Goal: Task Accomplishment & Management: Manage account settings

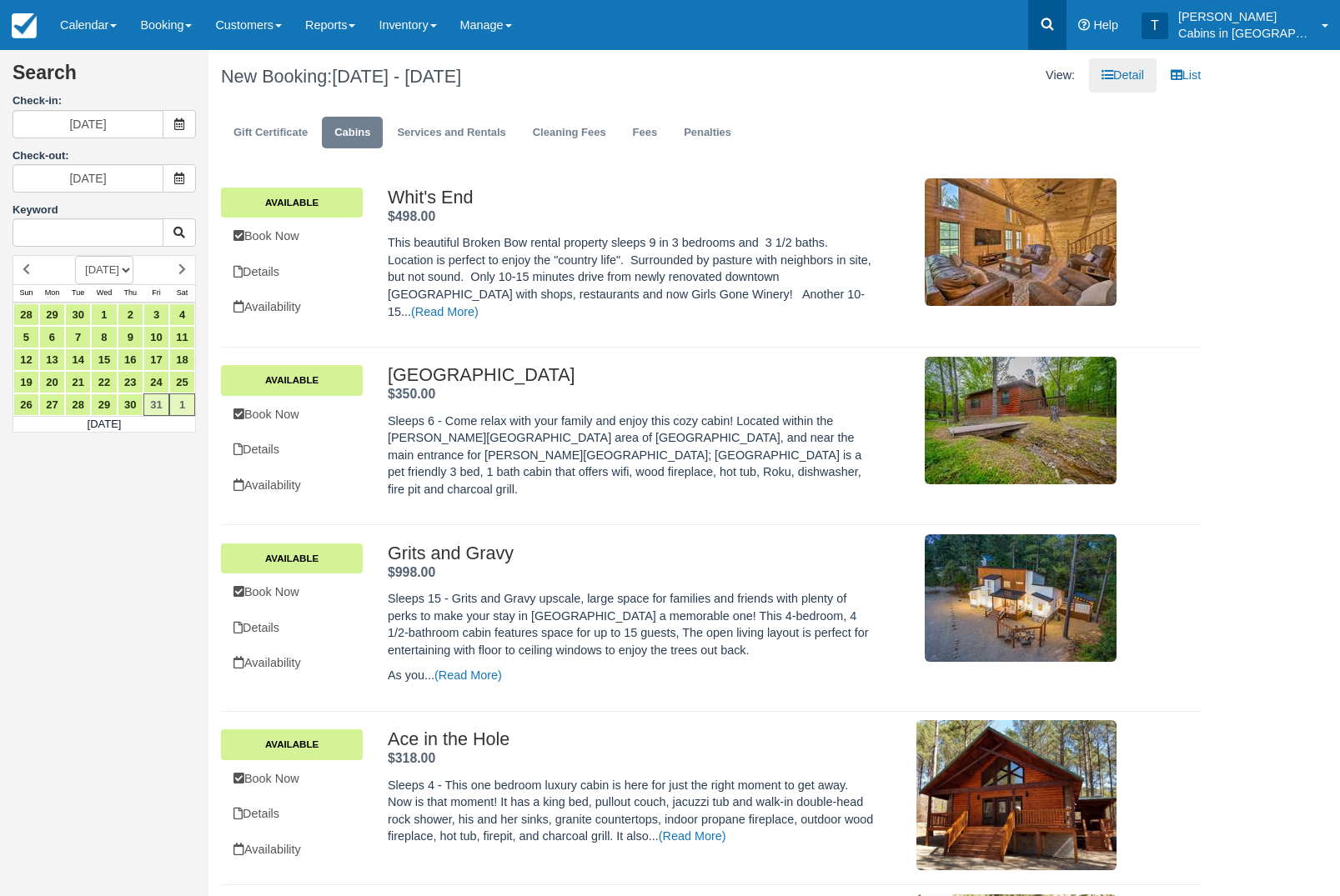
click at [1052, 32] on link at bounding box center [1047, 25] width 38 height 50
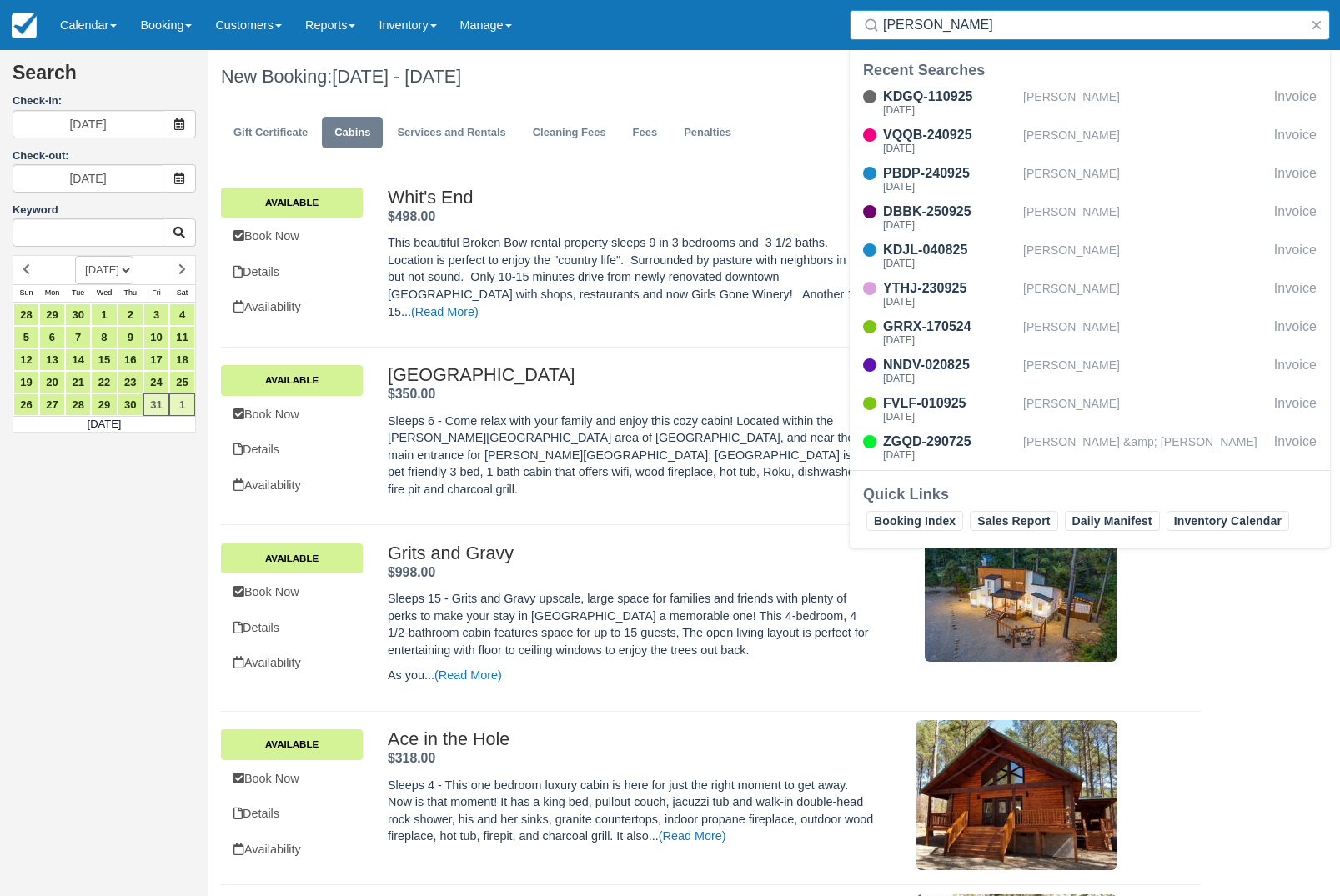
type input "[PERSON_NAME]"
click at [1100, 143] on div "[PERSON_NAME]" at bounding box center [1145, 141] width 244 height 32
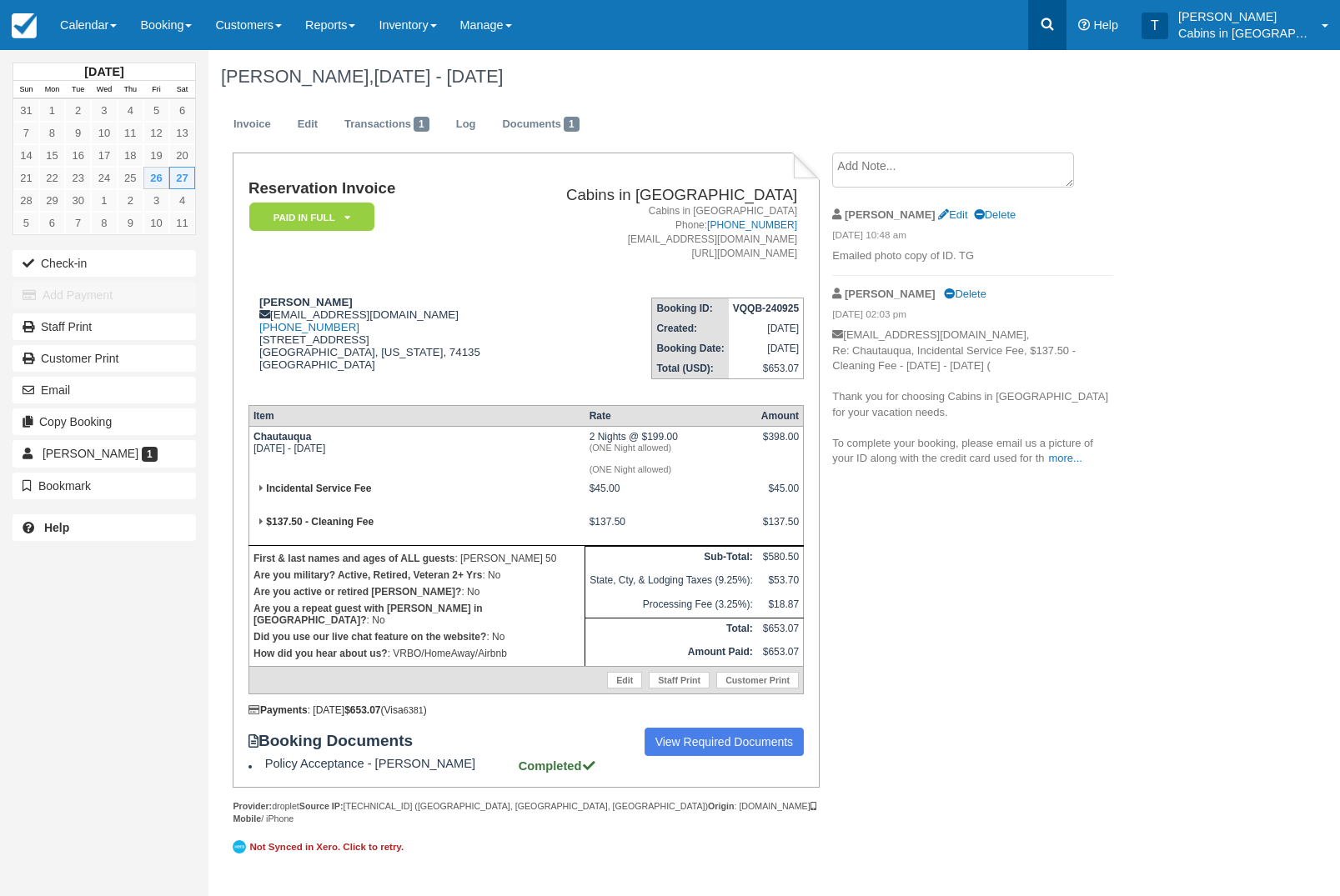
click at [1066, 32] on link at bounding box center [1047, 25] width 38 height 50
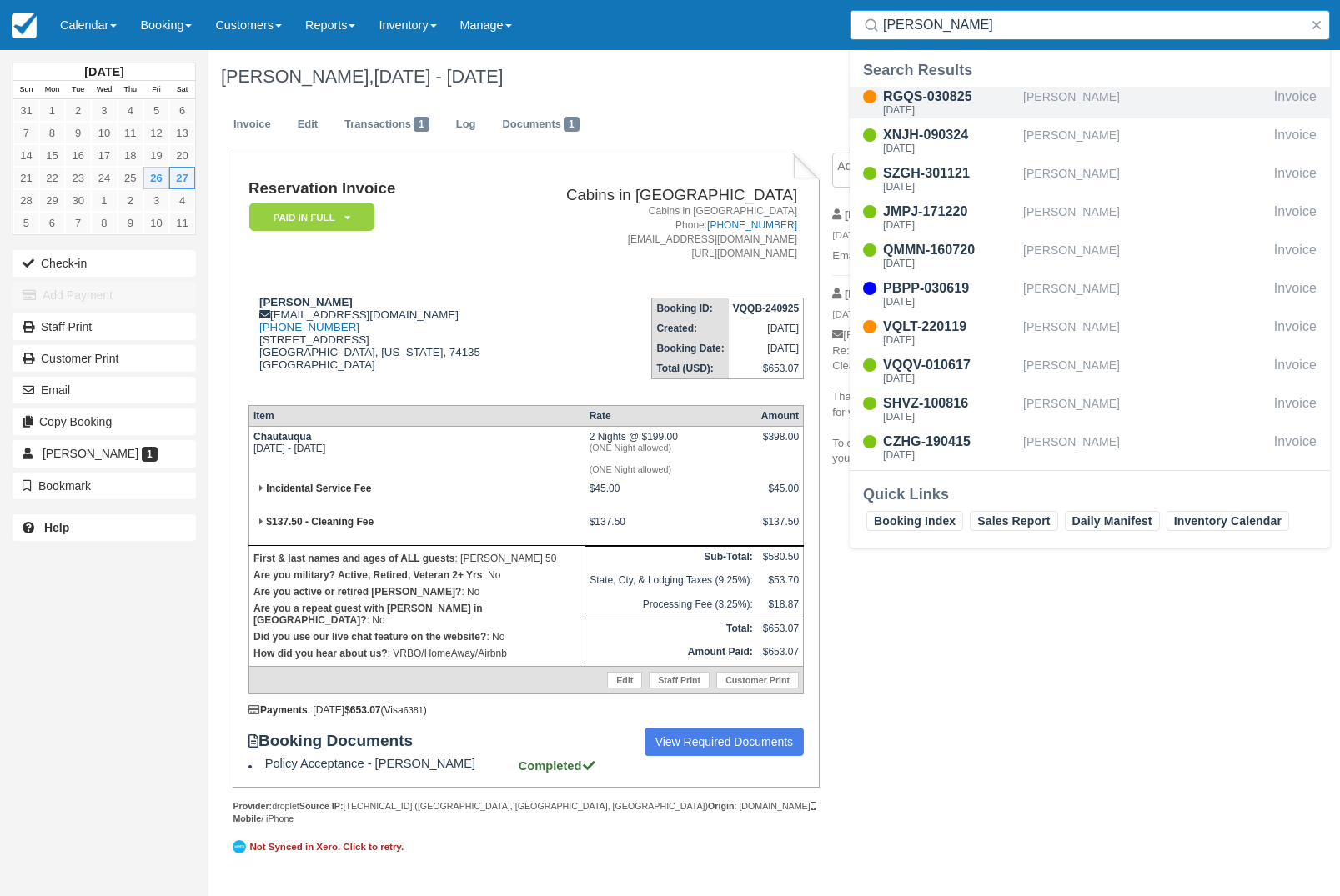
type input "Jillian"
click at [1155, 104] on div "[PERSON_NAME]" at bounding box center [1145, 102] width 244 height 32
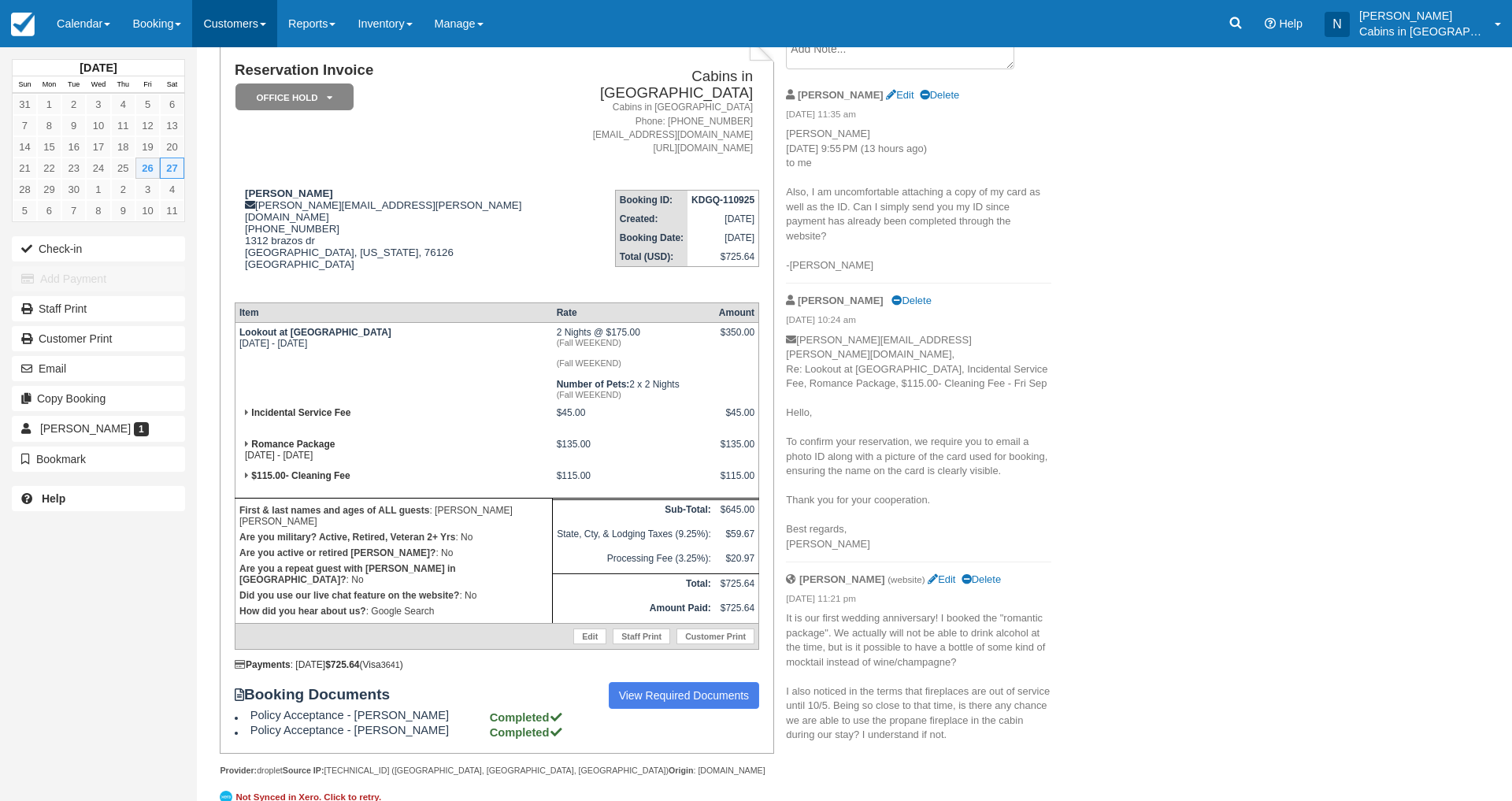
scroll to position [108, 0]
click at [180, 21] on link "Booking" at bounding box center [156, 24] width 71 height 47
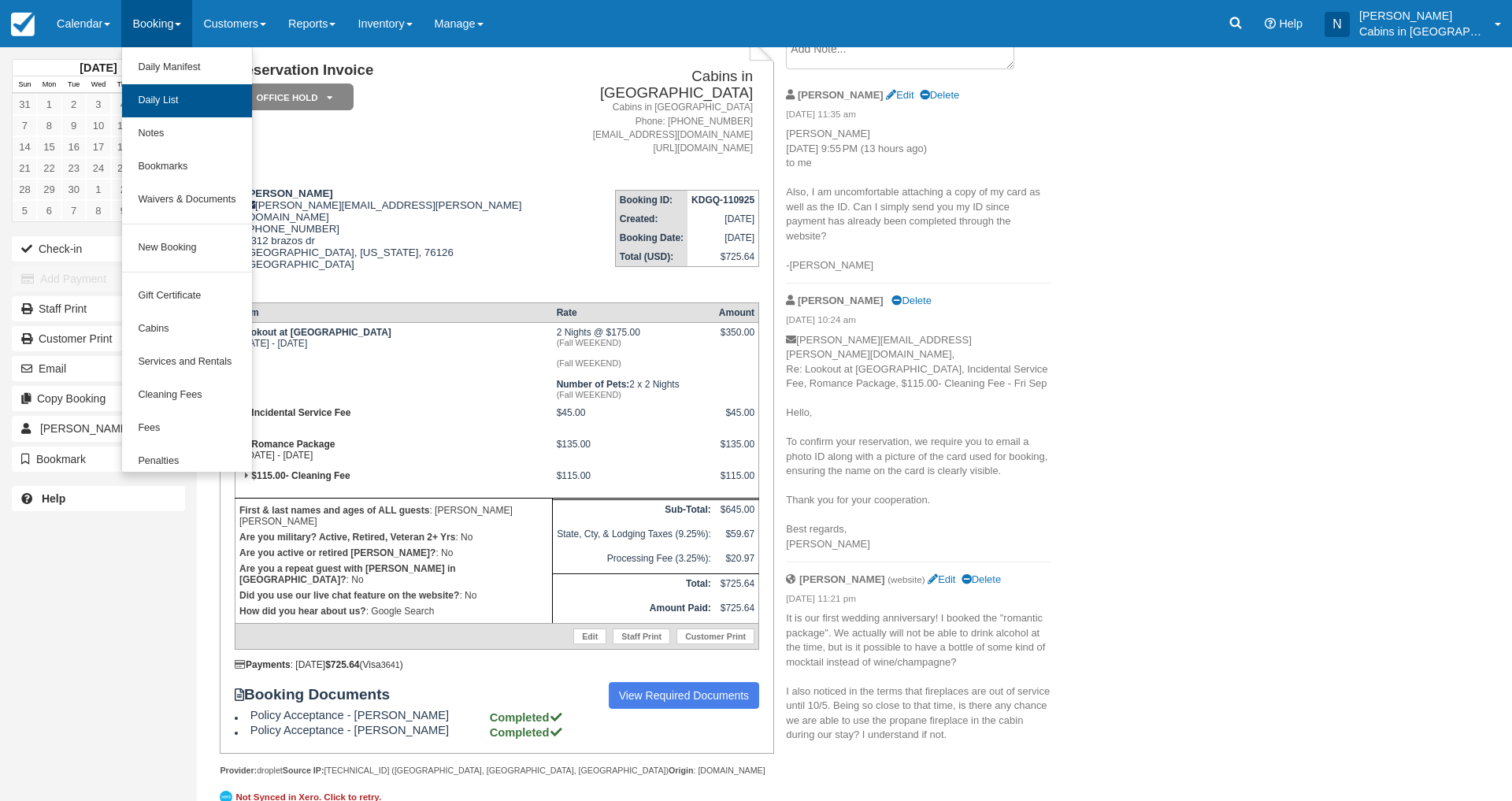
click at [156, 93] on link "Daily List" at bounding box center [186, 101] width 129 height 33
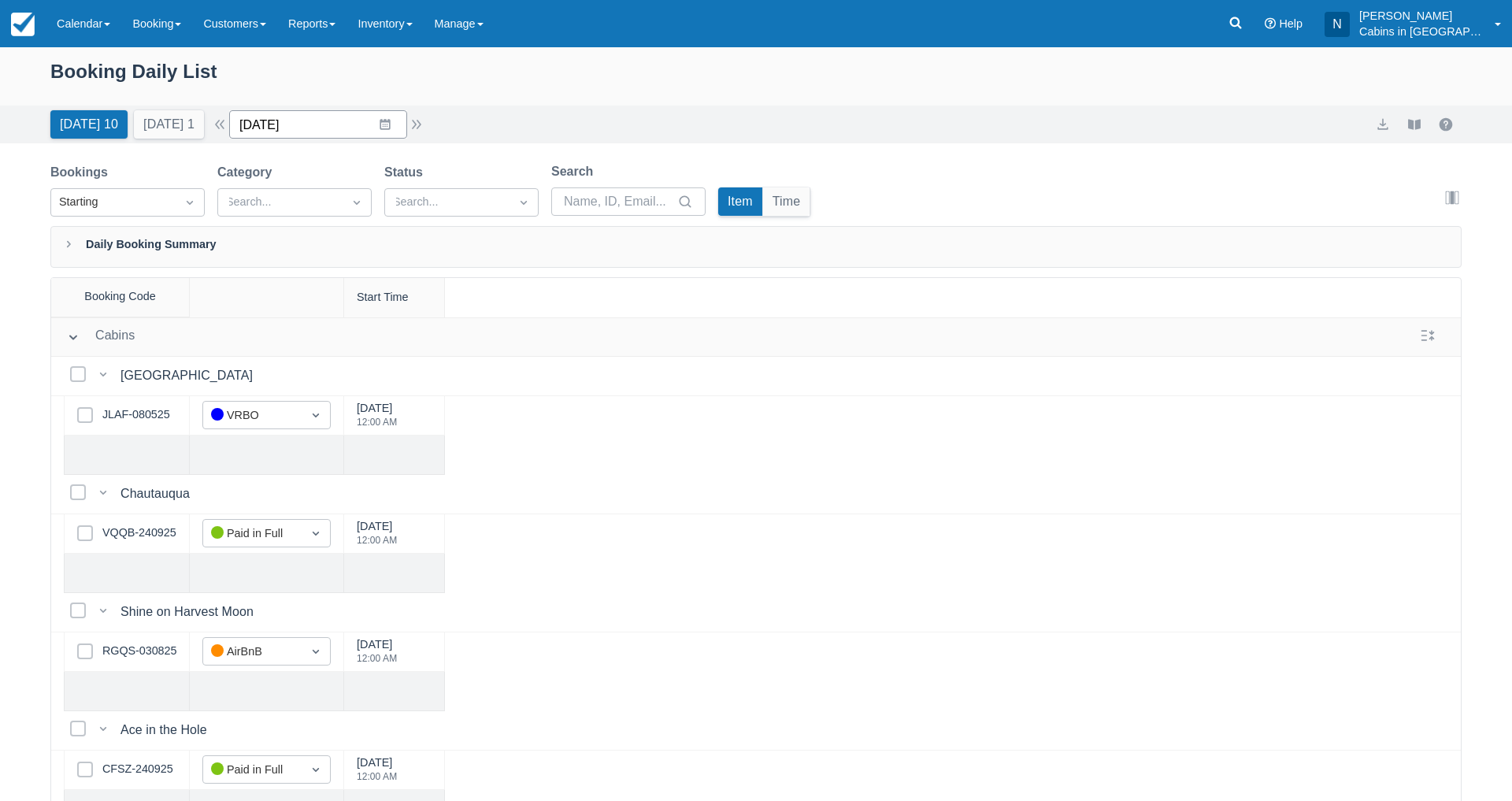
click at [382, 124] on input "09/26/25" at bounding box center [317, 124] width 178 height 28
click at [275, 356] on td "28" at bounding box center [262, 365] width 31 height 30
type input "09/28/25"
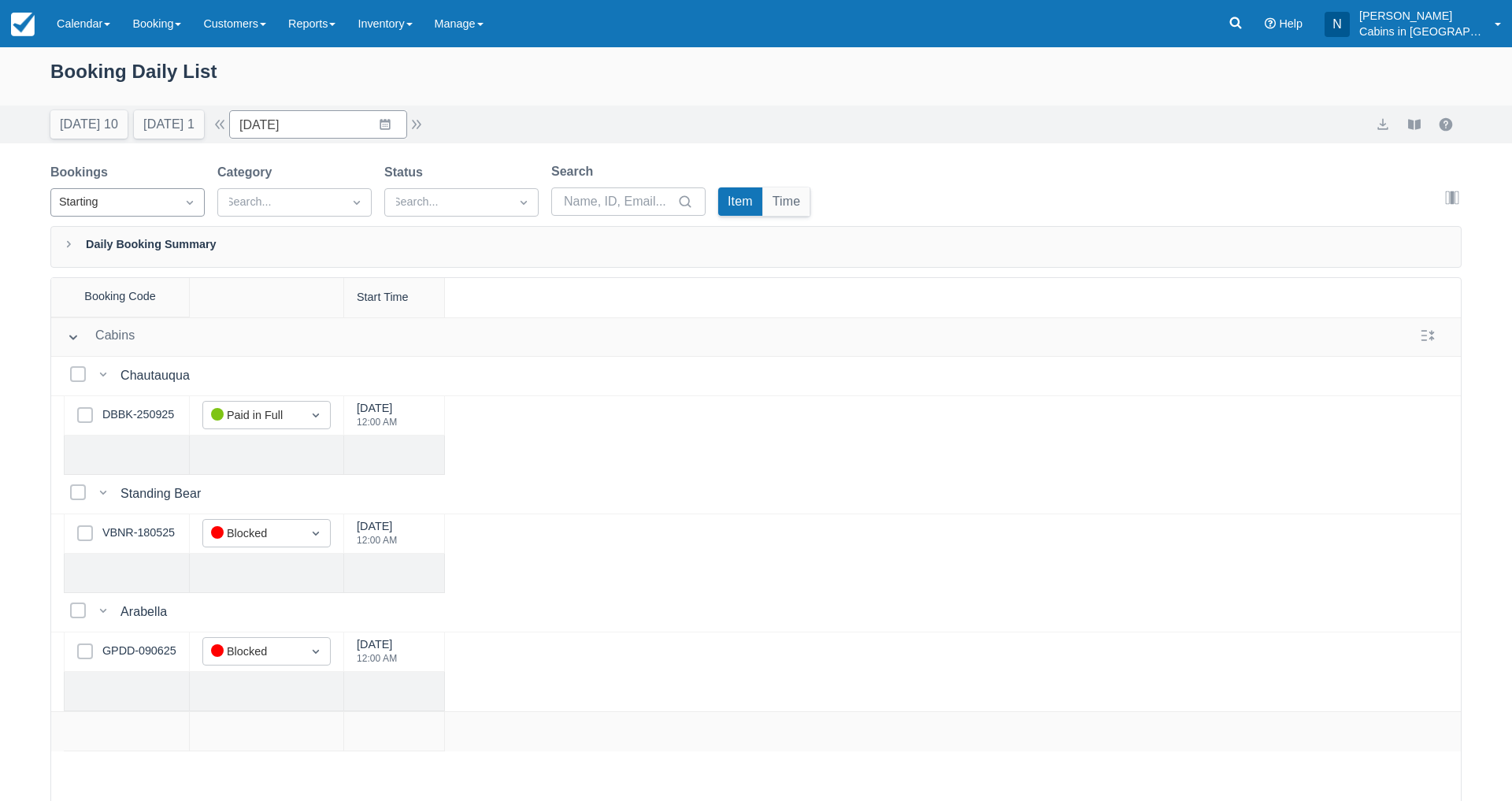
click at [182, 199] on icon "Dropdown icon" at bounding box center [190, 202] width 16 height 16
click at [73, 272] on div "Ending" at bounding box center [128, 271] width 154 height 31
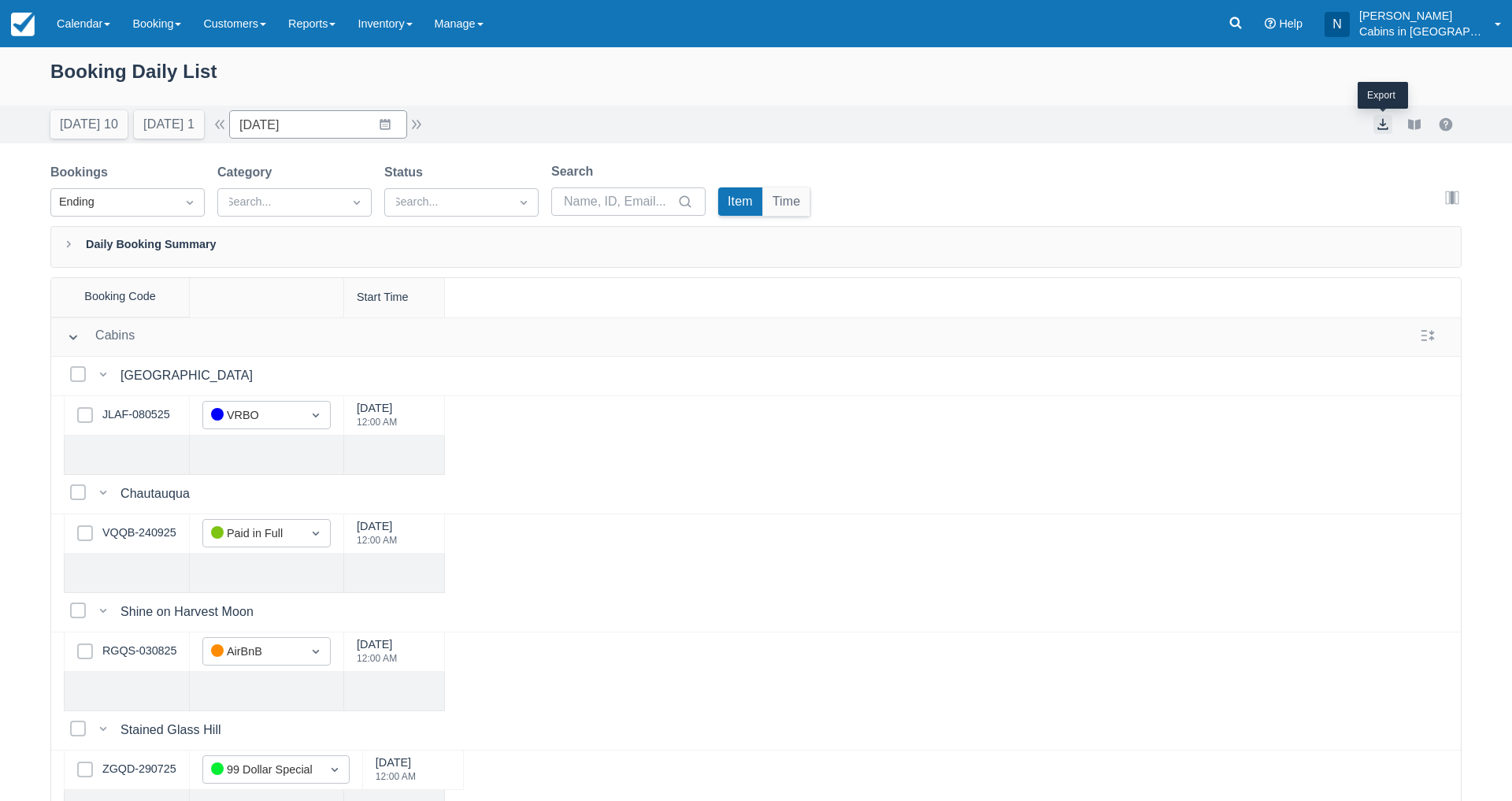
click at [1381, 124] on button "export" at bounding box center [1383, 124] width 19 height 19
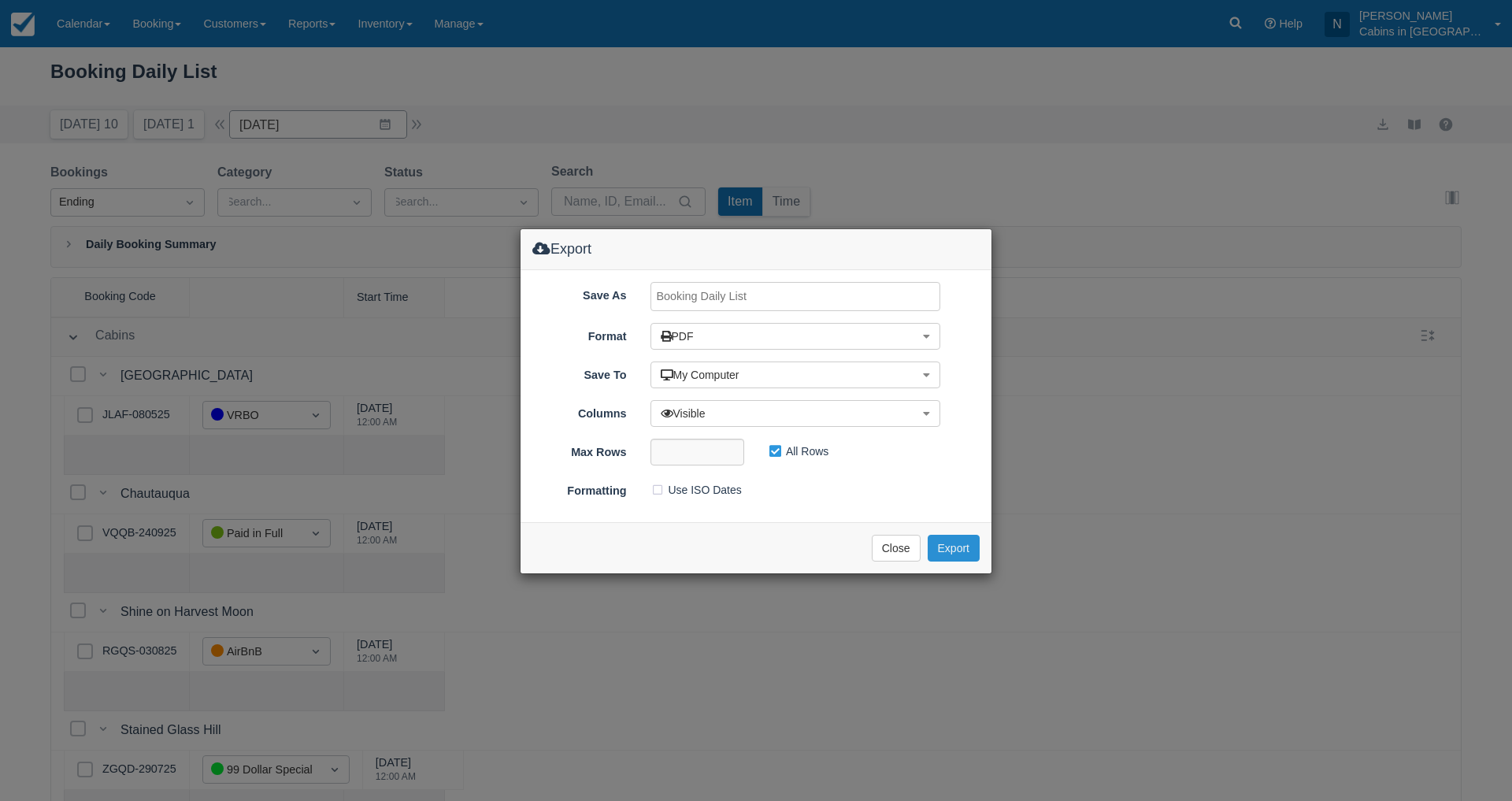
click at [945, 542] on button "Export" at bounding box center [953, 548] width 52 height 27
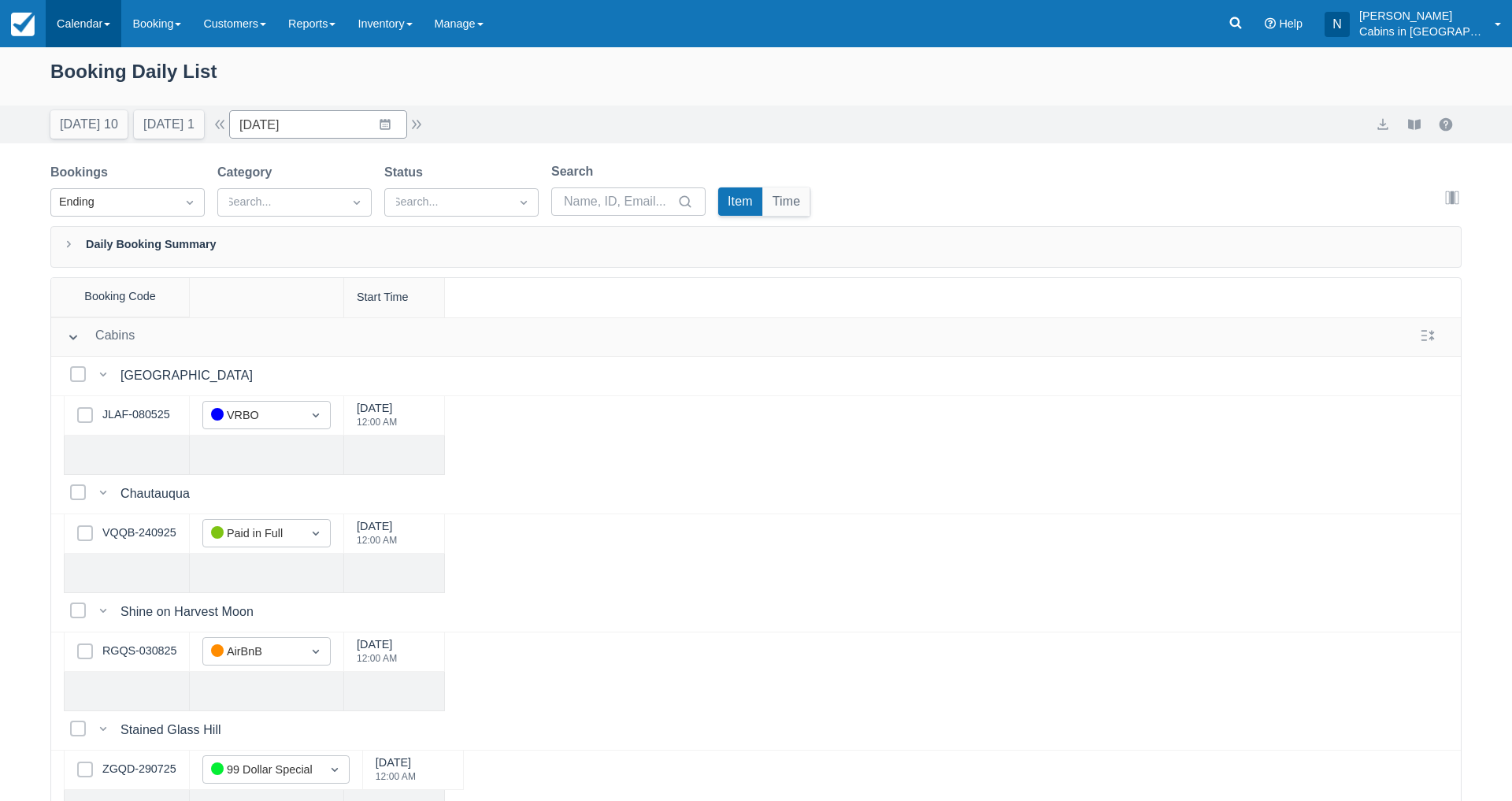
click at [104, 7] on link "Calendar" at bounding box center [83, 24] width 75 height 47
click at [104, 100] on link "Customer" at bounding box center [109, 101] width 124 height 33
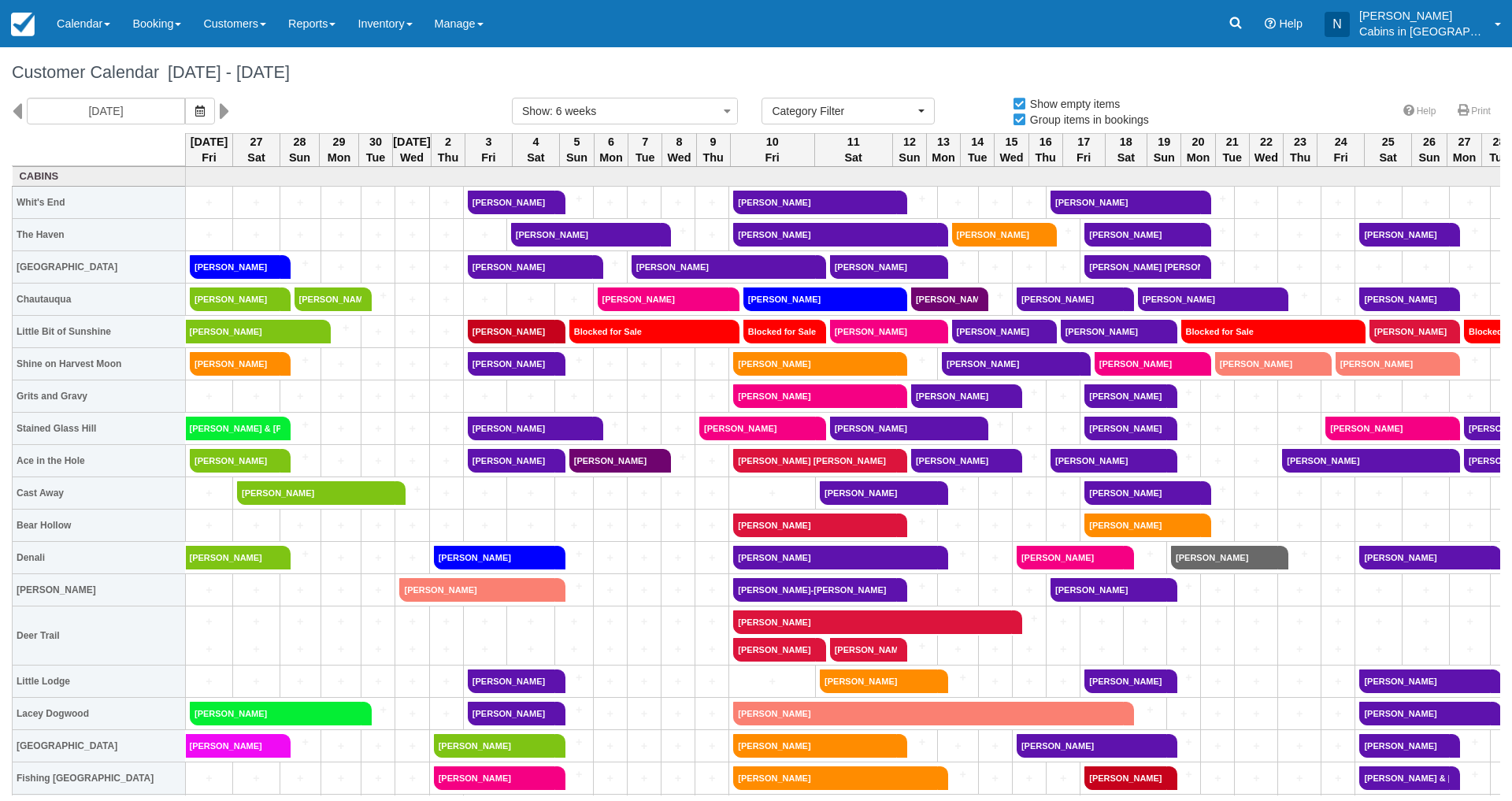
select select
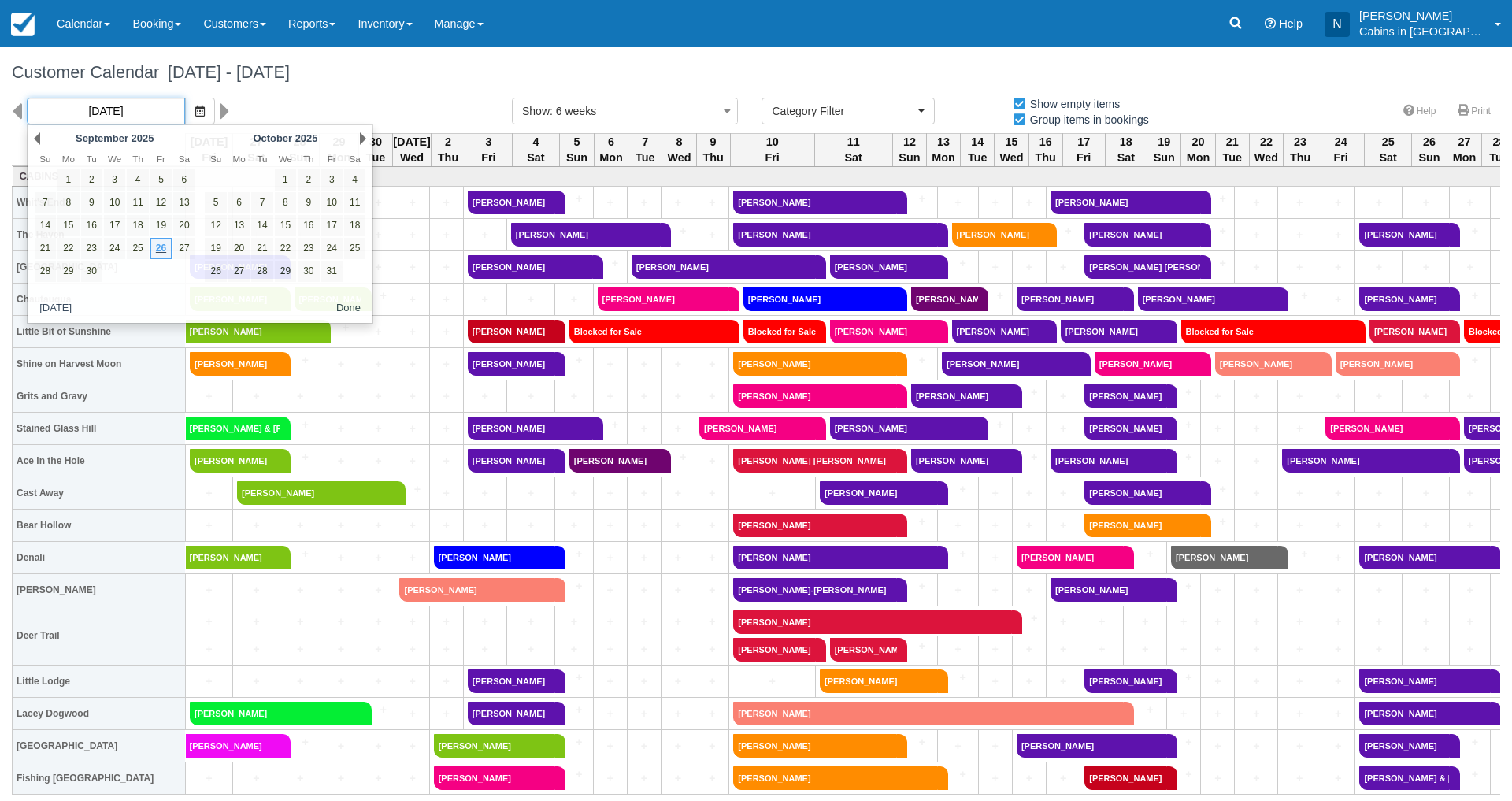
click at [146, 107] on input "09/26/25" at bounding box center [106, 110] width 159 height 27
click at [138, 242] on link "25" at bounding box center [138, 248] width 21 height 21
type input "09/25/25"
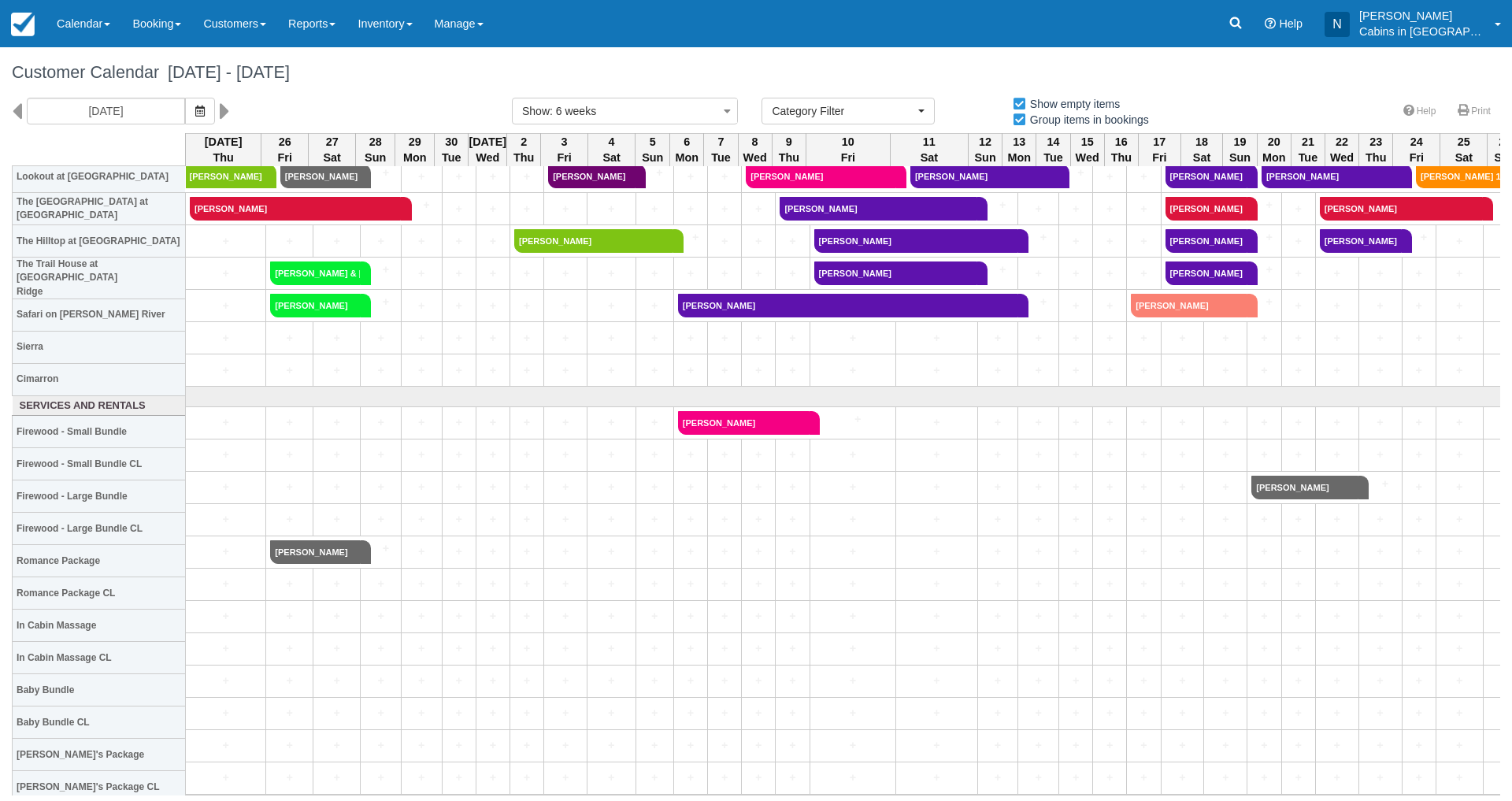
scroll to position [795, 0]
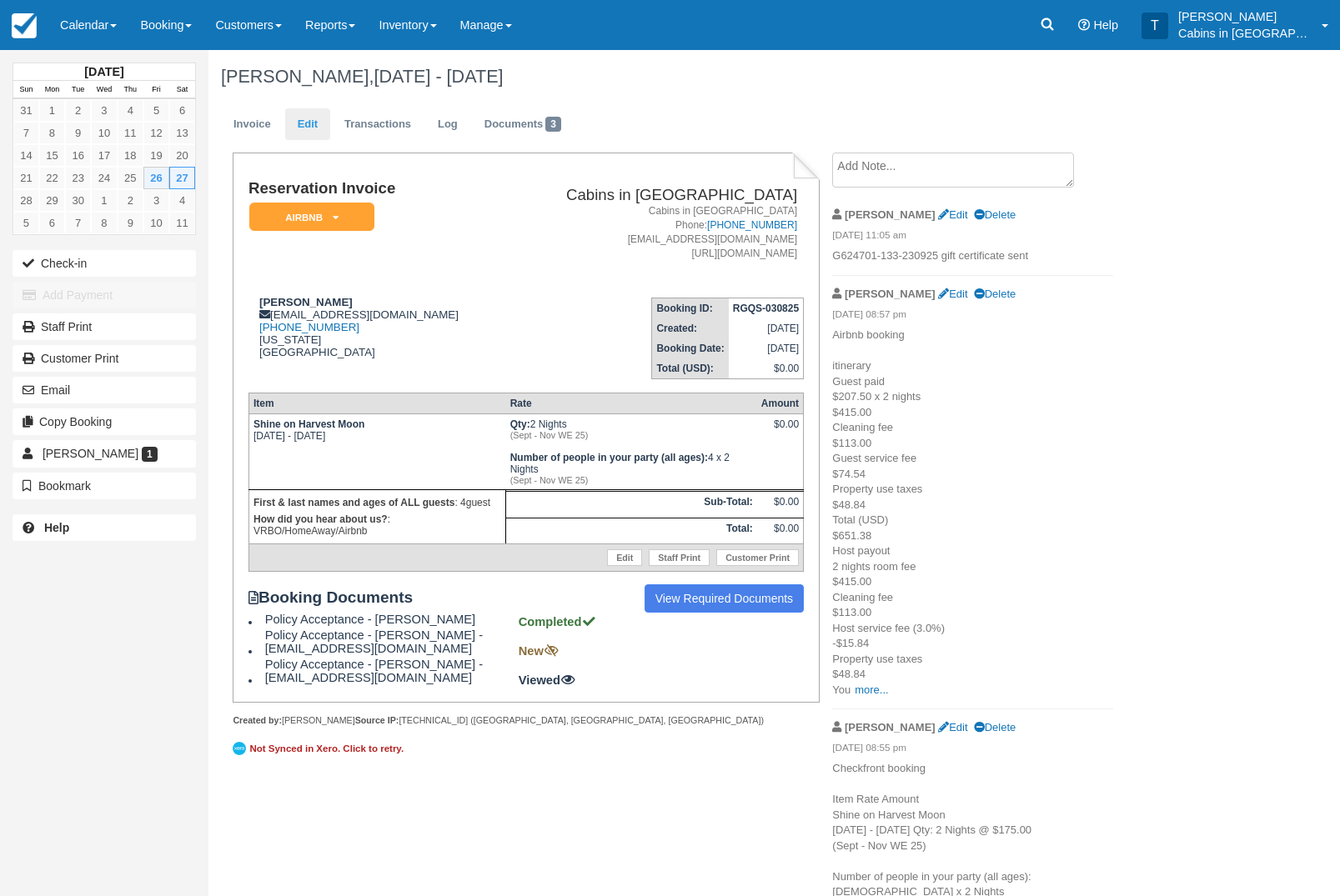
click at [303, 120] on link "Edit" at bounding box center [307, 124] width 45 height 32
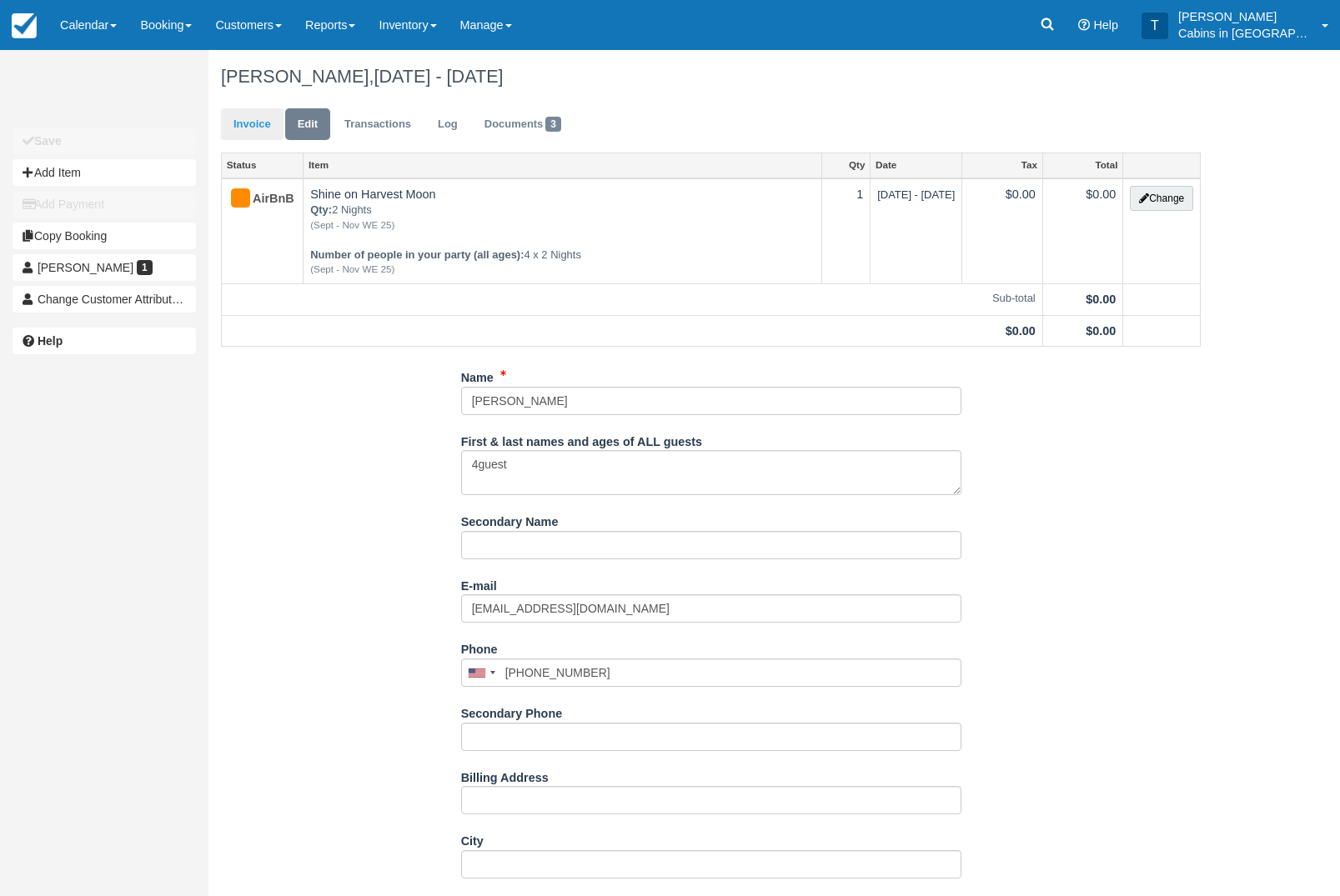
click at [254, 126] on link "Invoice" at bounding box center [251, 124] width 62 height 32
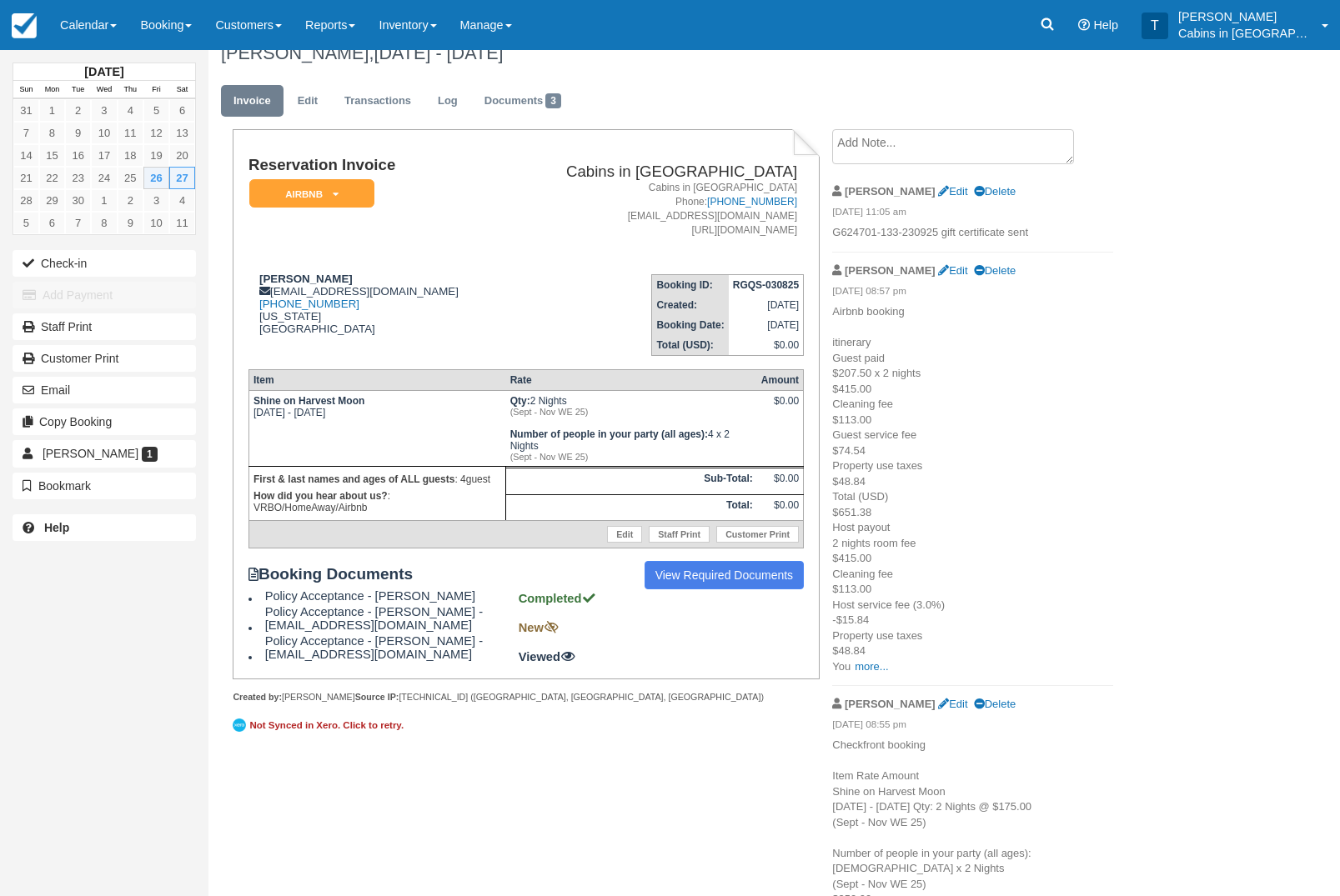
scroll to position [24, 0]
click at [308, 103] on link "Edit" at bounding box center [307, 100] width 45 height 32
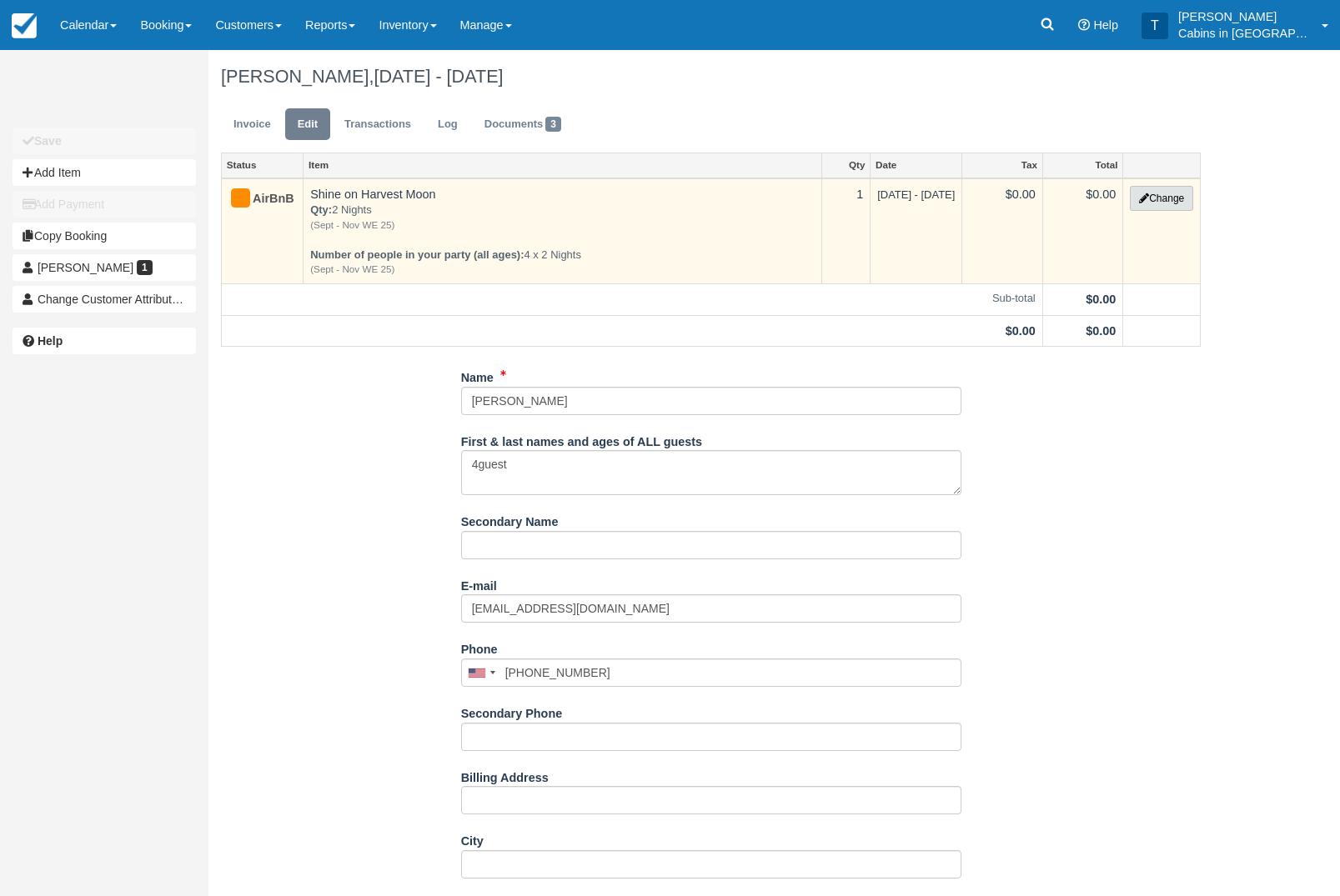
click at [1161, 198] on button "Change" at bounding box center [1162, 198] width 63 height 25
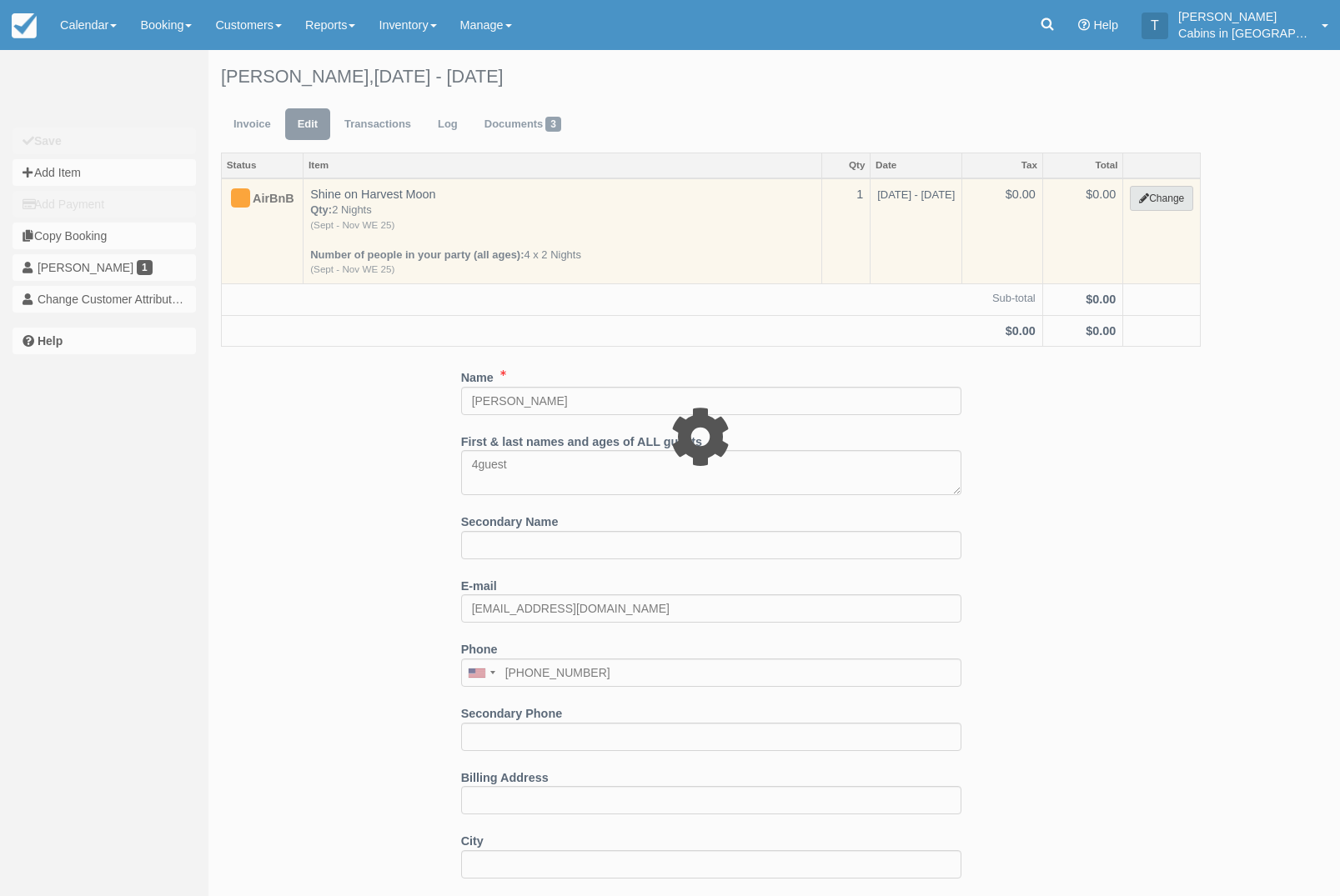
select select "1"
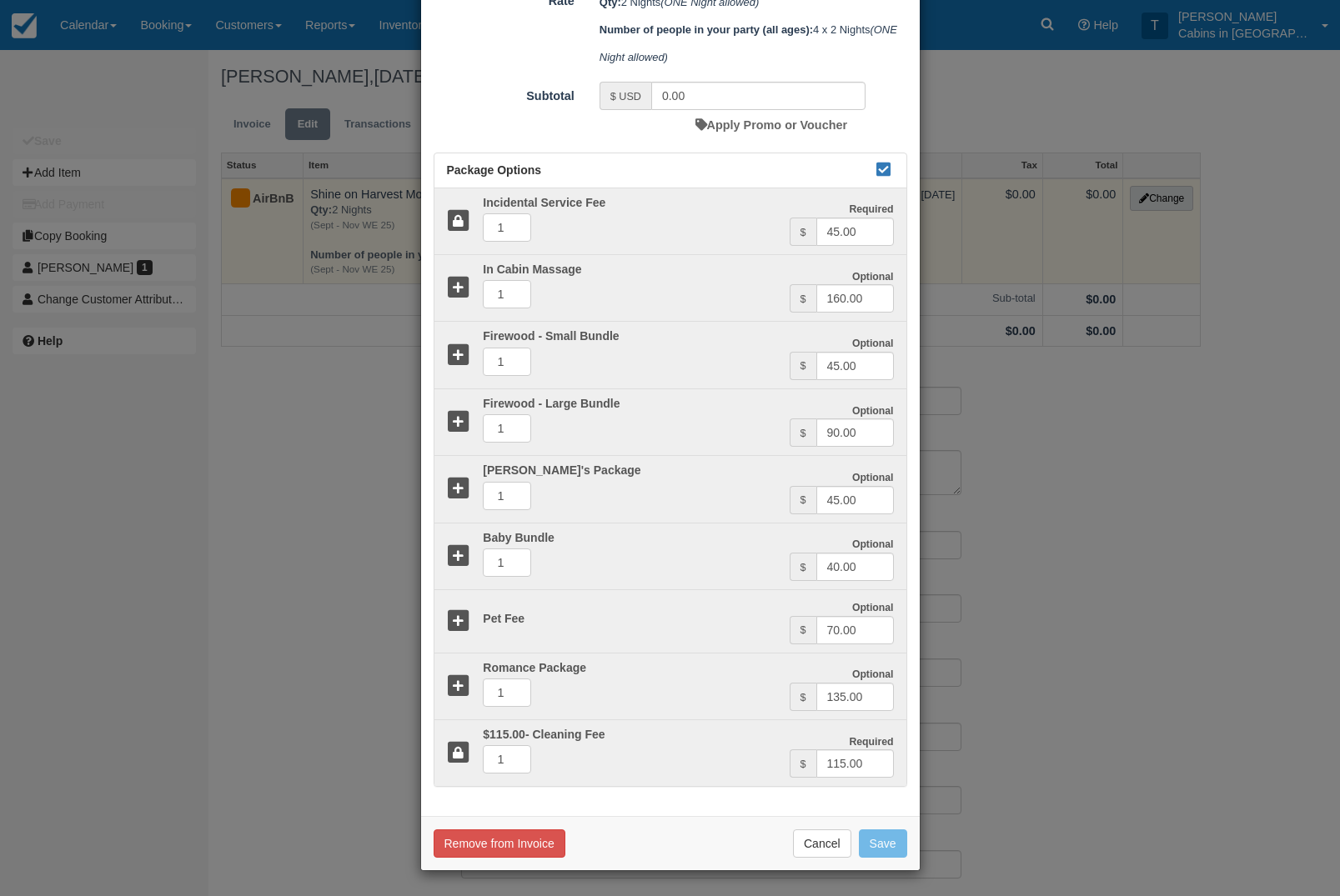
scroll to position [543, 0]
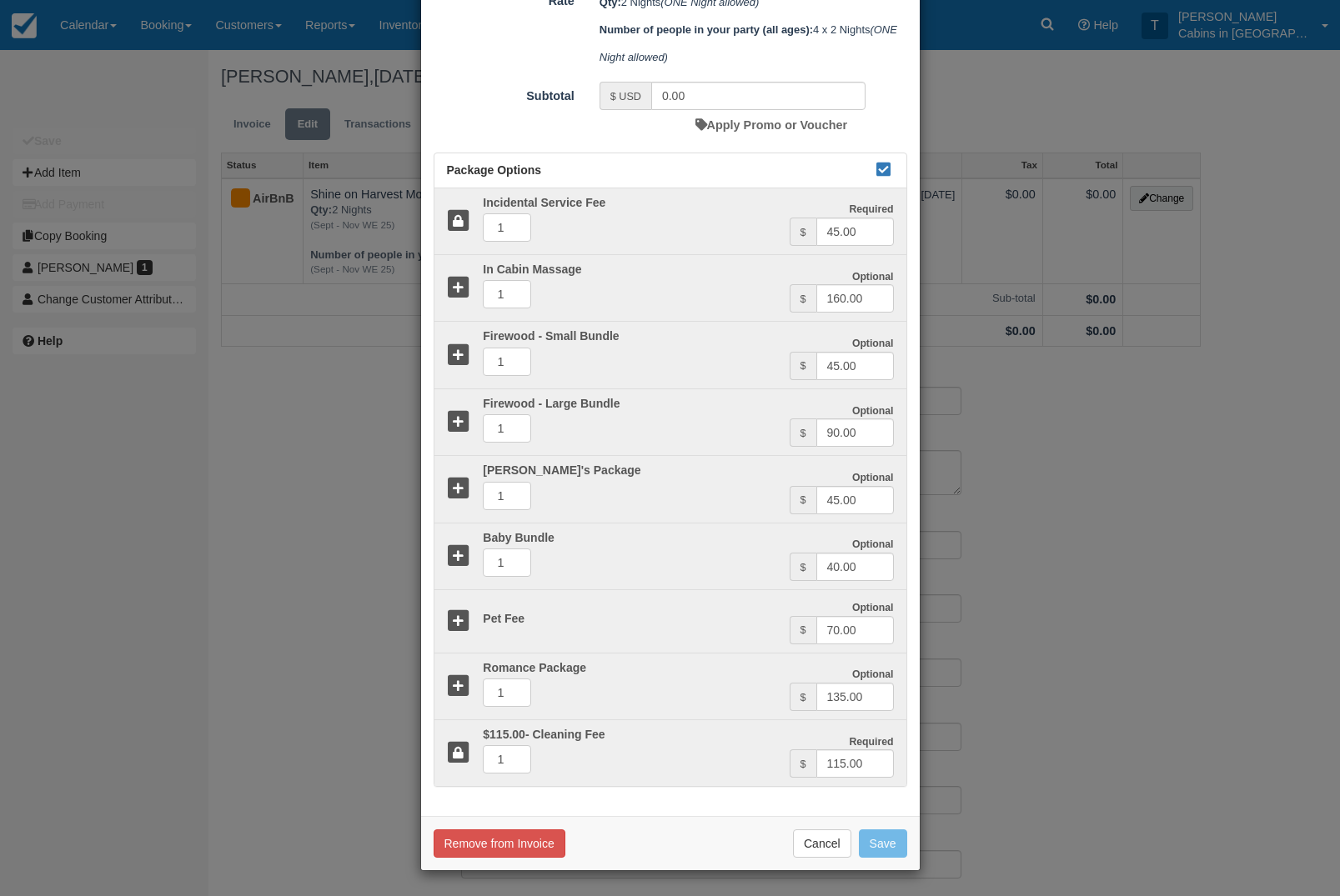
click at [454, 618] on icon at bounding box center [459, 621] width 24 height 24
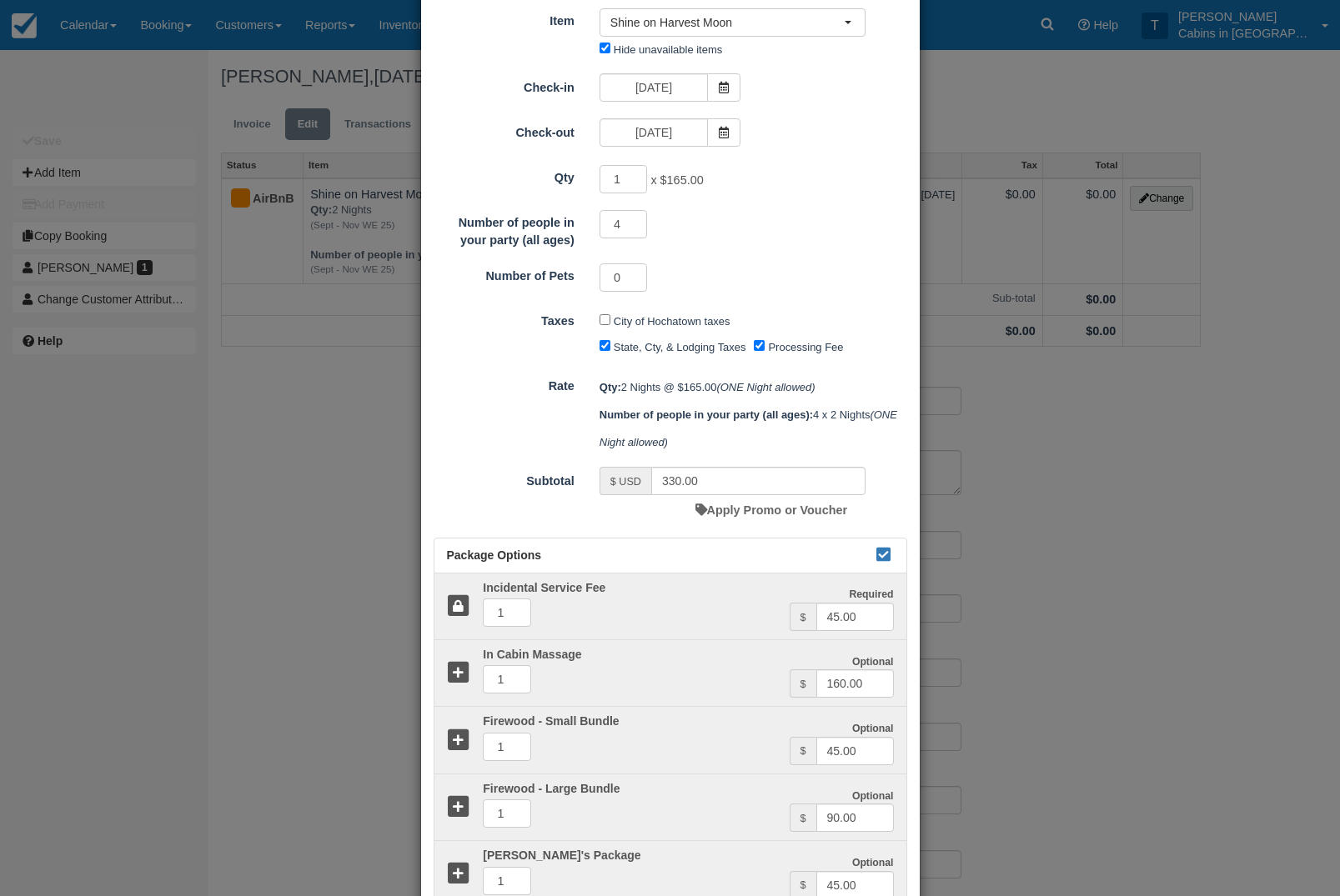
scroll to position [123, 0]
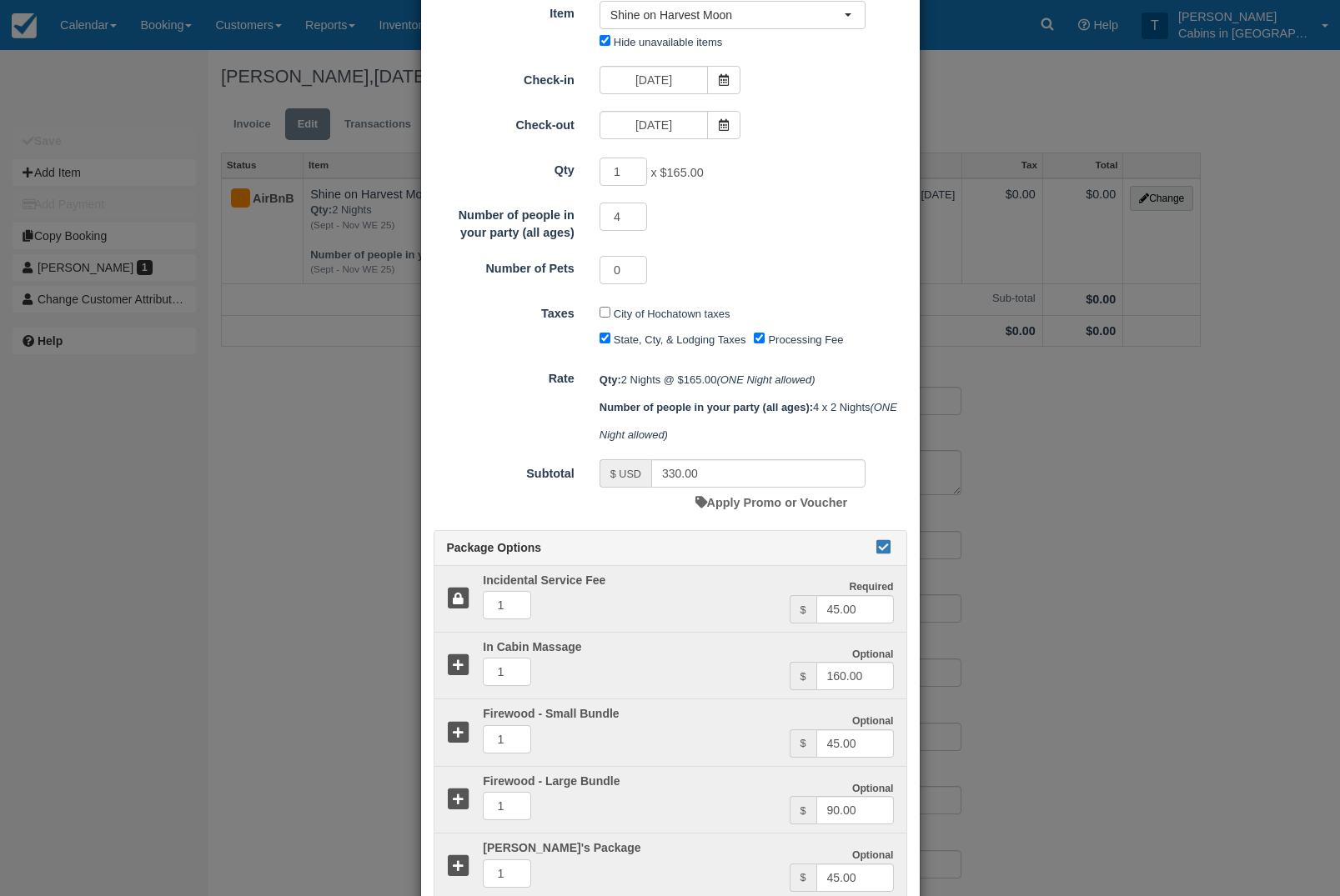
click at [892, 553] on icon at bounding box center [884, 546] width 20 height 12
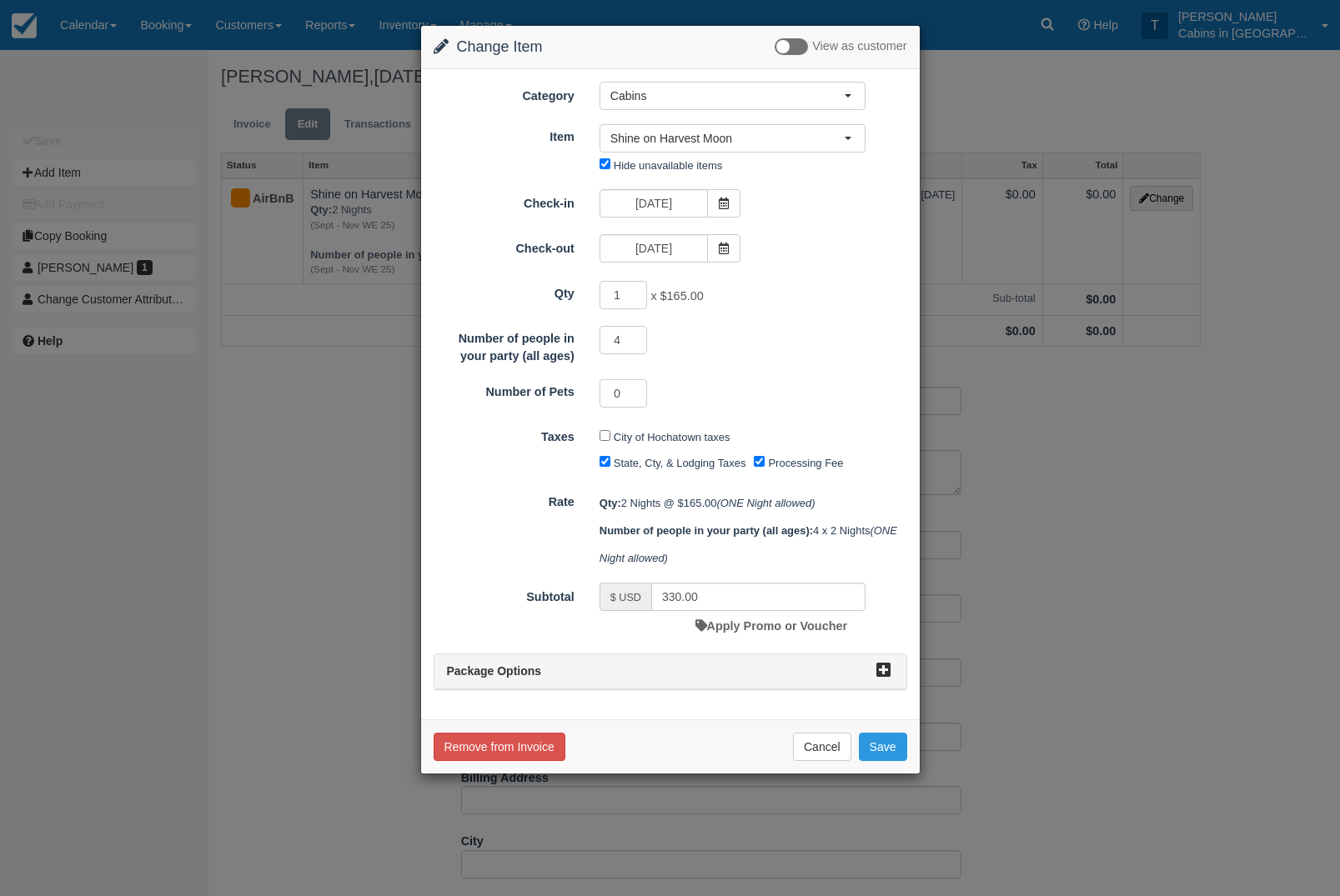
scroll to position [0, 0]
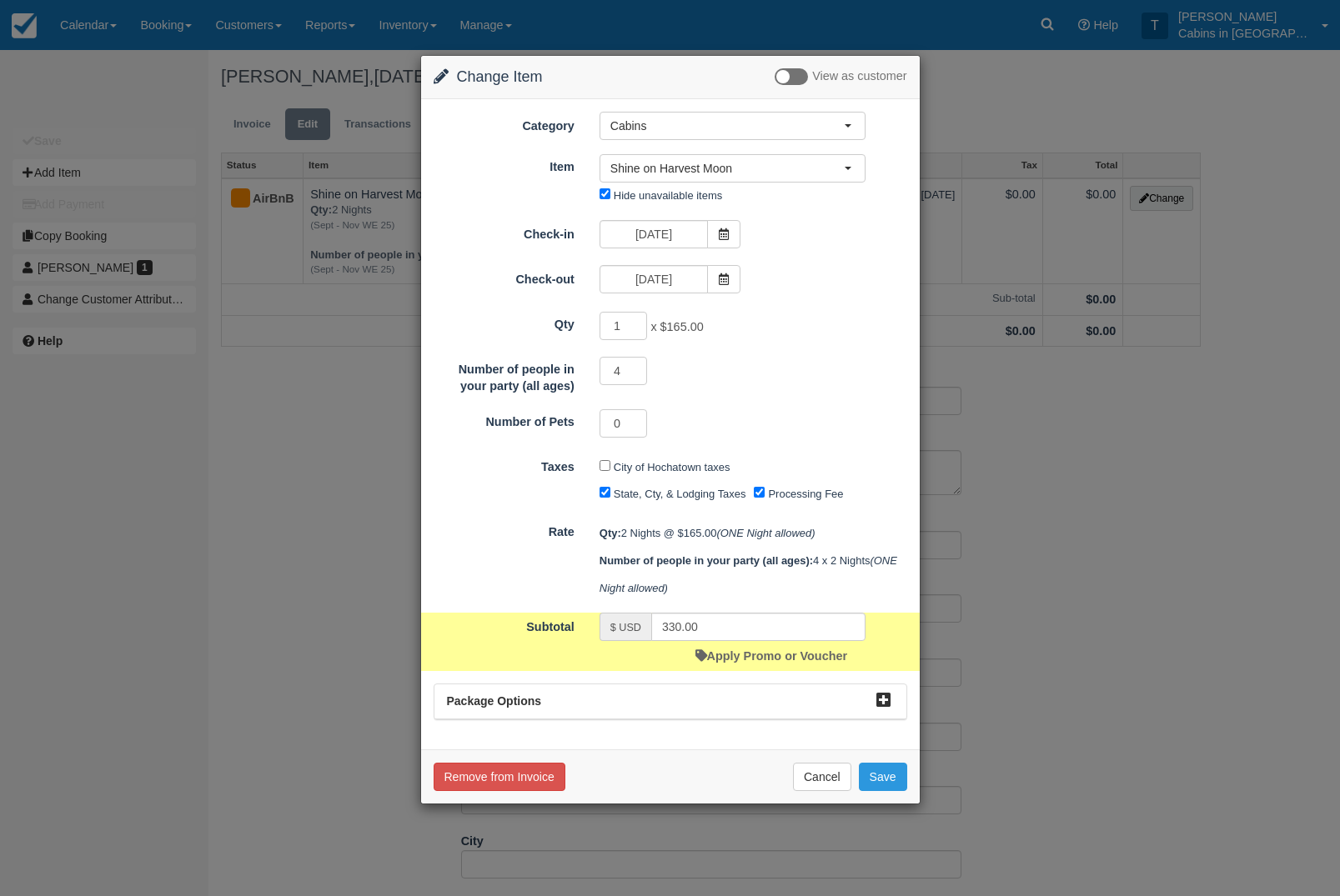
click at [804, 602] on div "Qty: 2 Nights @ $165.00 (ONE Night allowed) Number of people in your party (all…" at bounding box center [754, 560] width 333 height 83
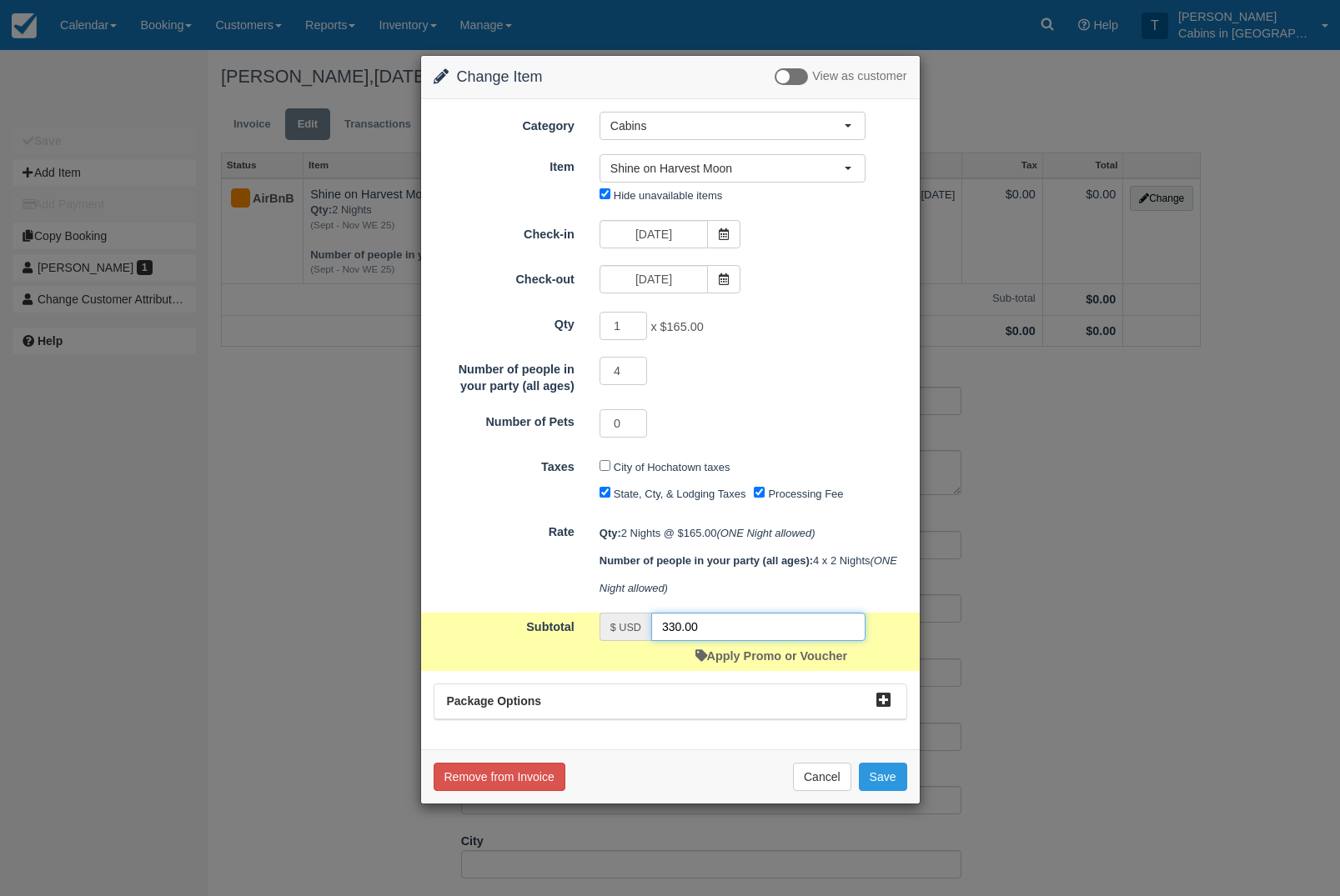
click at [802, 641] on input "330.00" at bounding box center [758, 626] width 214 height 29
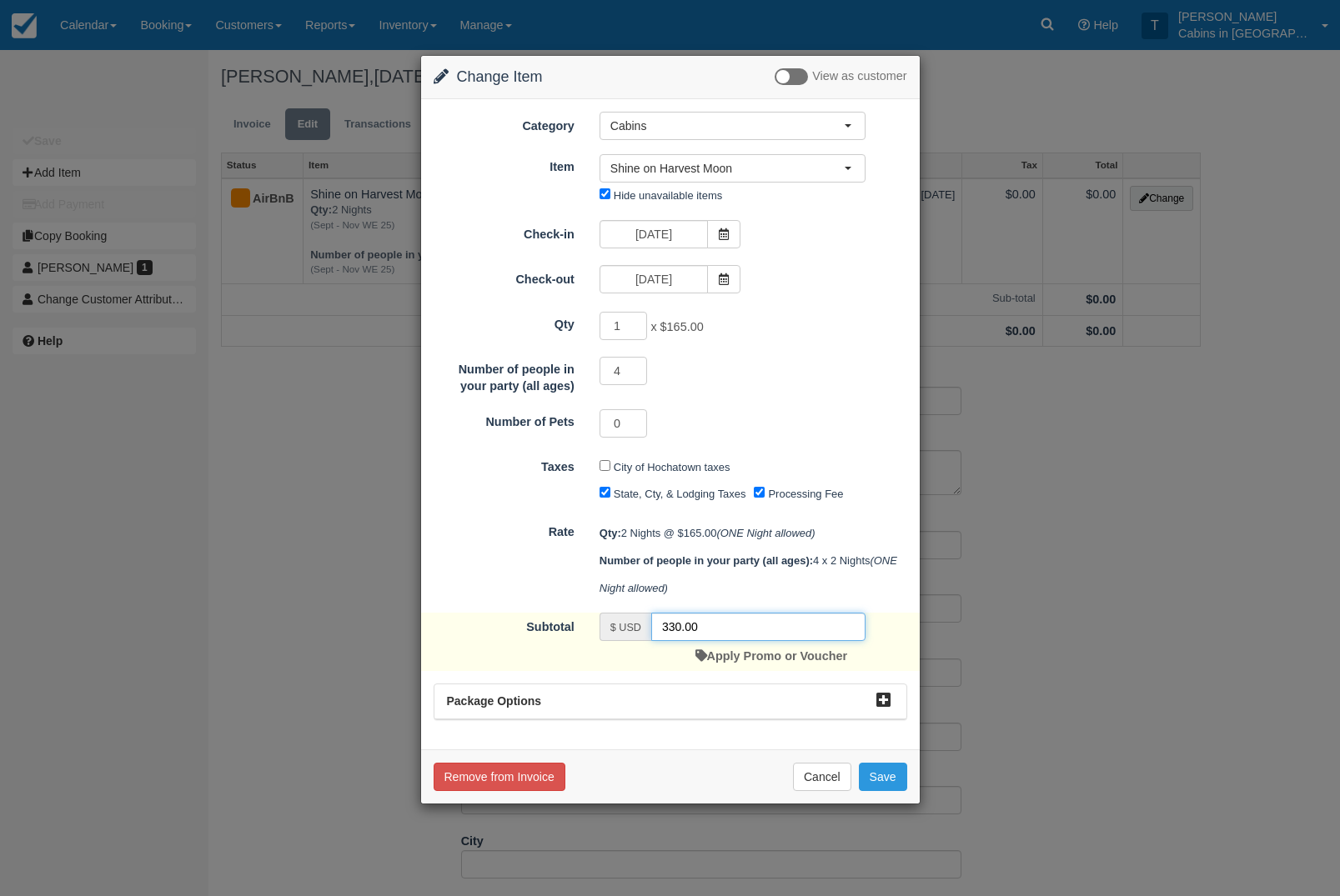
click at [730, 641] on input "330.00" at bounding box center [758, 626] width 214 height 29
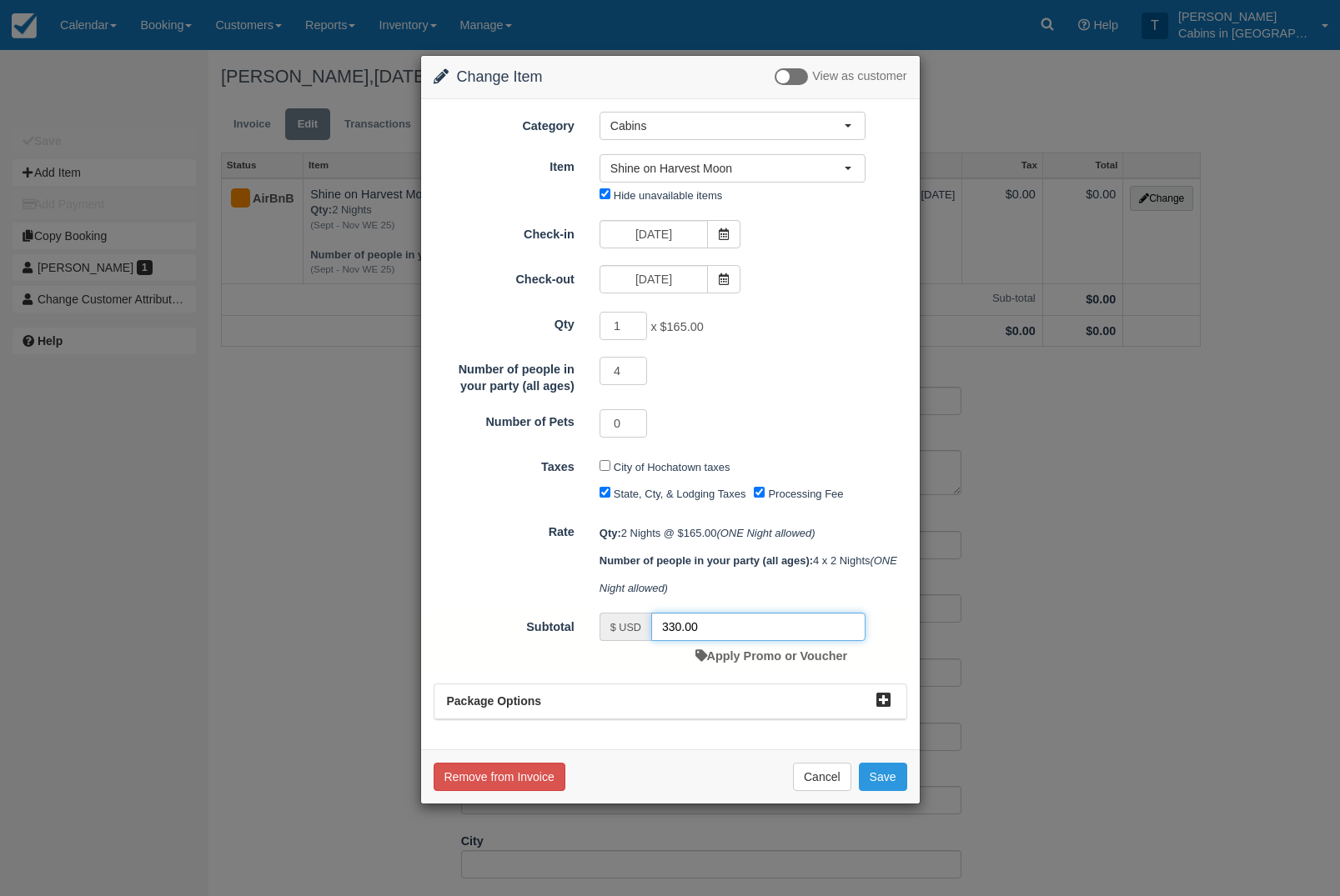
click at [777, 641] on input "330.00" at bounding box center [758, 626] width 214 height 29
type input "3"
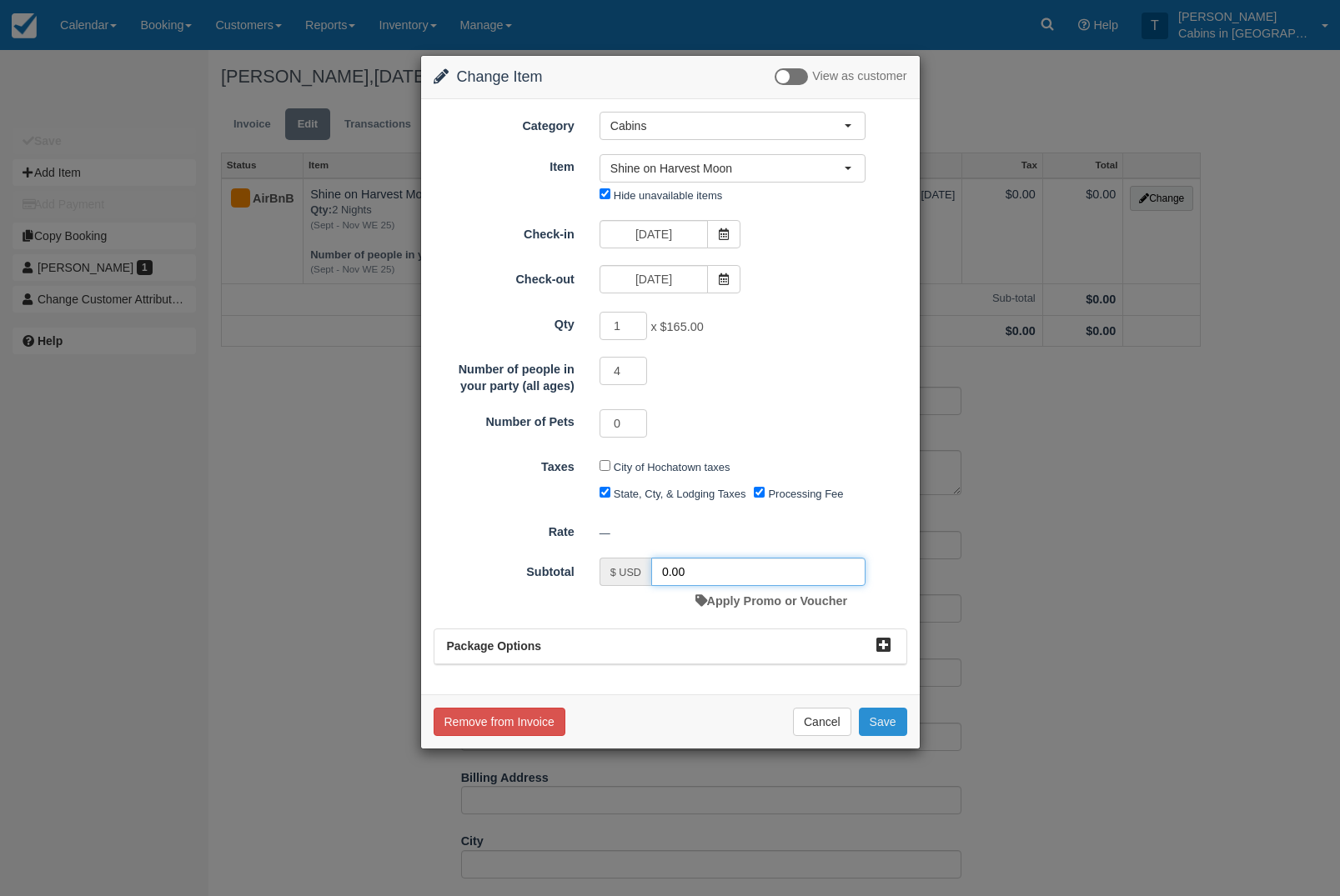
type input "0.00"
click at [889, 736] on button "Save" at bounding box center [883, 722] width 48 height 29
checkbox input "false"
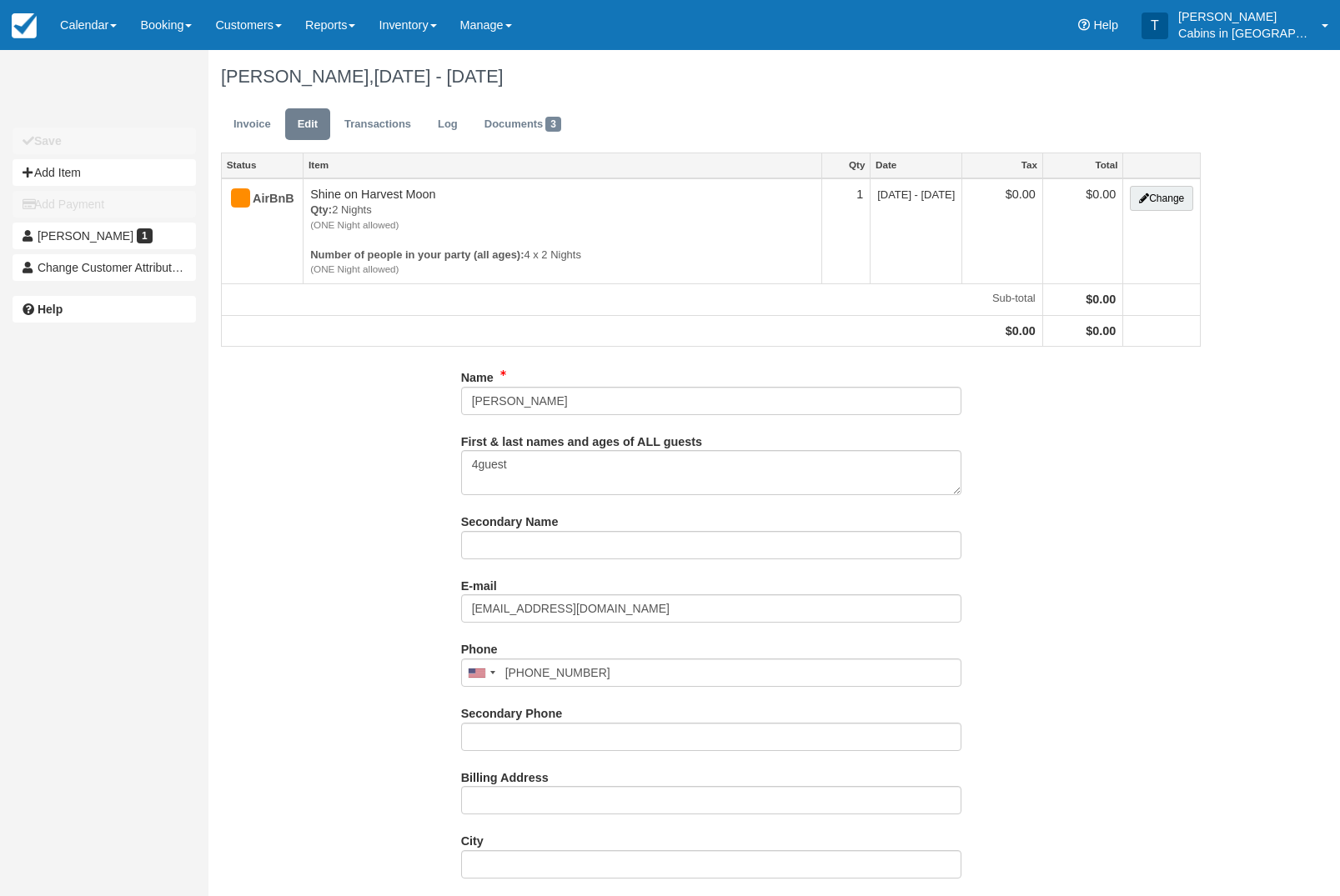
type input "(571) 550-0888"
click at [437, 12] on link "Inventory" at bounding box center [406, 25] width 81 height 50
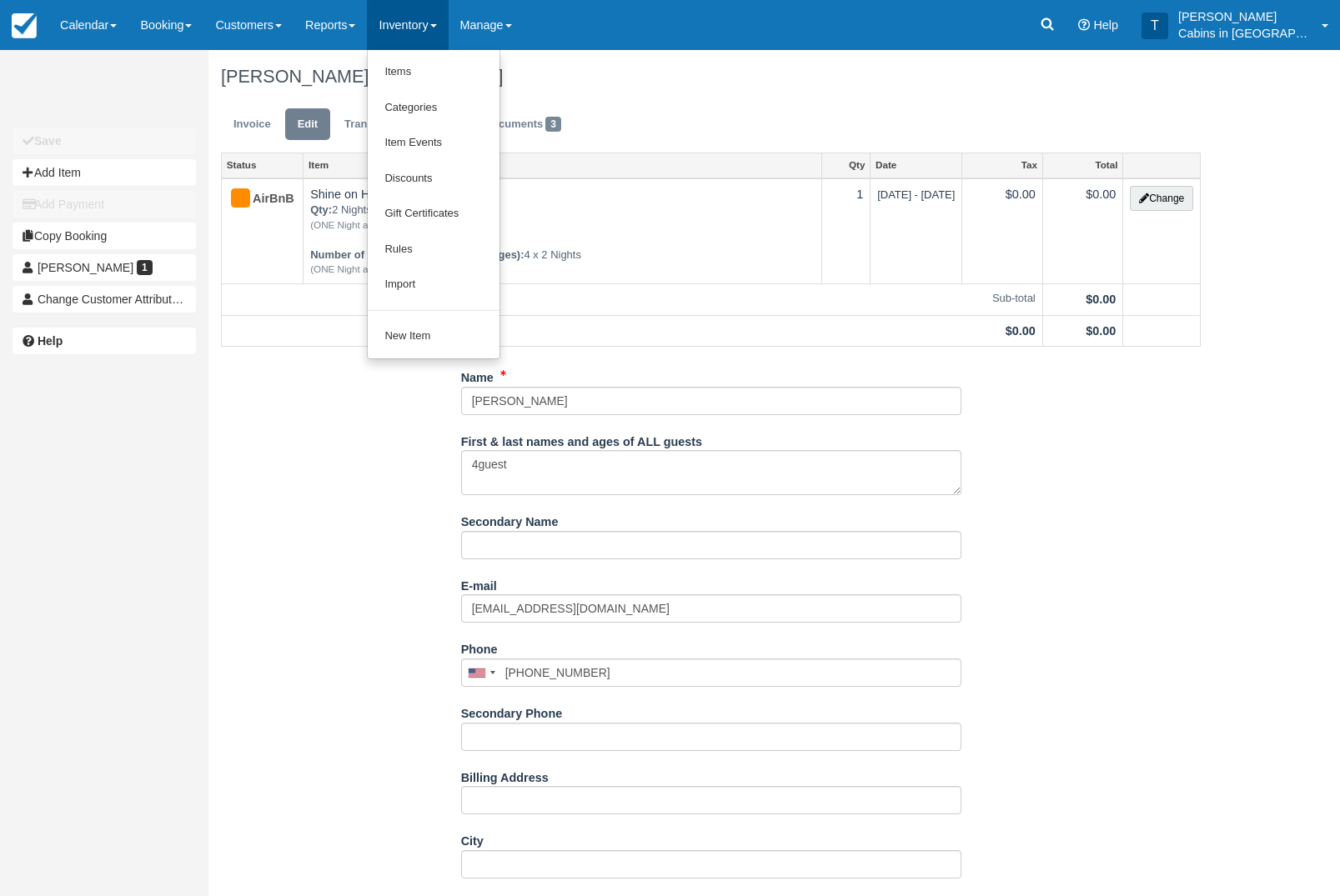
click at [376, 423] on div at bounding box center [670, 448] width 1340 height 896
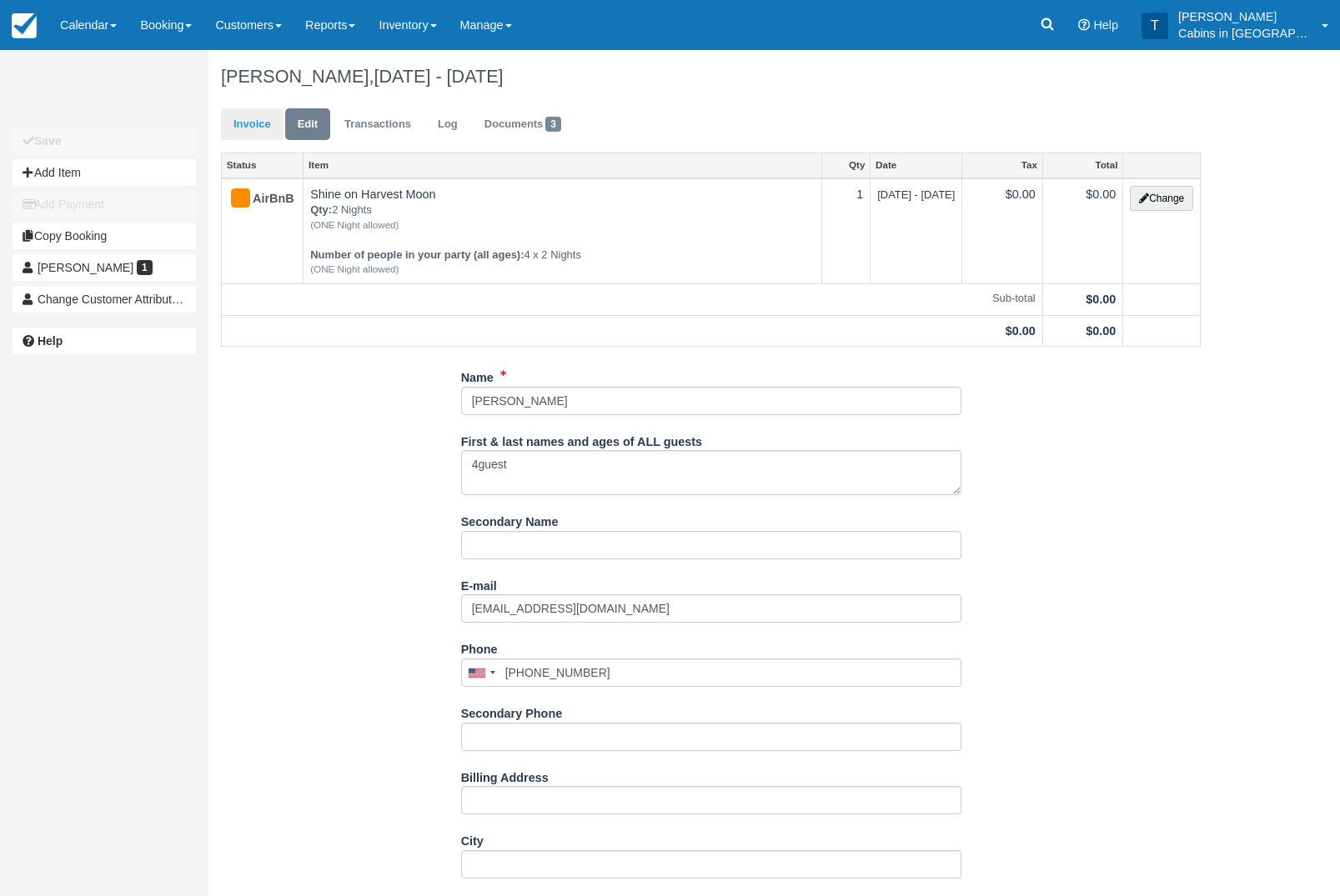
click at [252, 119] on link "Invoice" at bounding box center [251, 124] width 62 height 32
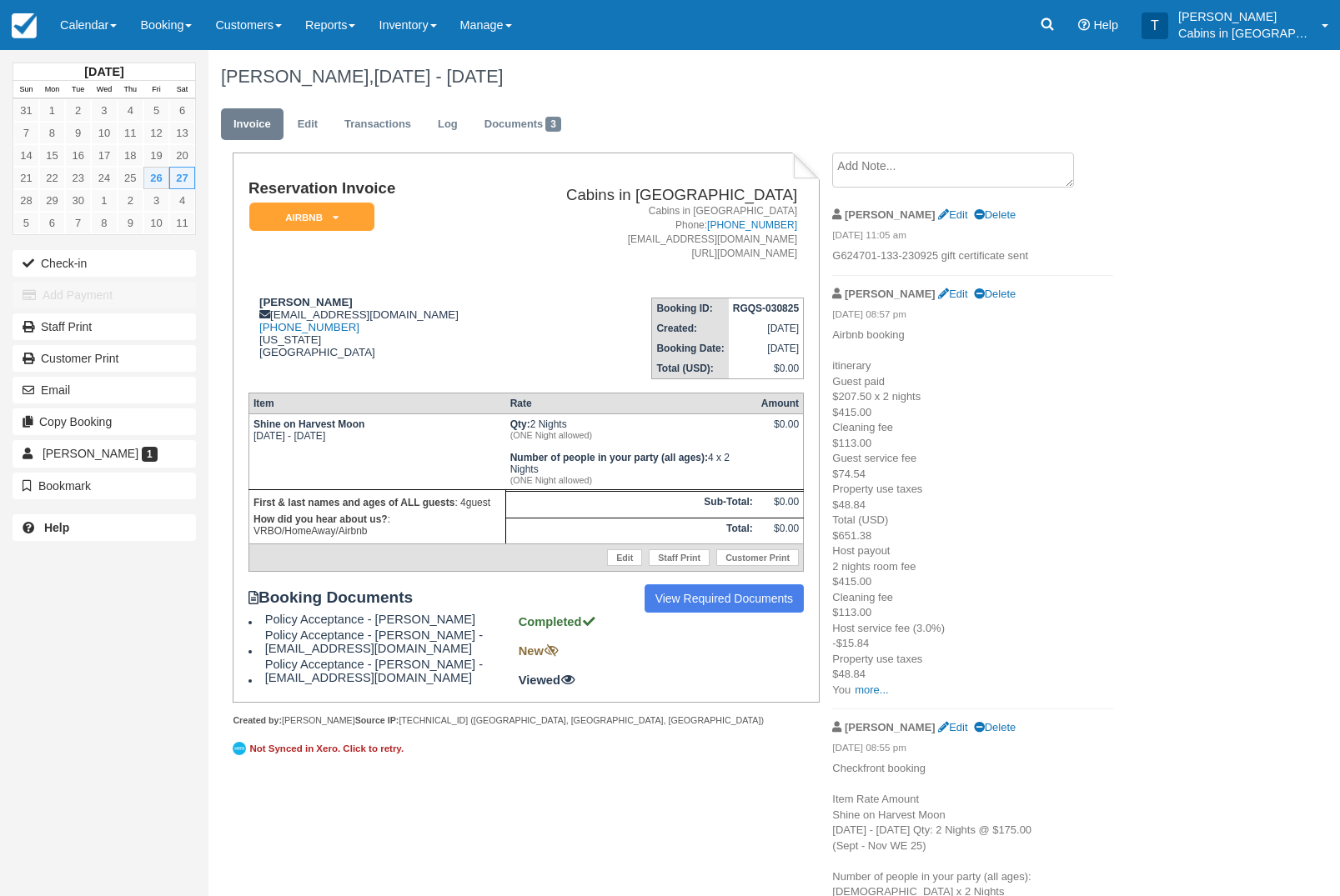
click at [989, 176] on textarea at bounding box center [953, 170] width 242 height 35
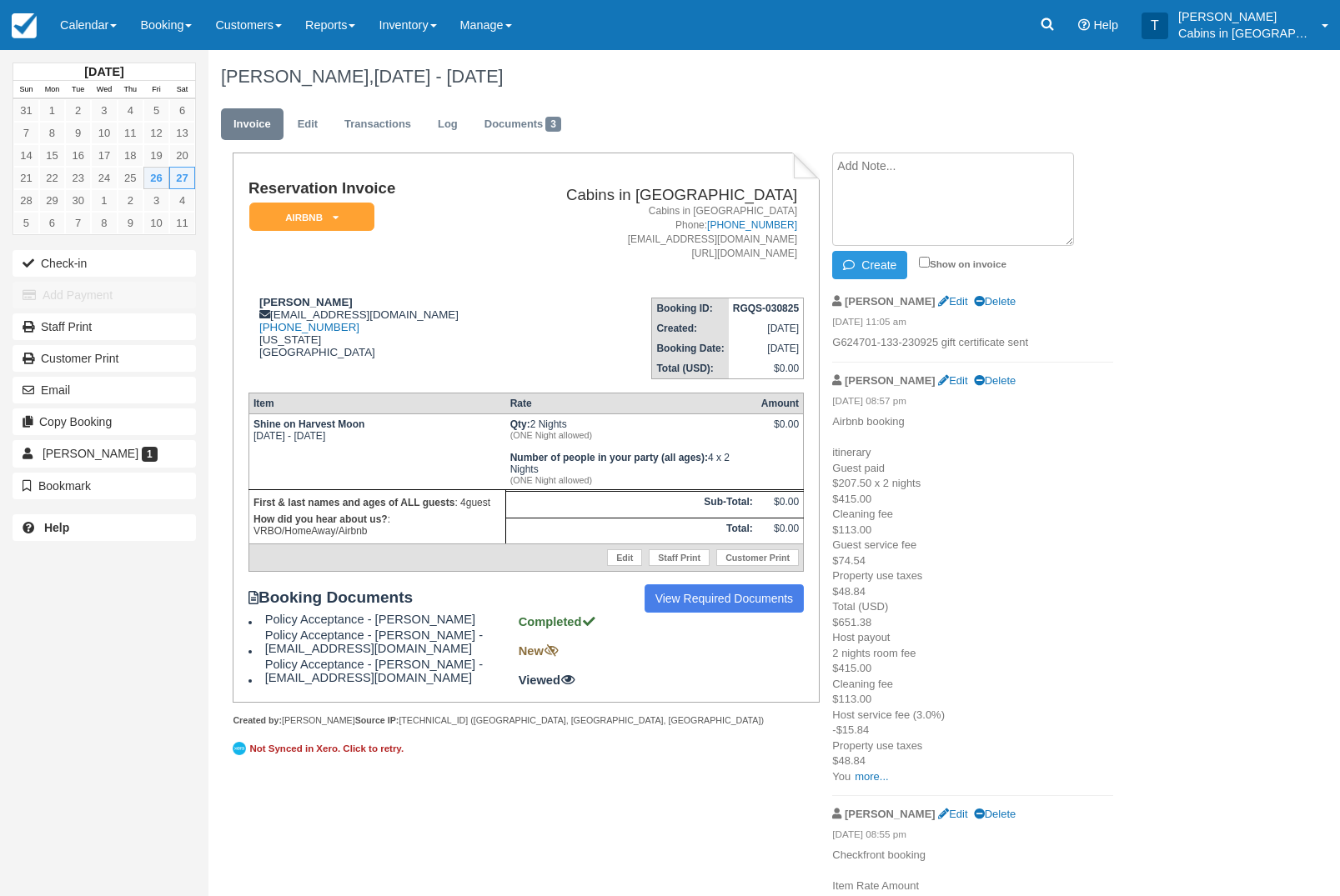
paste textarea "Hello! My mother-in-law’s dog recently had surgery & need to be kept crated & g…"
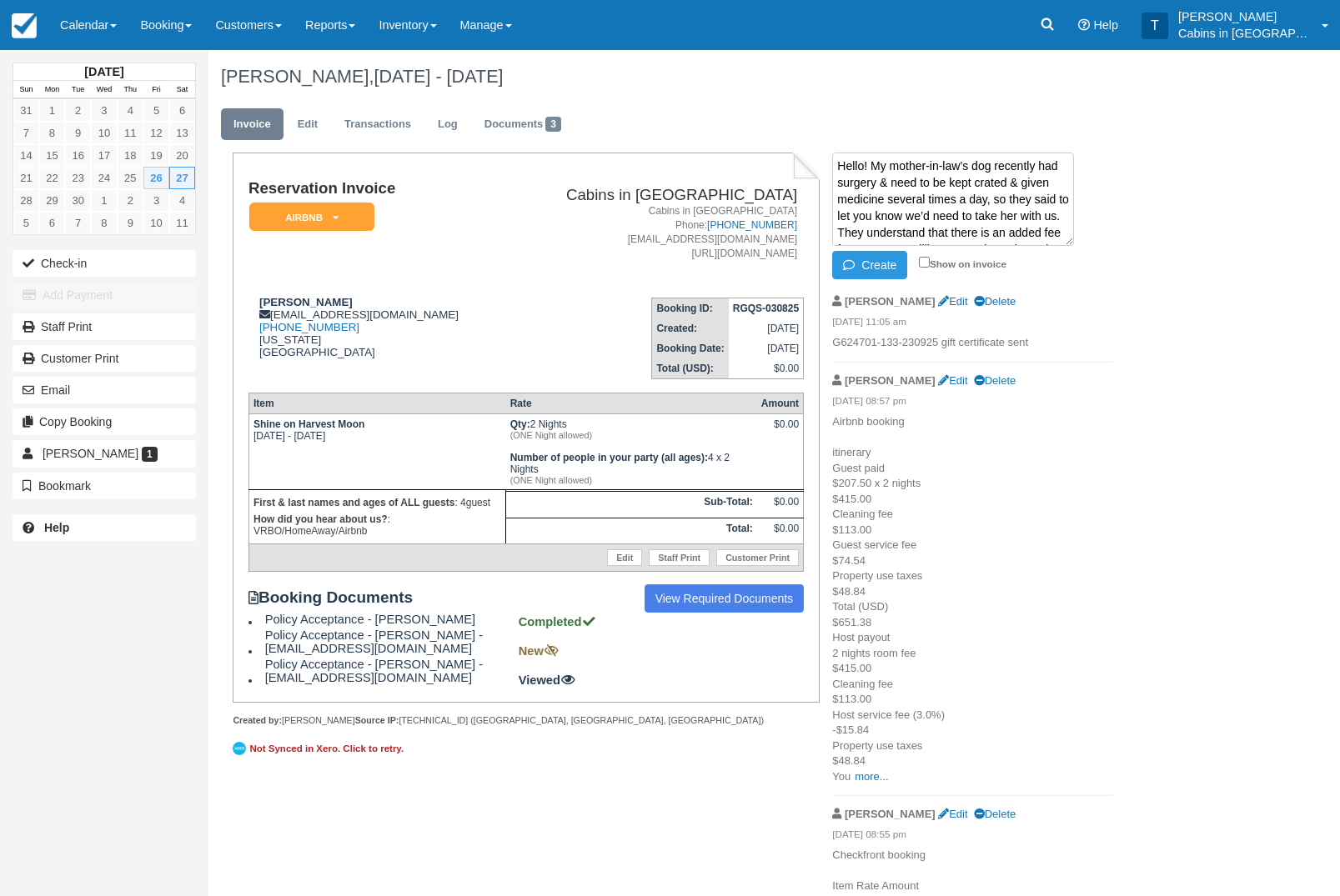
click at [839, 162] on textarea "Hello! My mother-in-law’s dog recently had surgery & need to be kept crated & g…" at bounding box center [953, 198] width 242 height 94
click at [1014, 211] on textarea "Sent via Airbnb: Hello! My mother-in-law’s dog recently had surgery & need to b…" at bounding box center [953, 198] width 242 height 94
type textarea "Sent via Airbnb: Hello! My mother-in-law’s dog recently had surgery & need to b…"
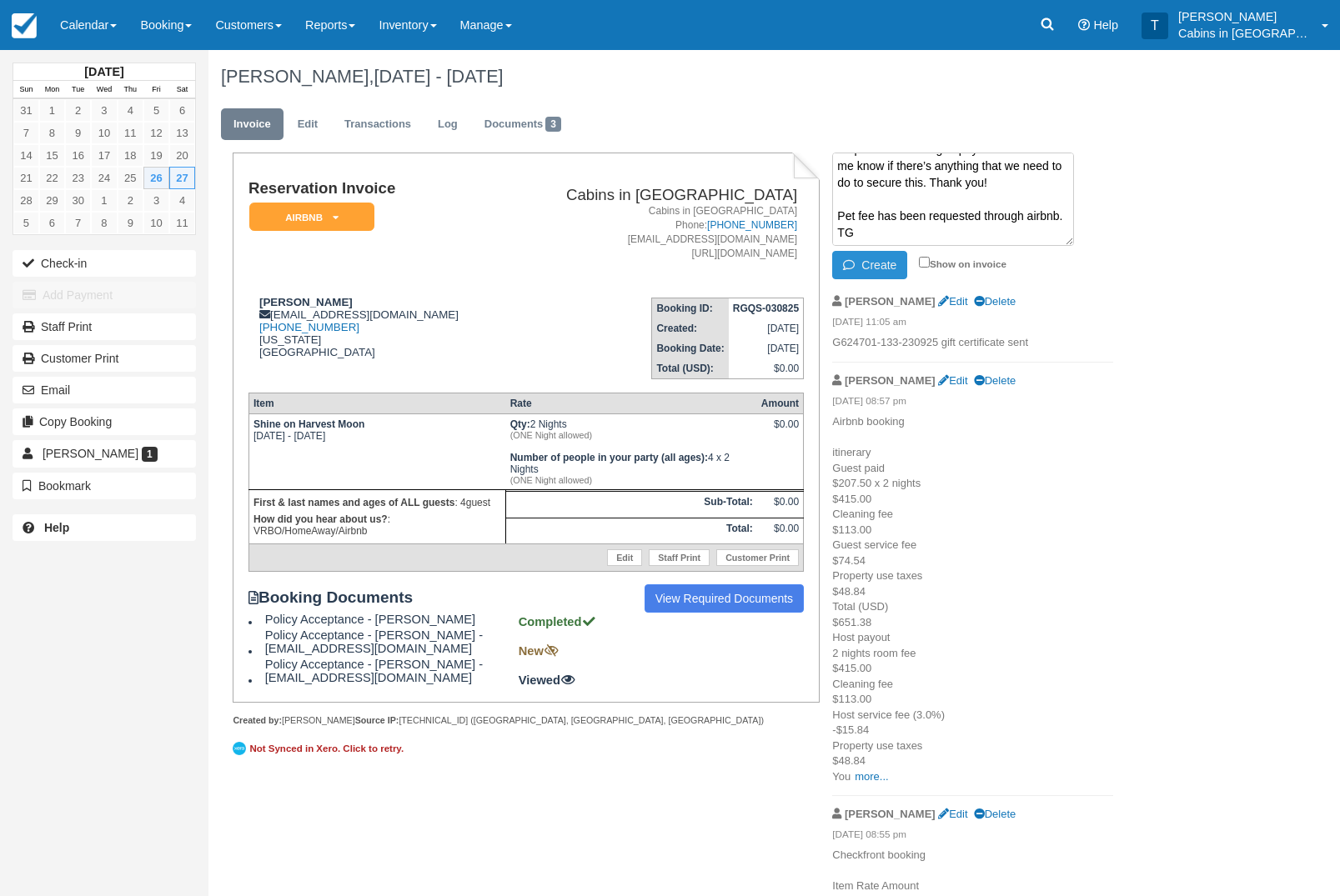
click at [881, 265] on button "Create" at bounding box center [870, 264] width 75 height 29
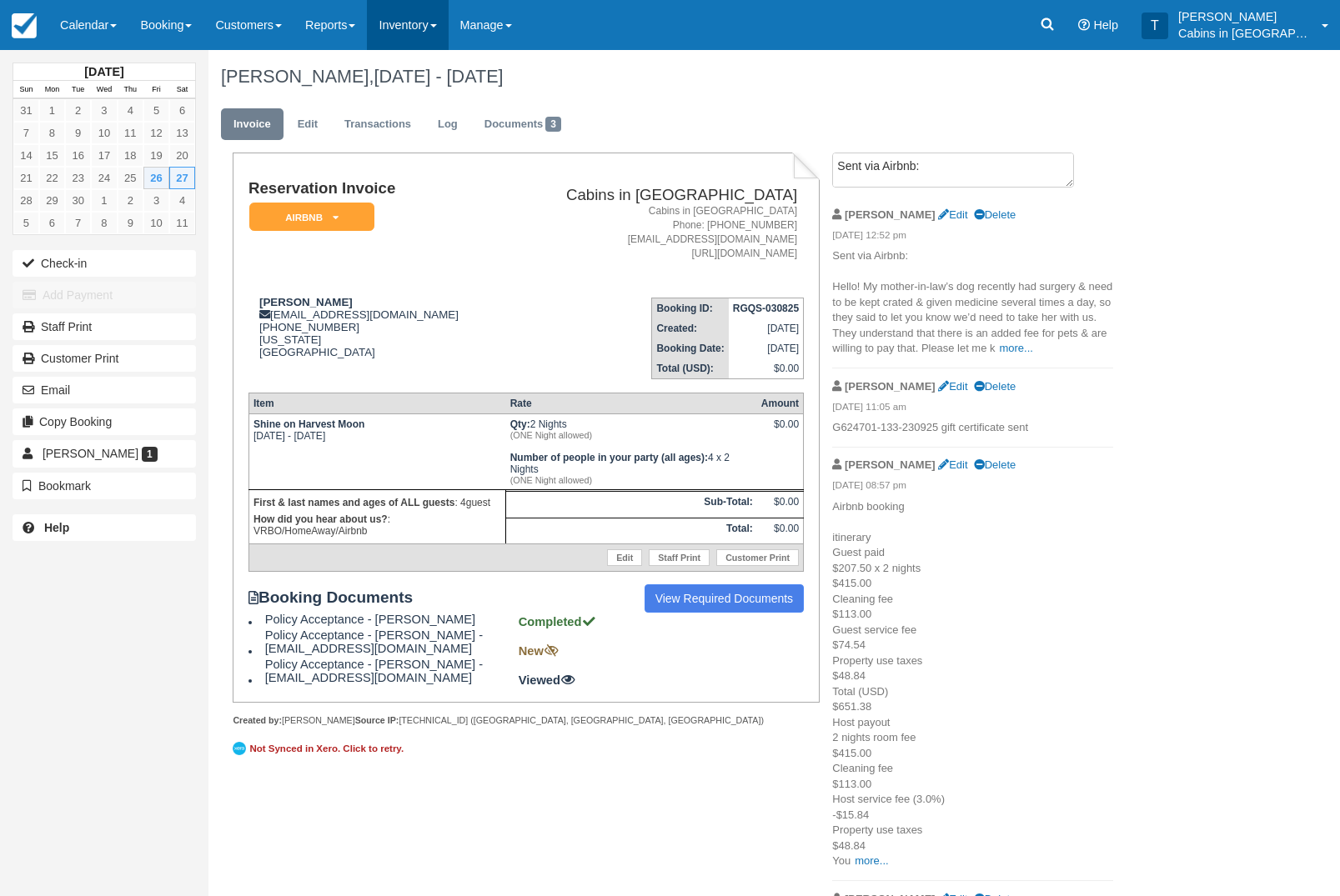
click at [419, 18] on link "Inventory" at bounding box center [406, 25] width 81 height 50
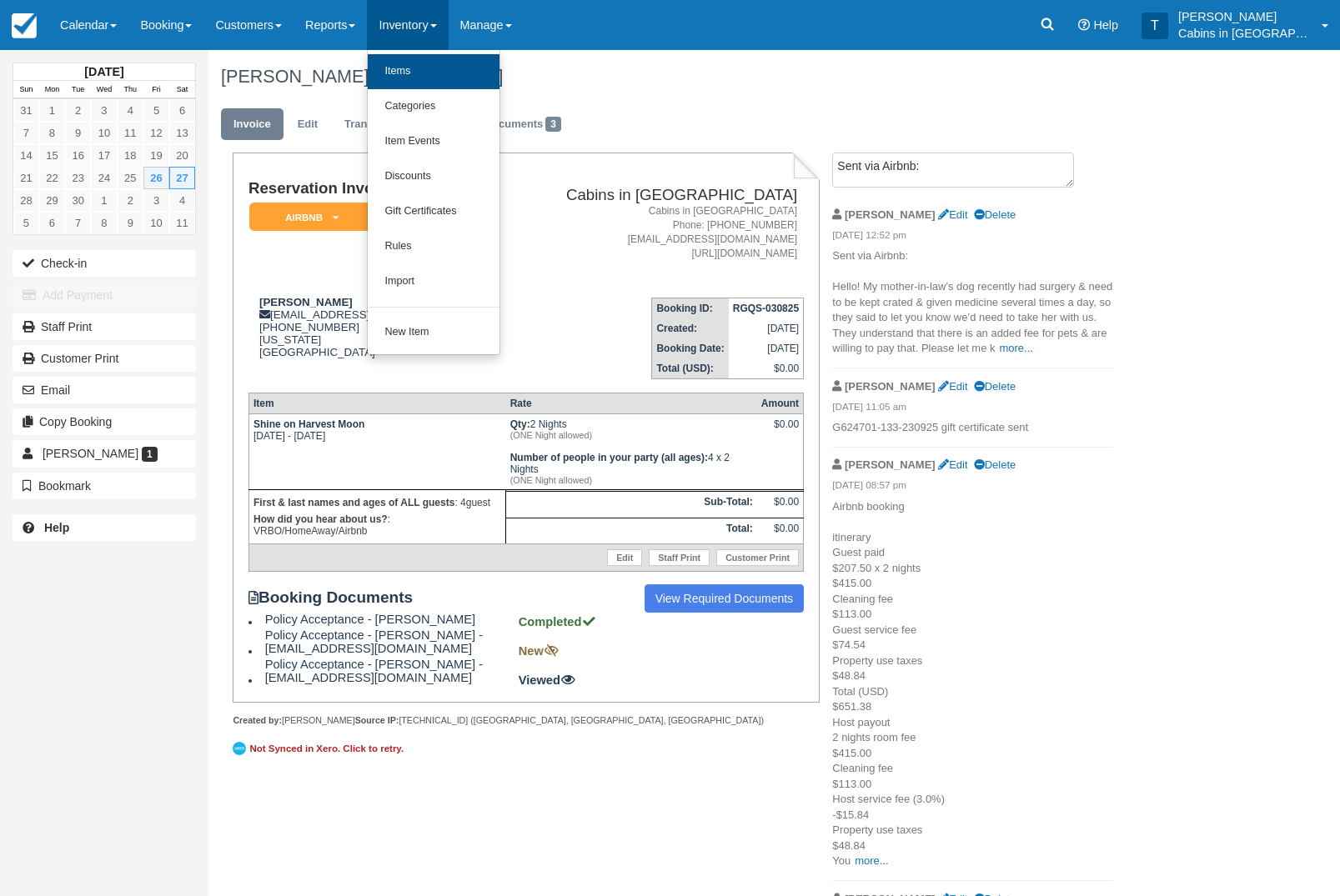
click at [416, 65] on link "Items" at bounding box center [433, 71] width 132 height 35
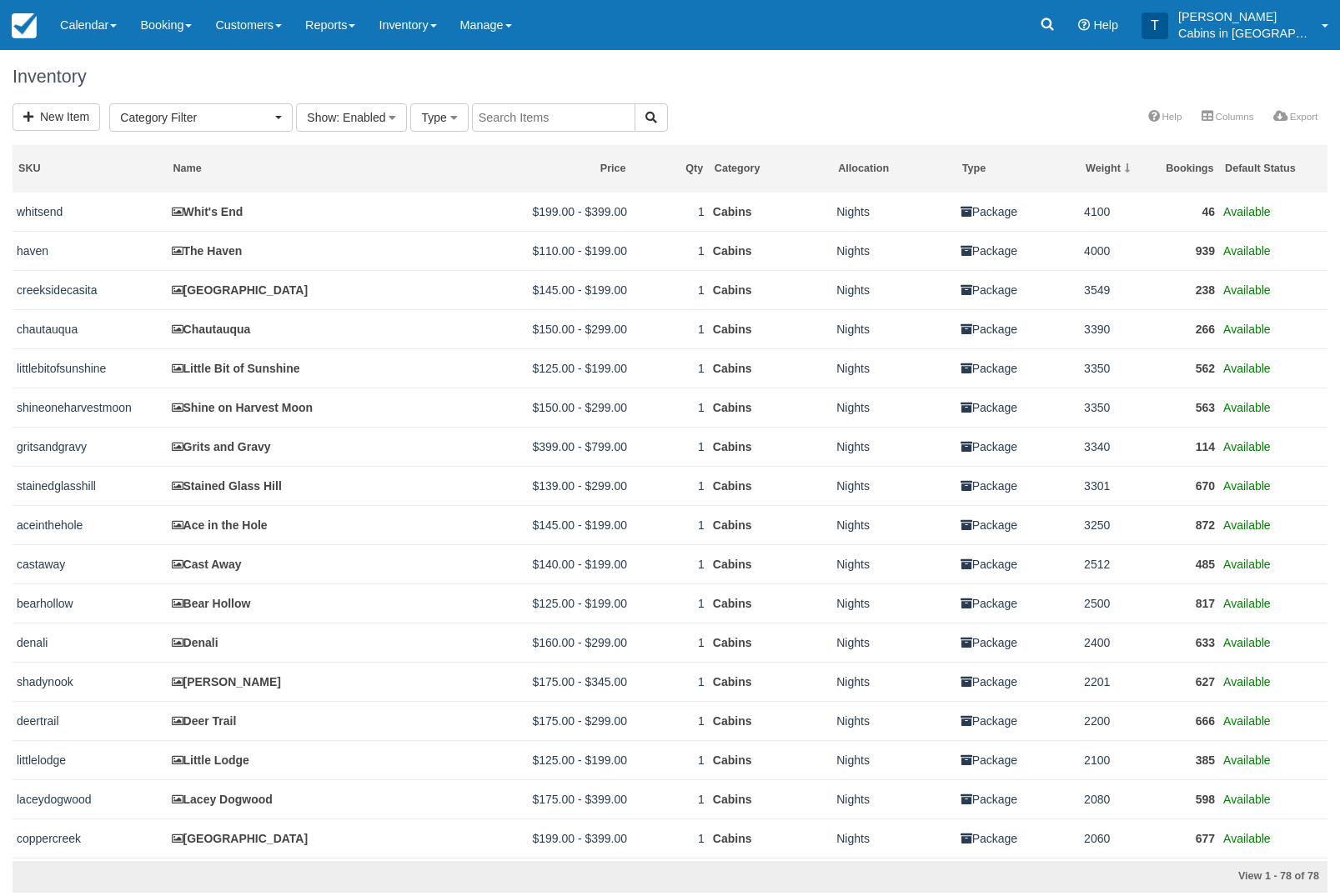
select select
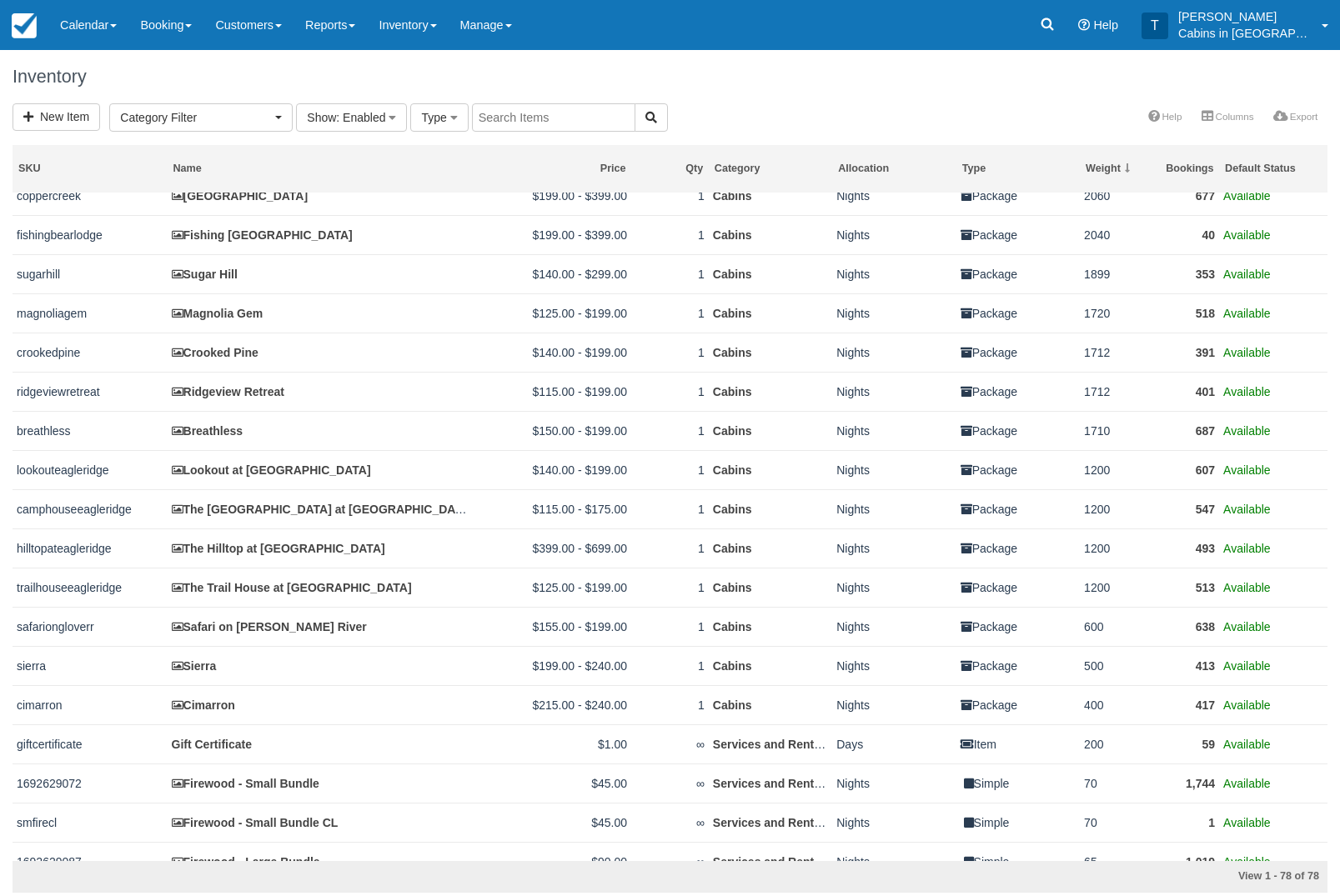
scroll to position [657, 0]
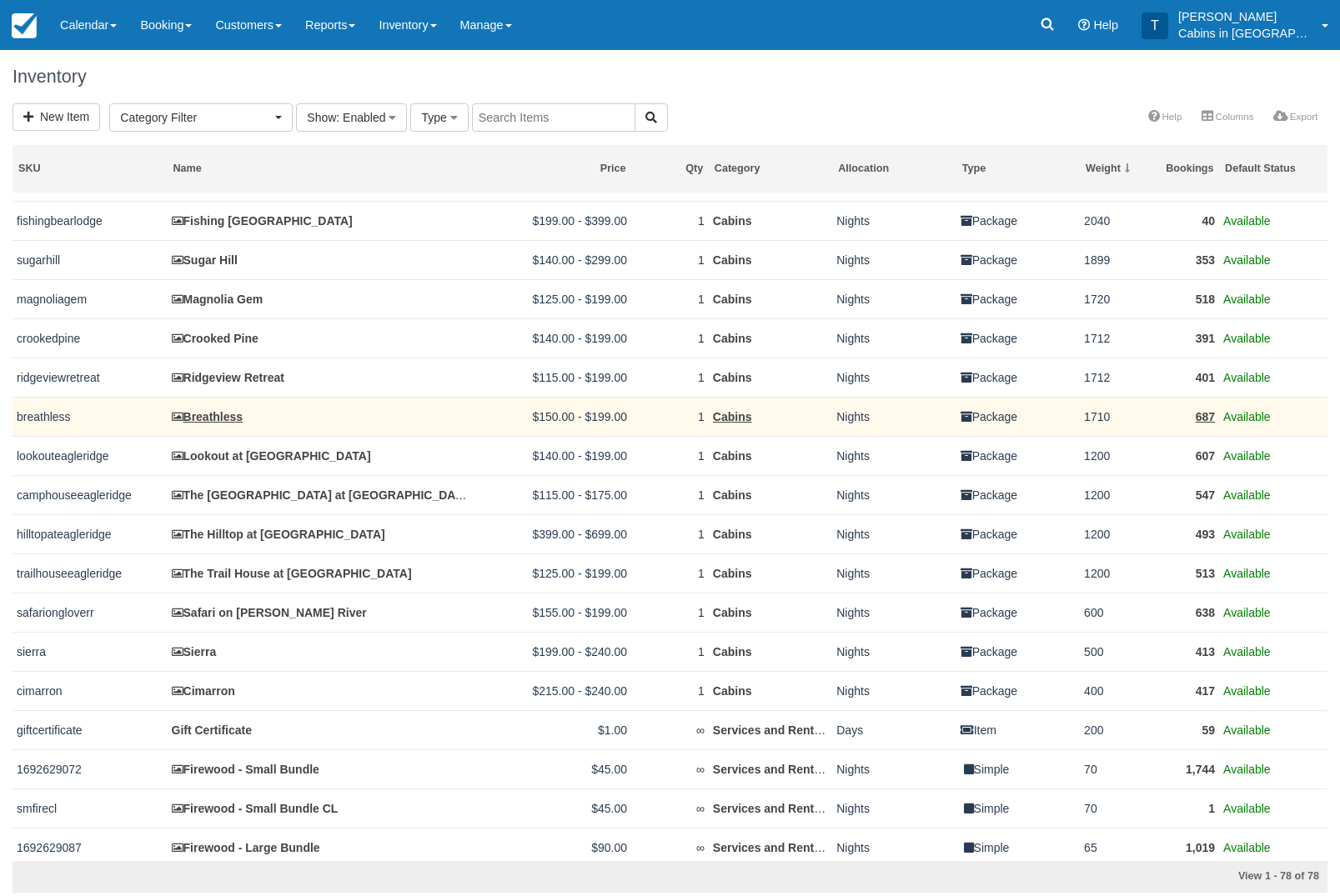
click at [188, 423] on link "Breathless" at bounding box center [207, 416] width 71 height 13
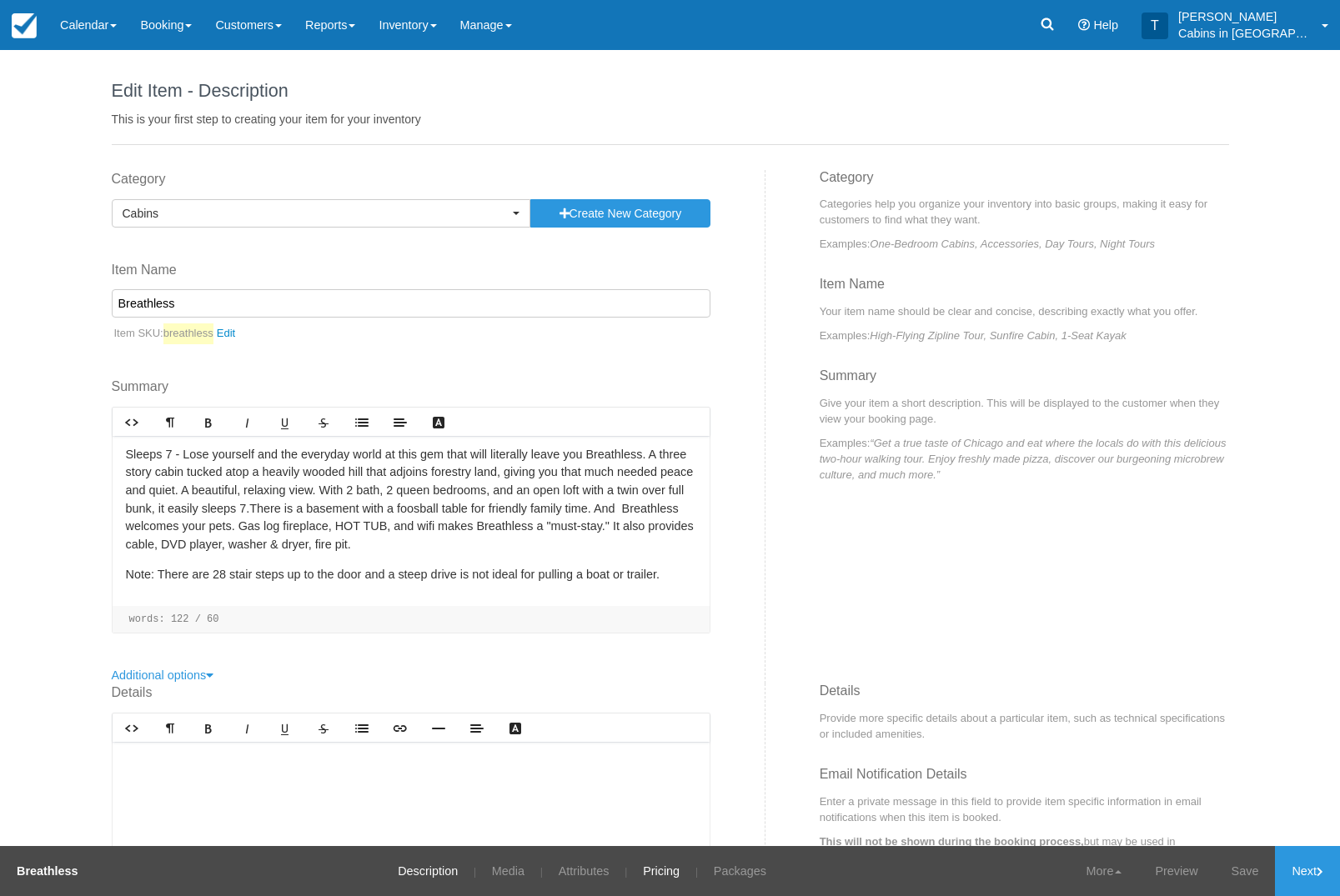
click at [666, 866] on link "Pricing" at bounding box center [661, 871] width 61 height 50
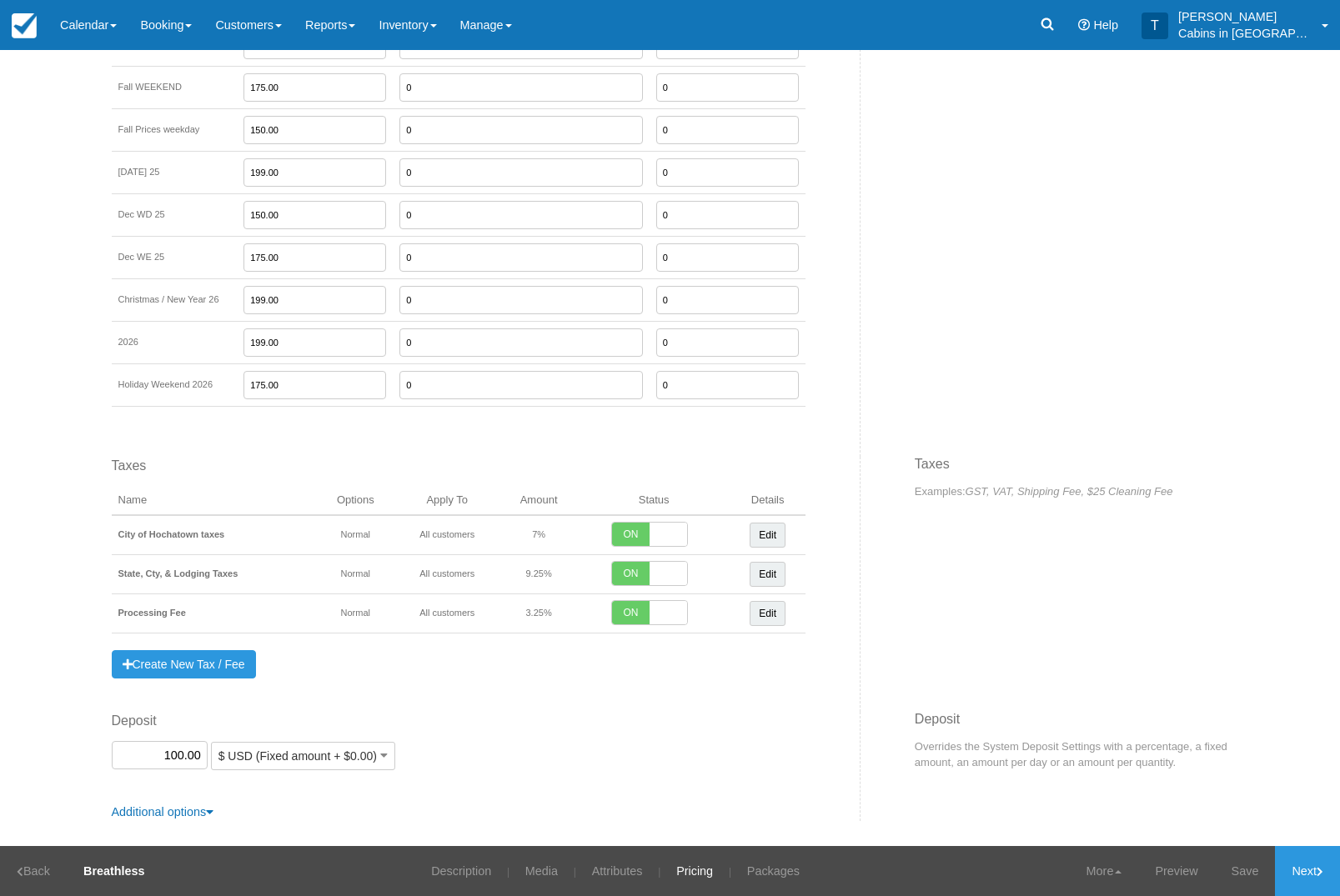
scroll to position [1396, 0]
click at [1054, 19] on icon at bounding box center [1047, 24] width 12 height 12
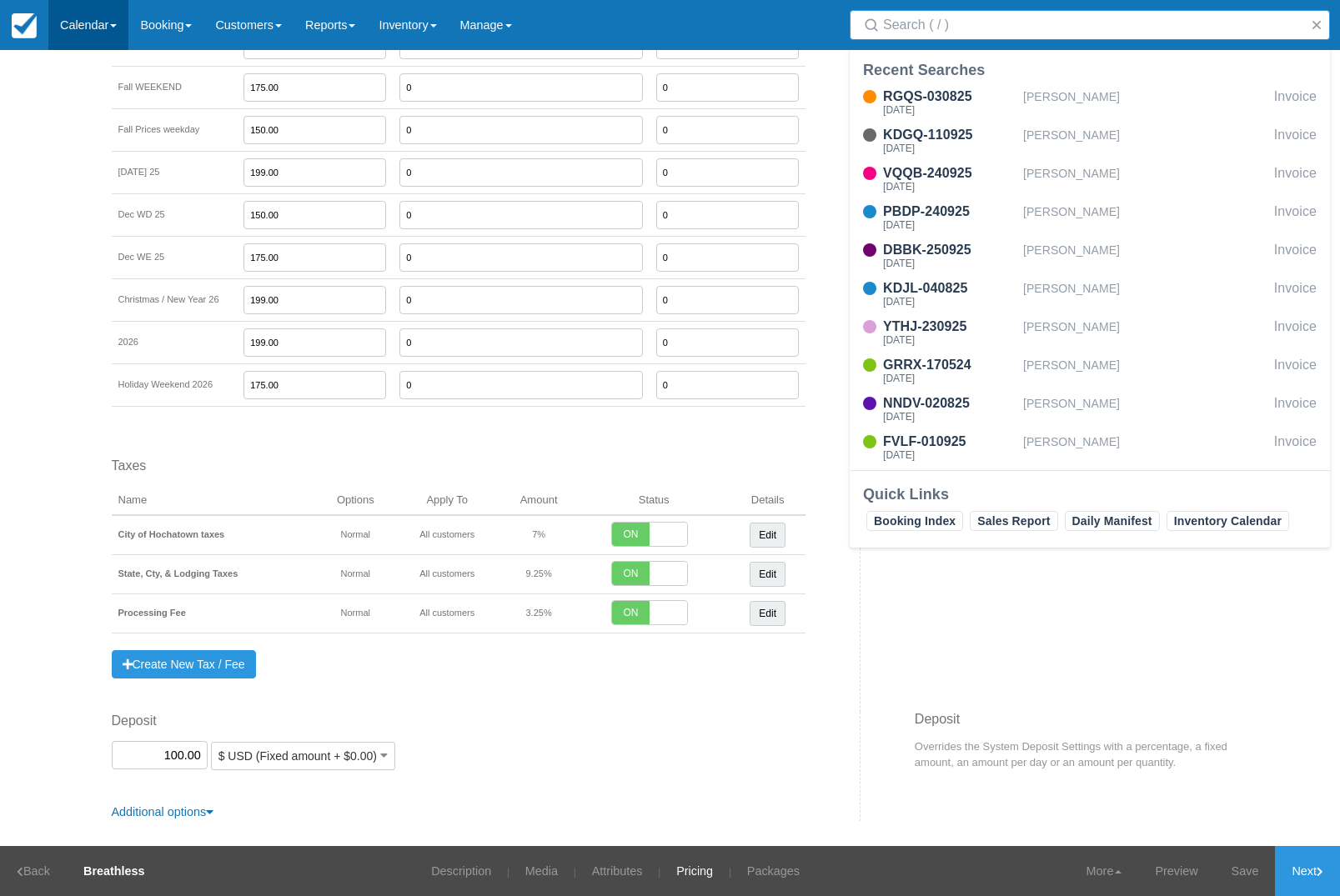
click at [81, 24] on link "Calendar" at bounding box center [88, 25] width 80 height 50
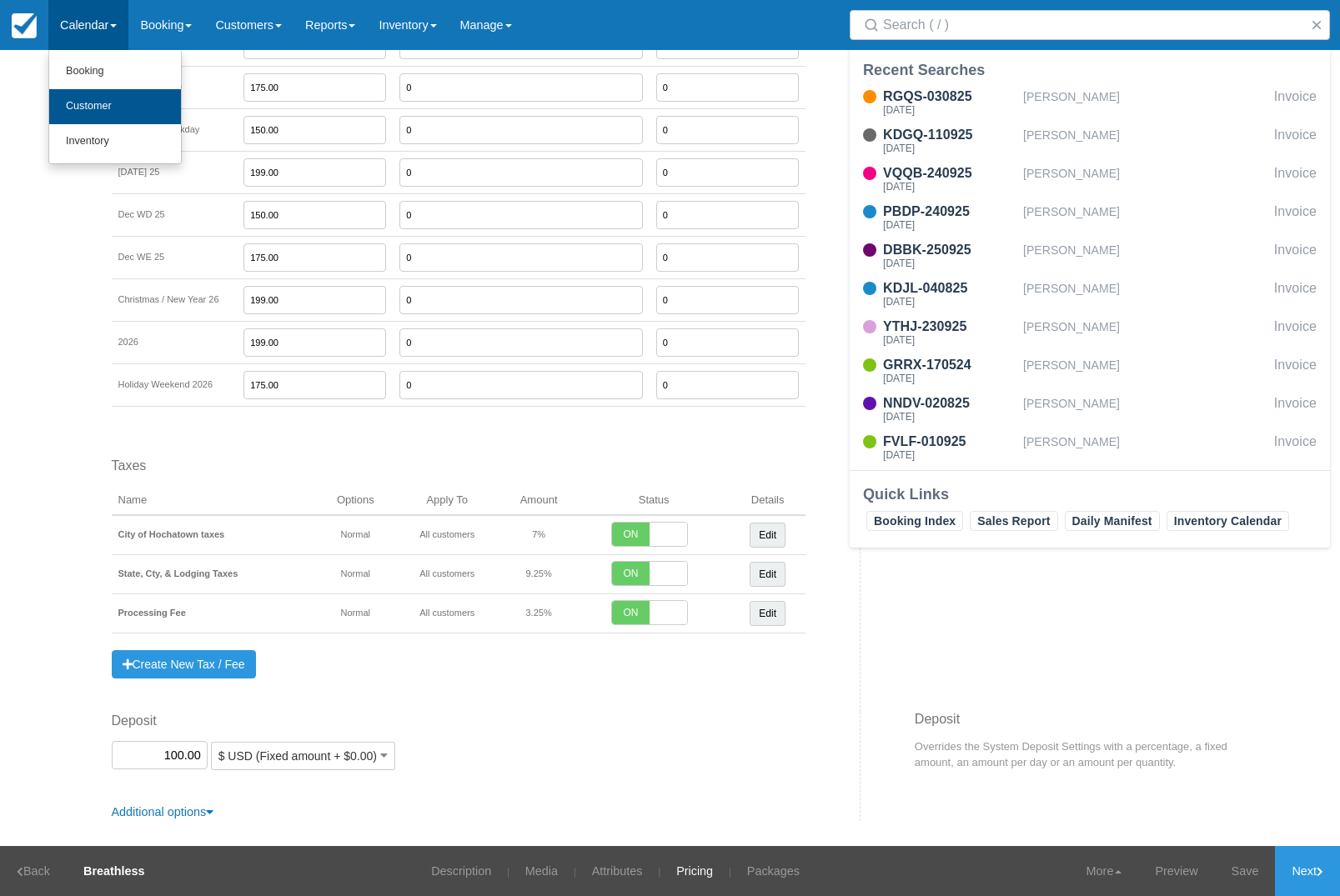
click at [91, 109] on link "Customer" at bounding box center [115, 107] width 132 height 35
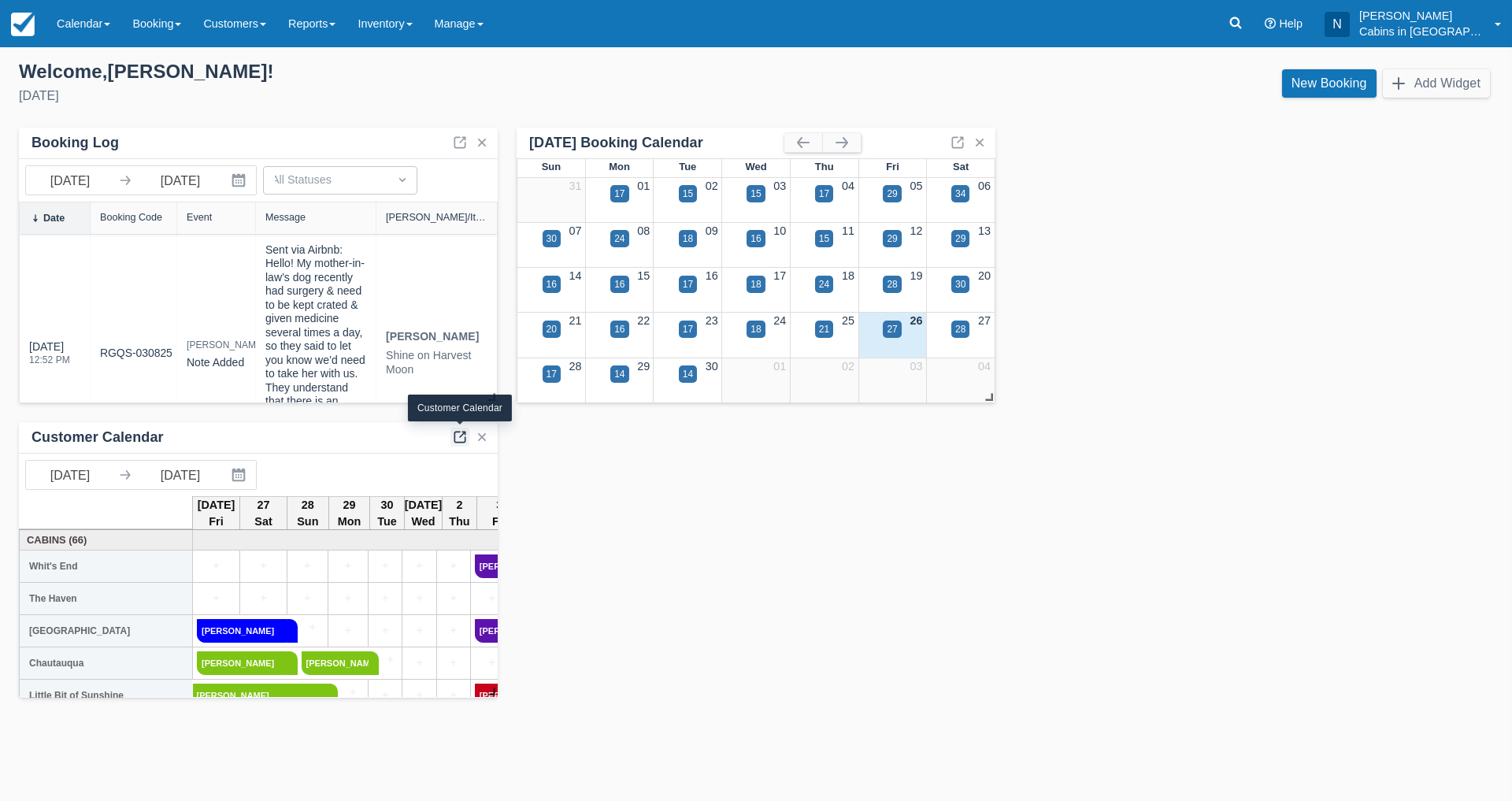
click at [455, 435] on link at bounding box center [460, 437] width 19 height 19
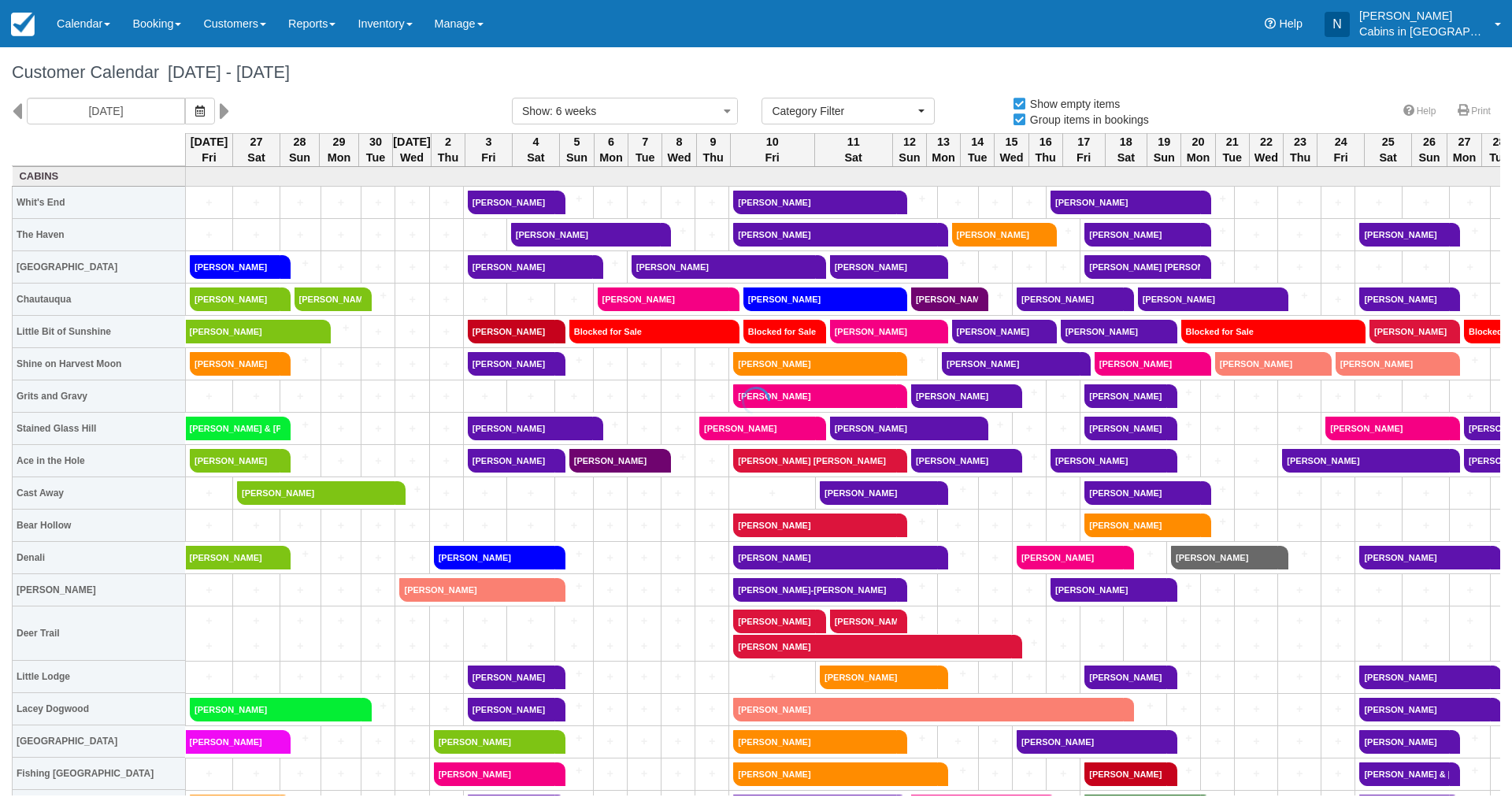
select select
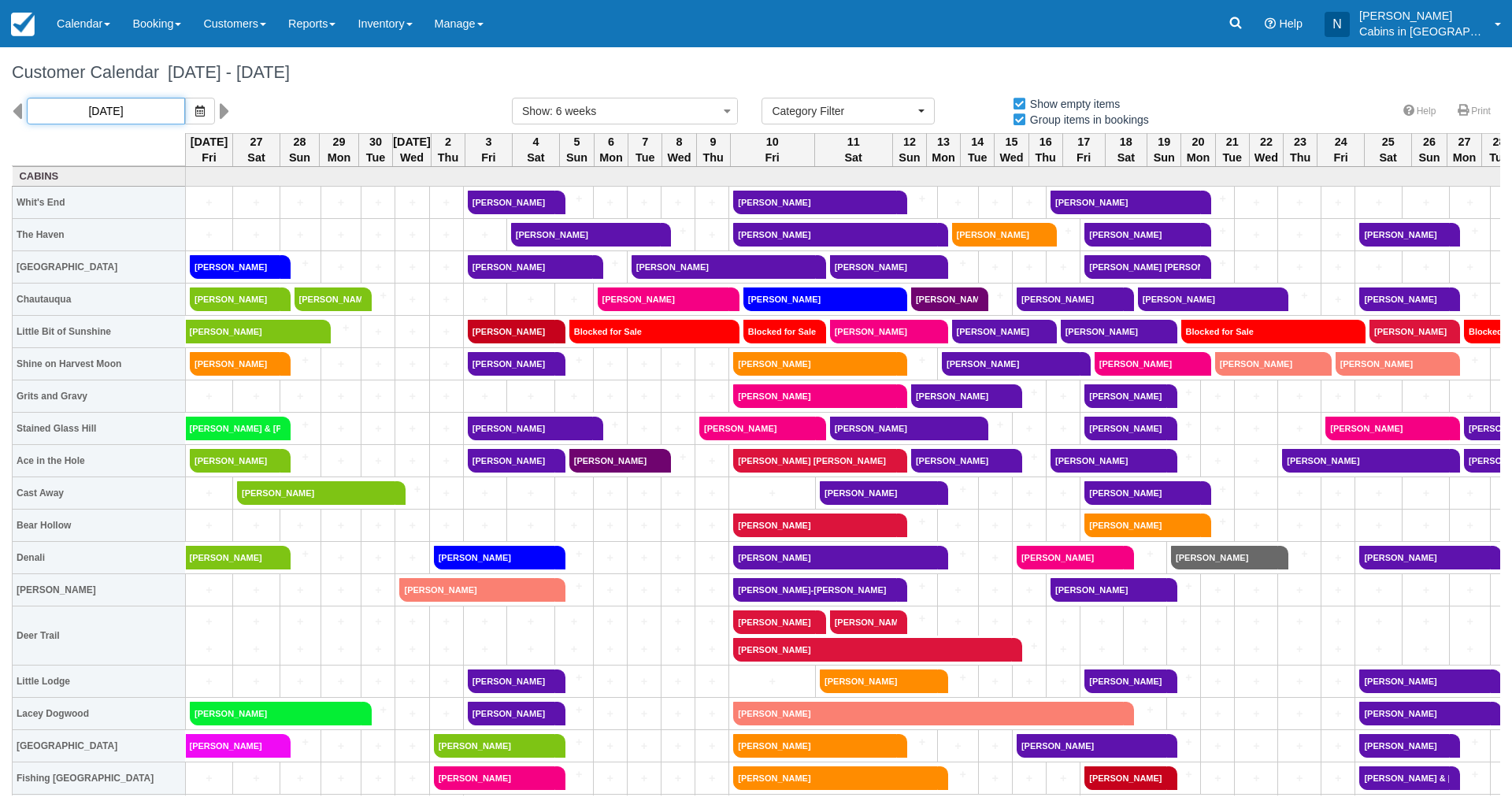
click at [137, 104] on input "[DATE]" at bounding box center [106, 110] width 159 height 27
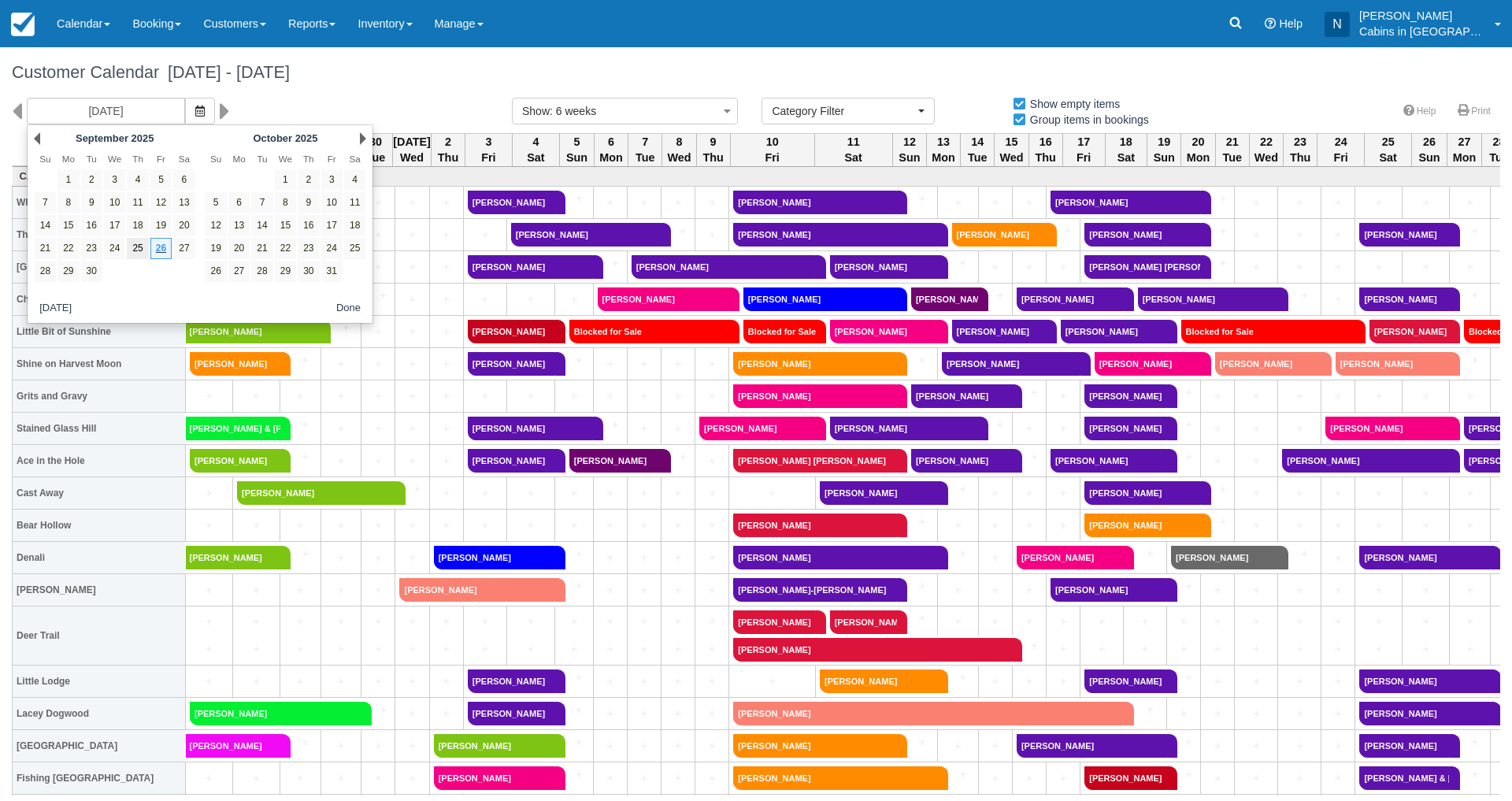
click at [138, 245] on link "25" at bounding box center [138, 248] width 21 height 21
type input "[DATE]"
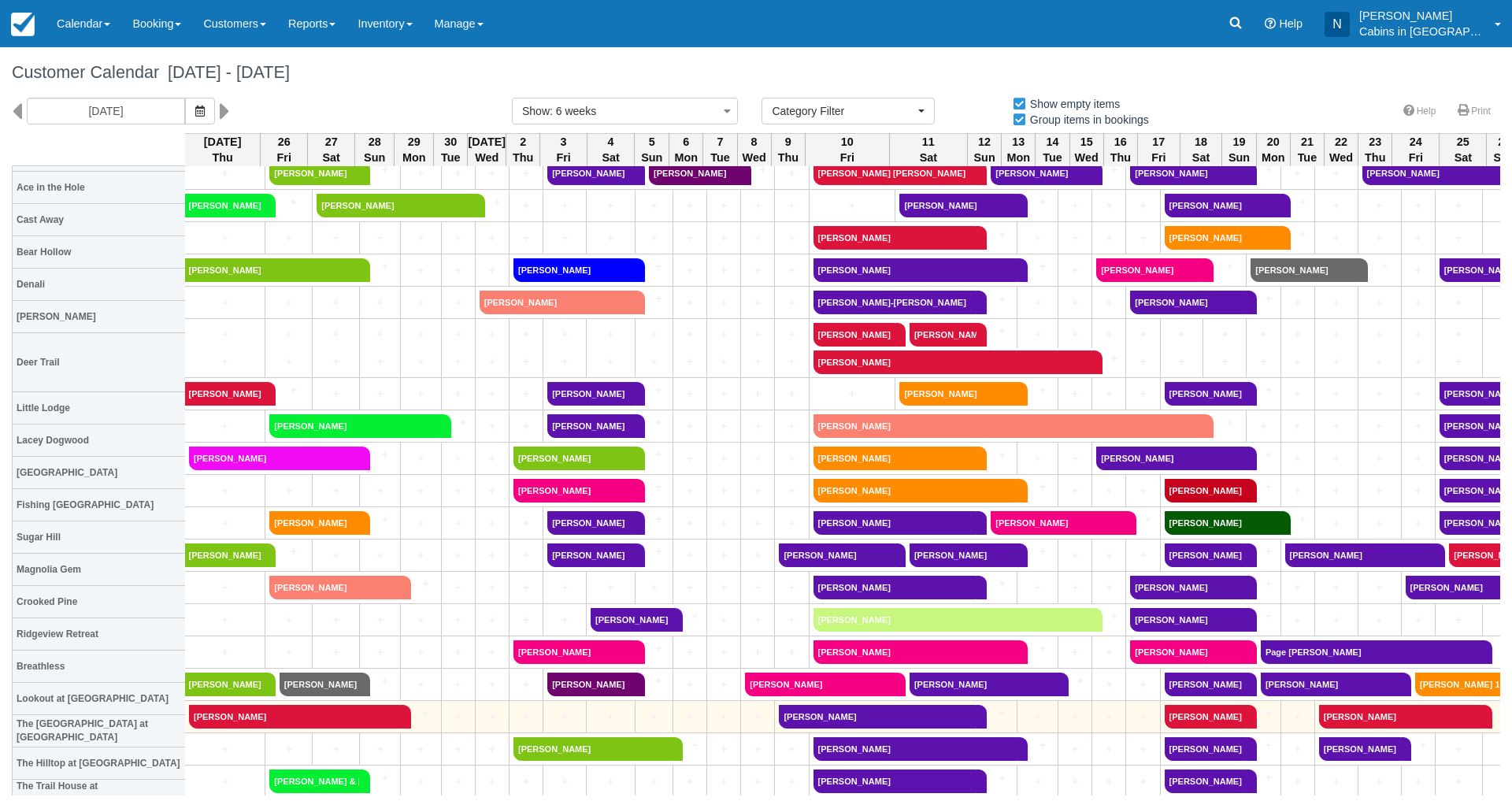
scroll to position [296, 1]
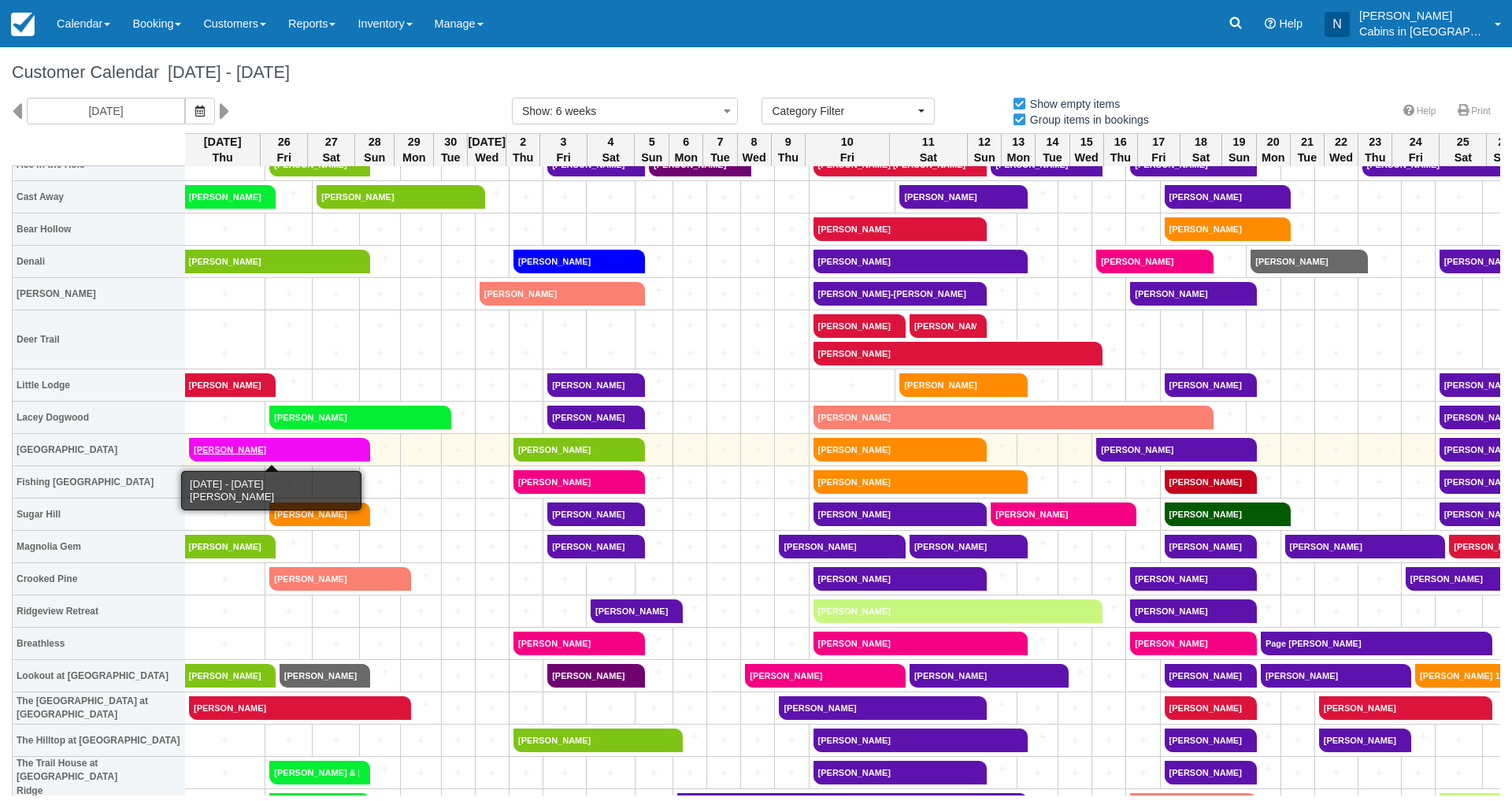
click at [284, 443] on link "[PERSON_NAME]" at bounding box center [274, 450] width 171 height 24
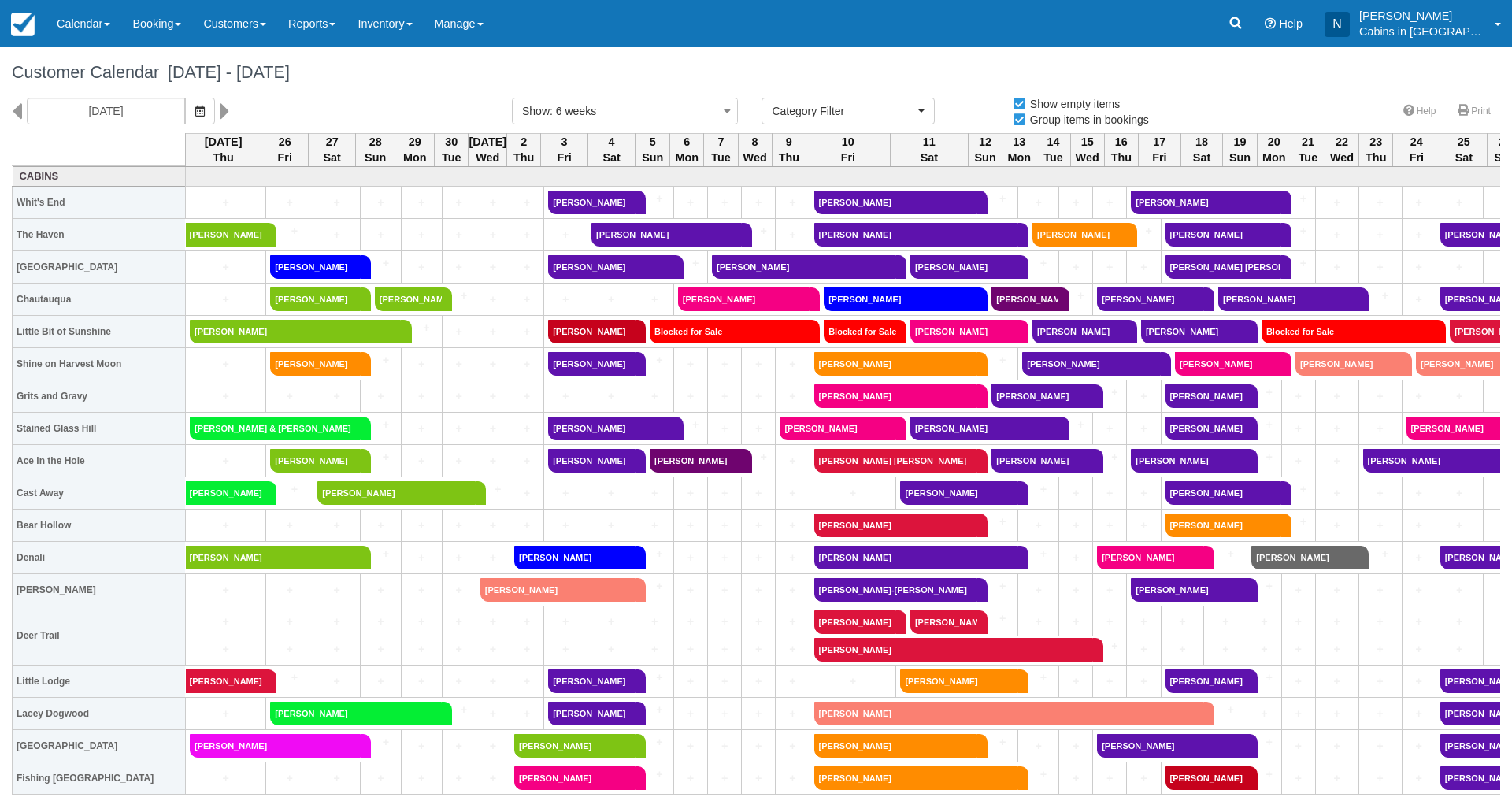
select select
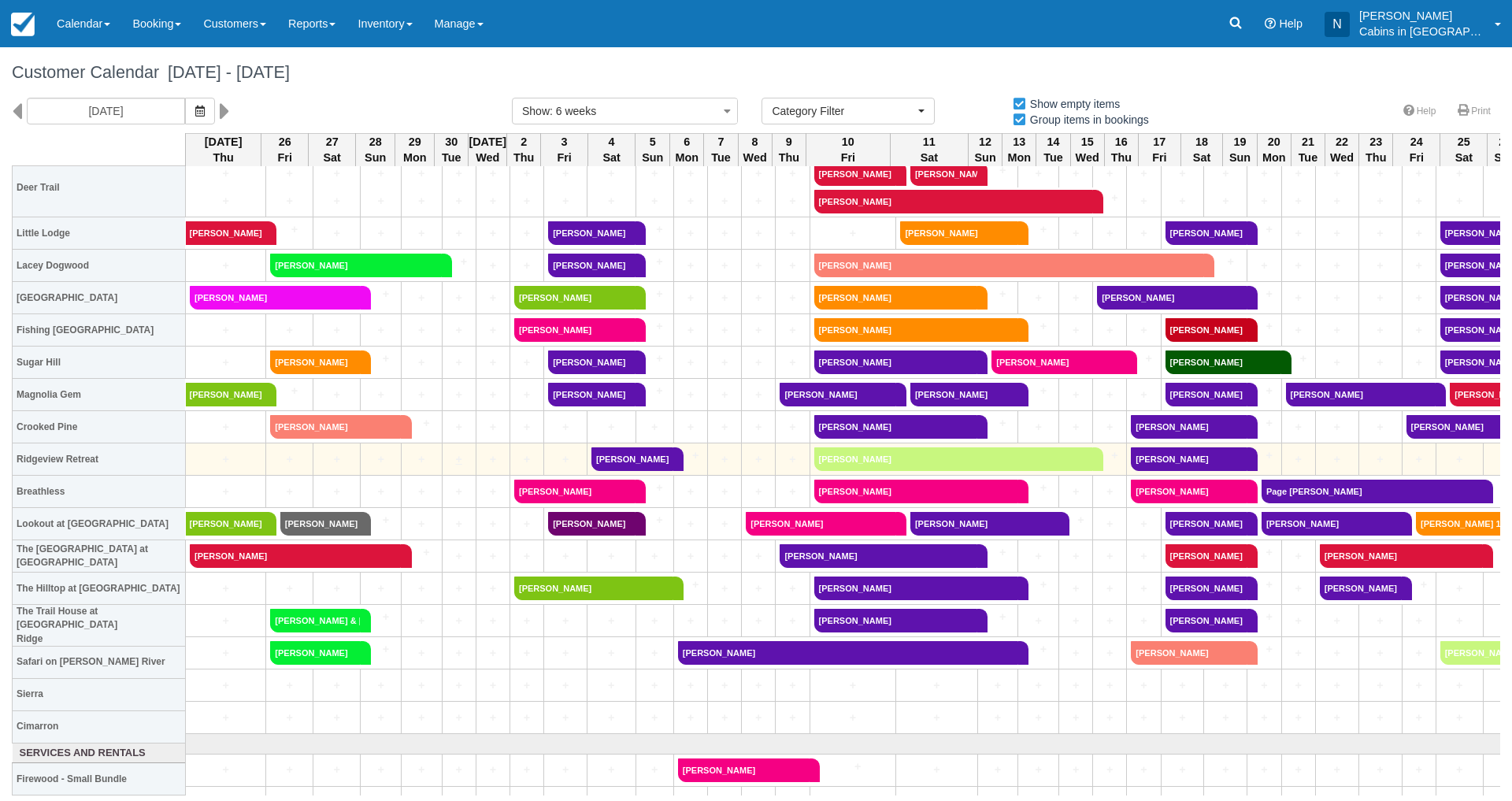
scroll to position [451, 0]
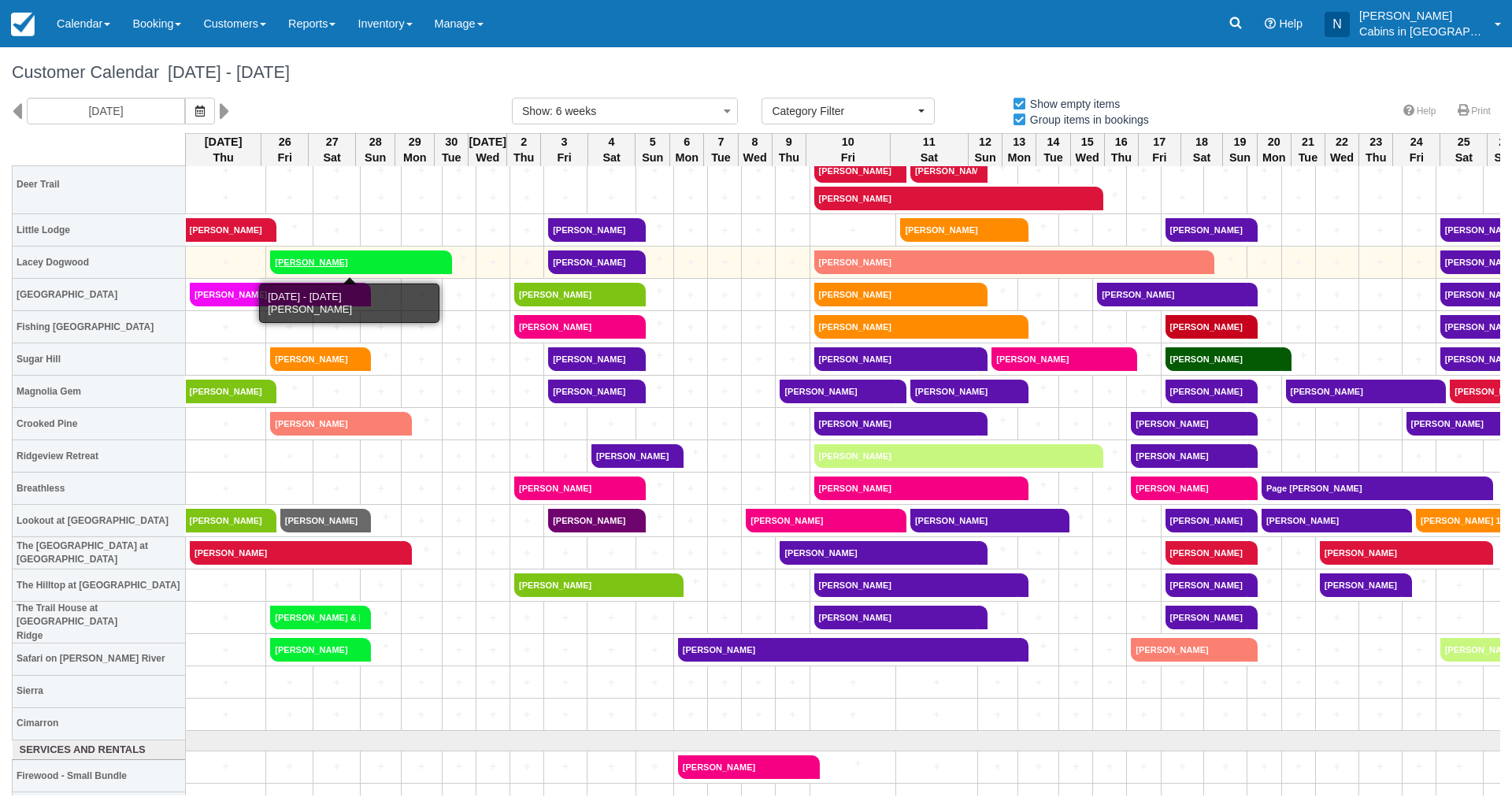
click at [299, 258] on link "[PERSON_NAME]" at bounding box center [356, 262] width 172 height 24
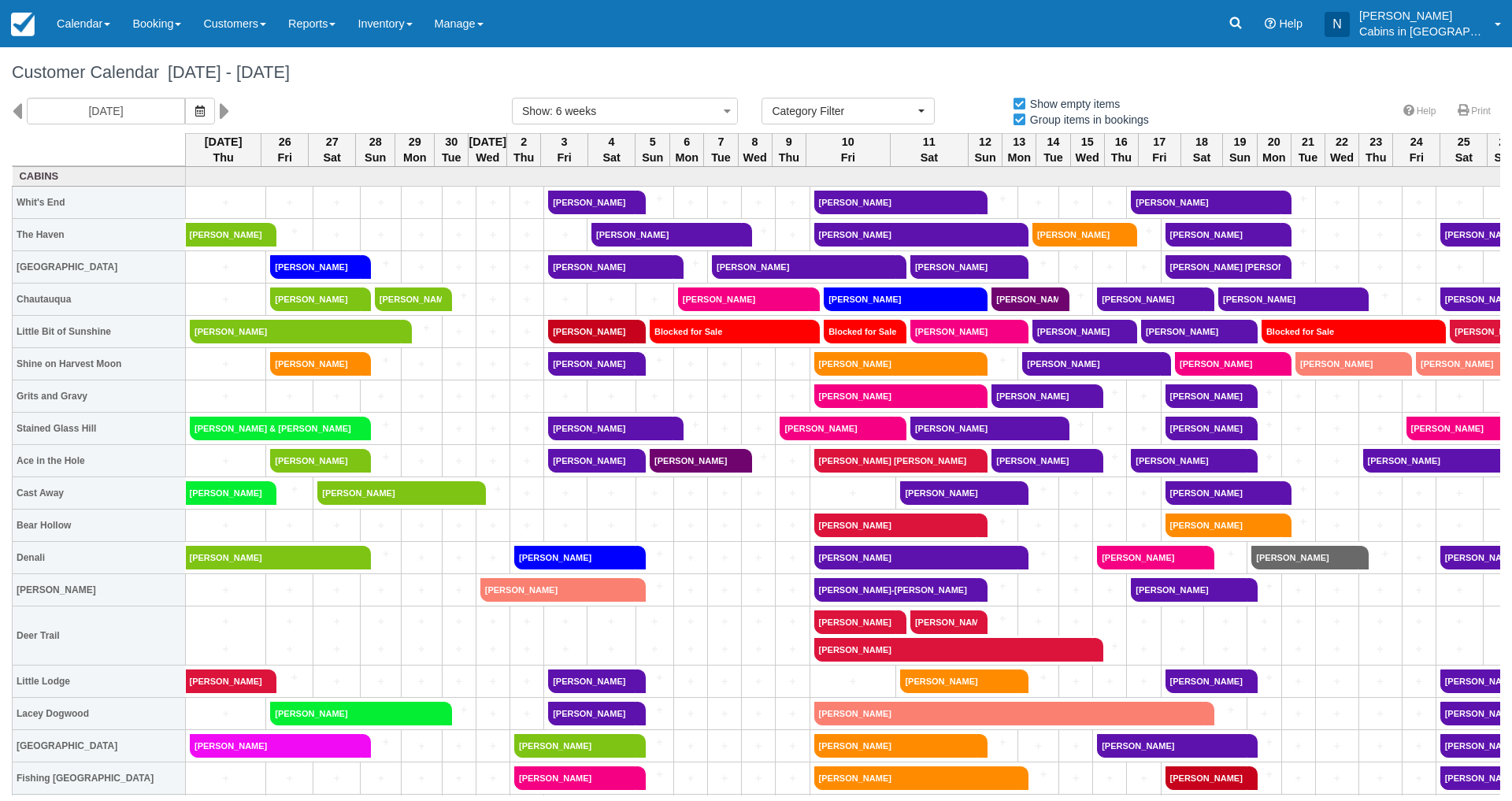
select select
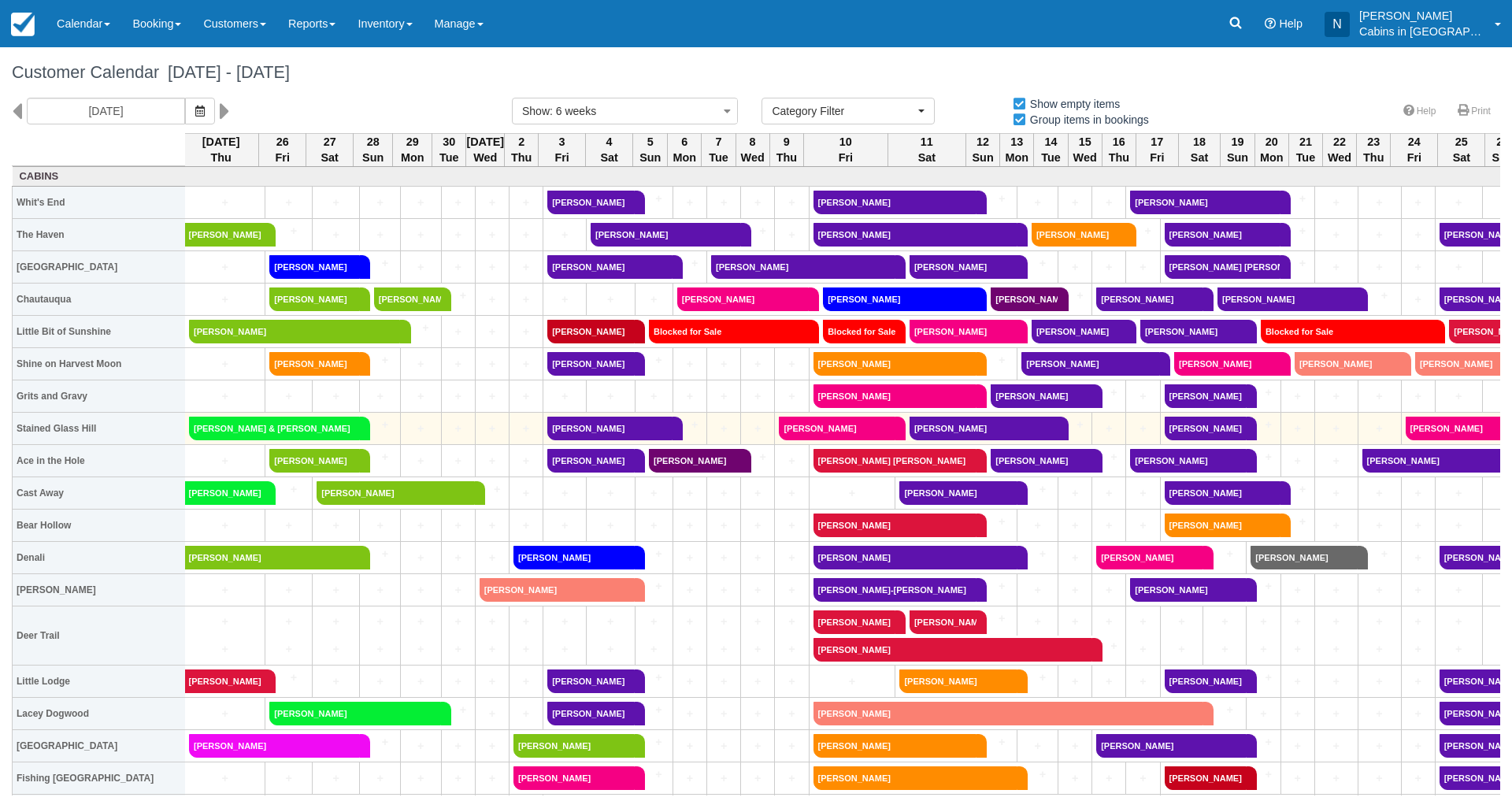
scroll to position [0, 3]
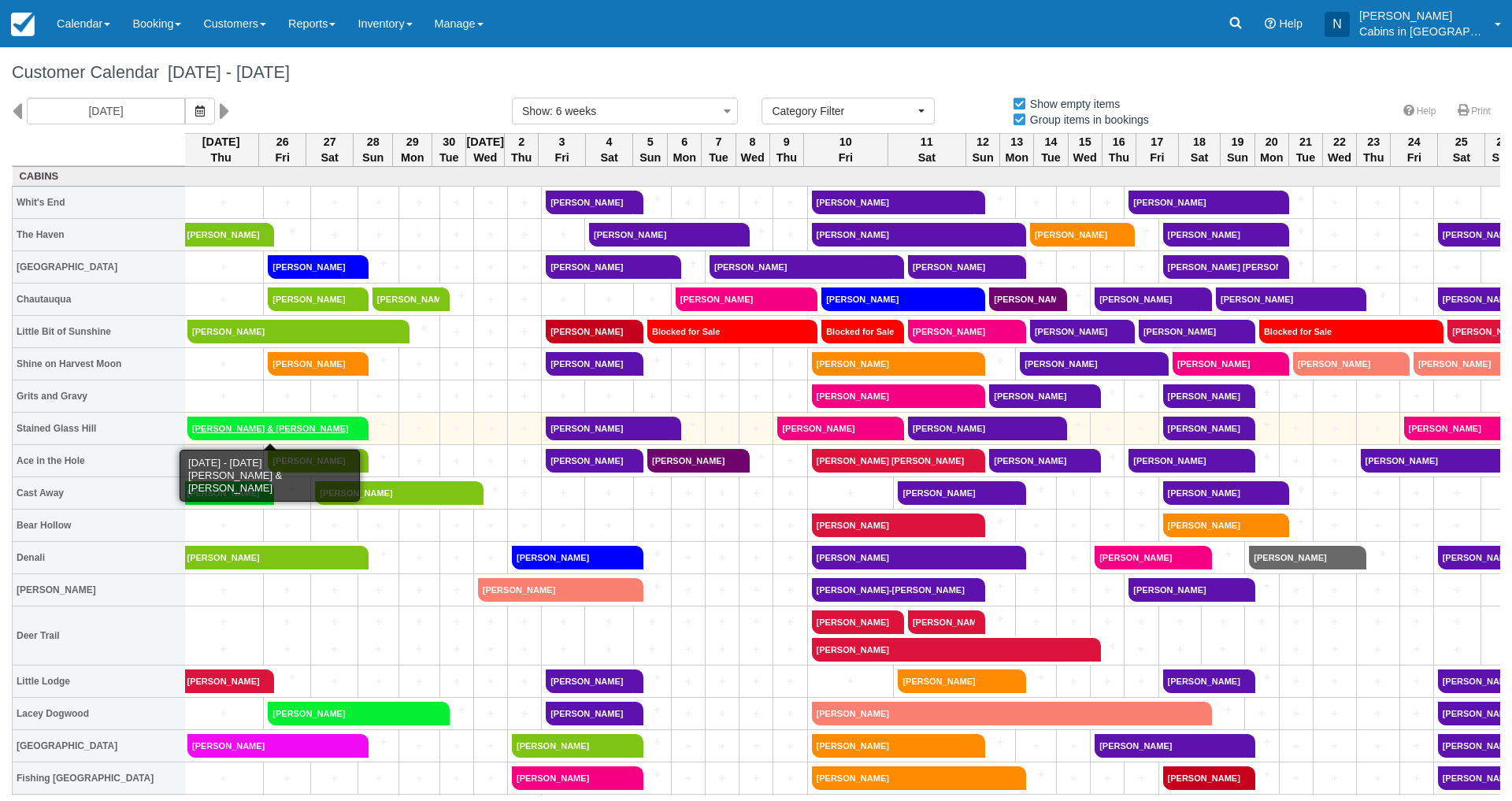
click at [309, 427] on link "[PERSON_NAME] & [PERSON_NAME]" at bounding box center [273, 428] width 171 height 24
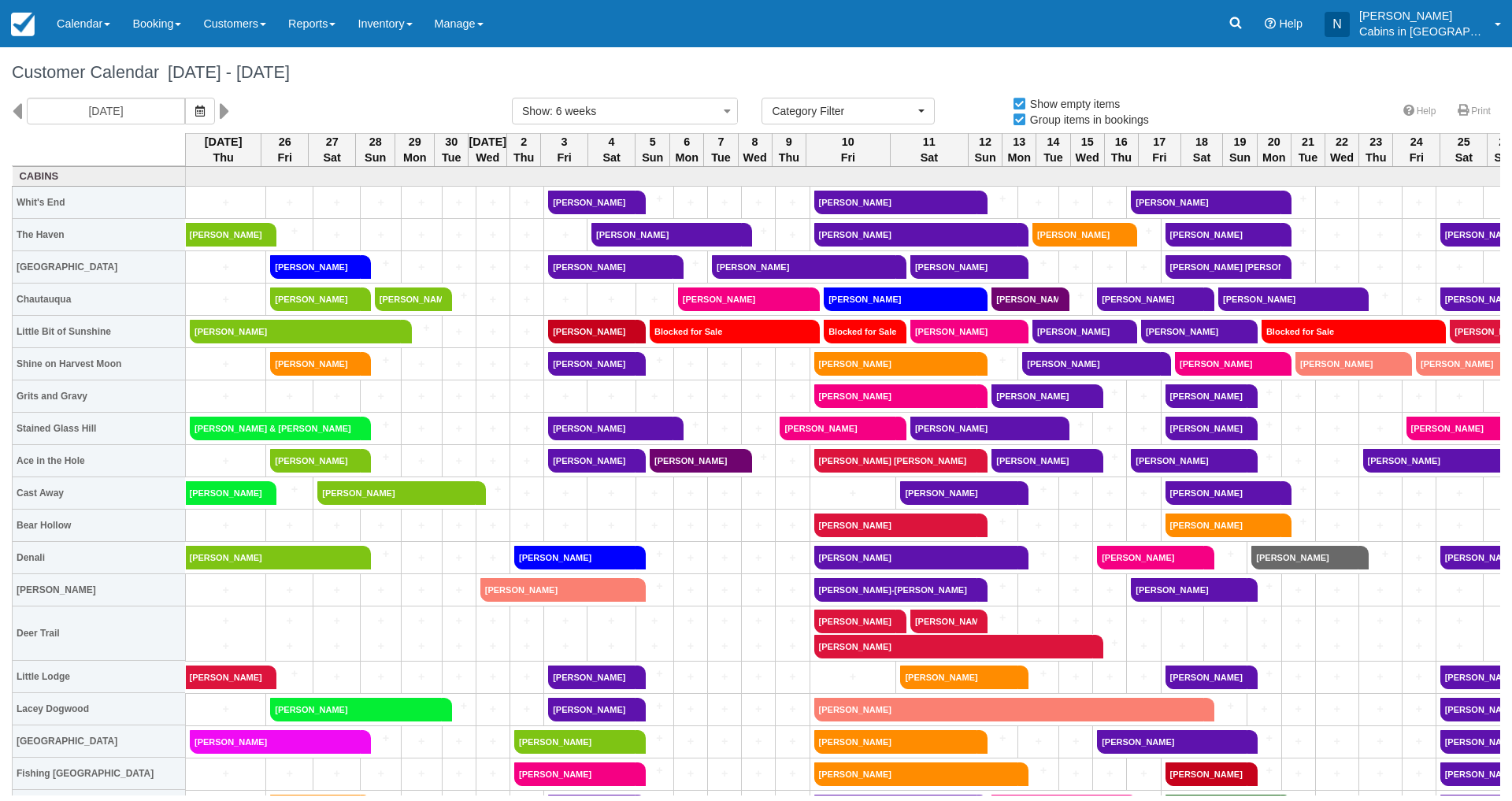
select select
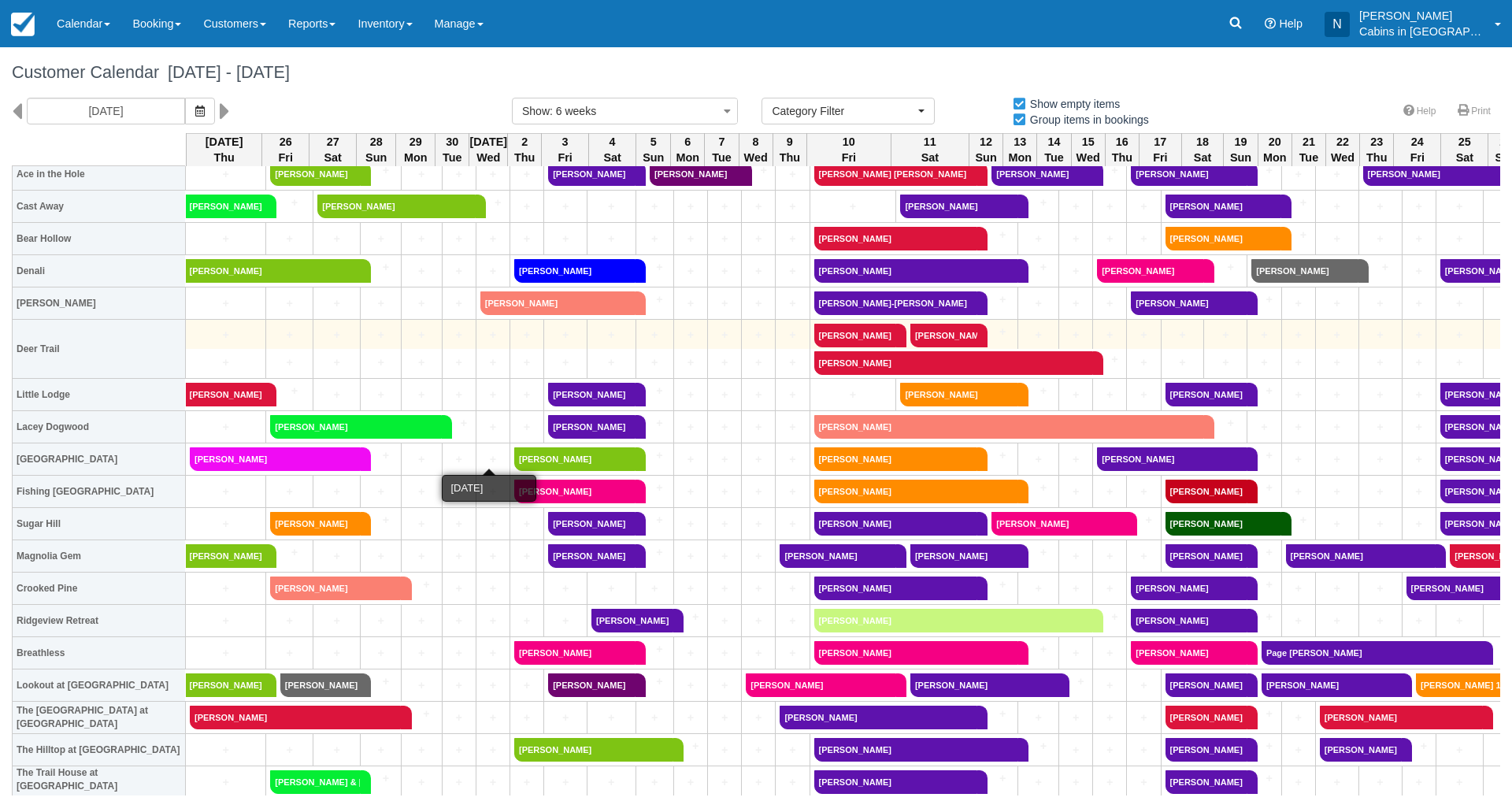
scroll to position [287, 0]
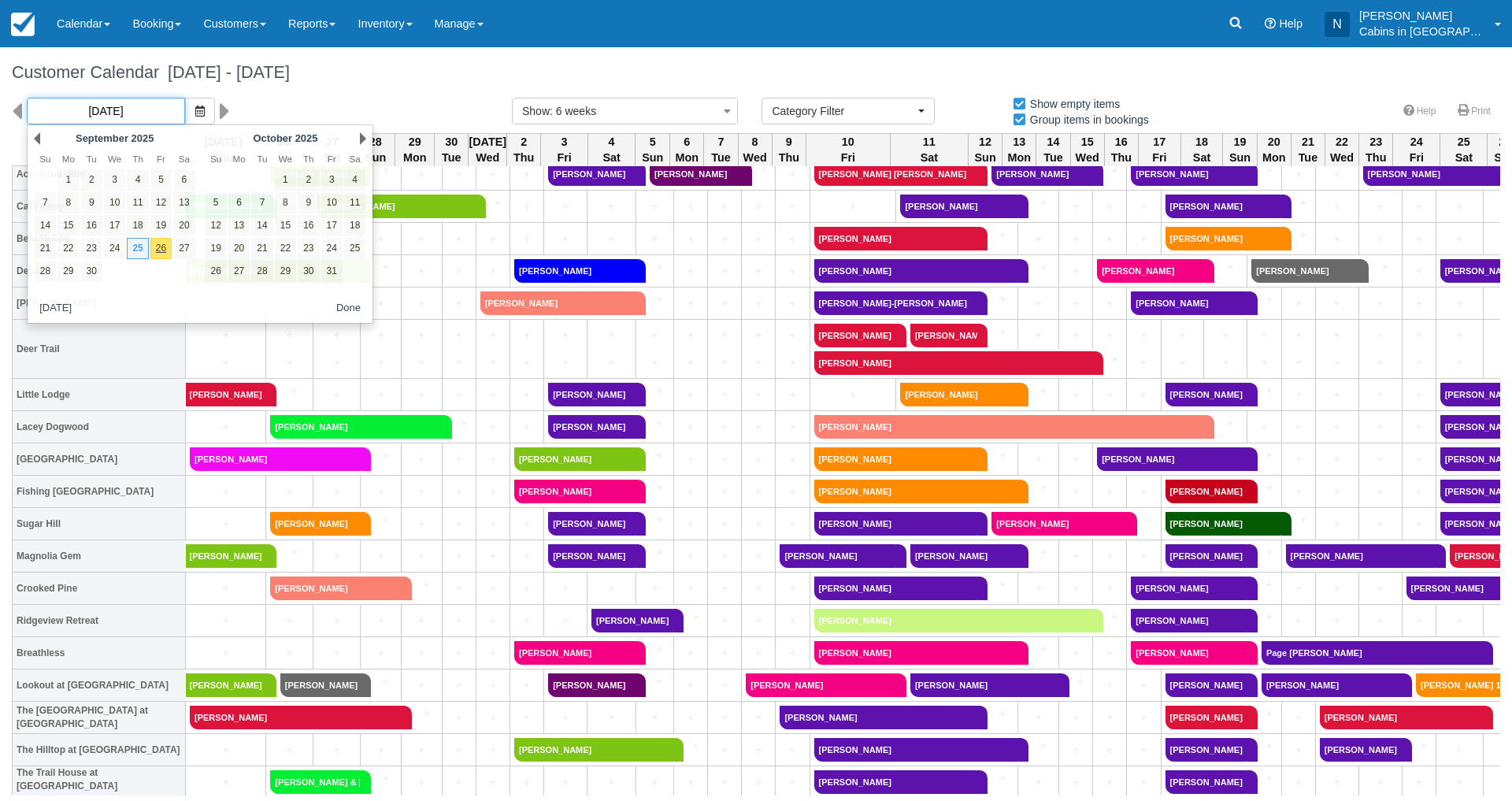
click at [146, 112] on input "09/25/25" at bounding box center [106, 110] width 159 height 27
click at [112, 243] on link "24" at bounding box center [115, 248] width 21 height 21
type input "09/24/25"
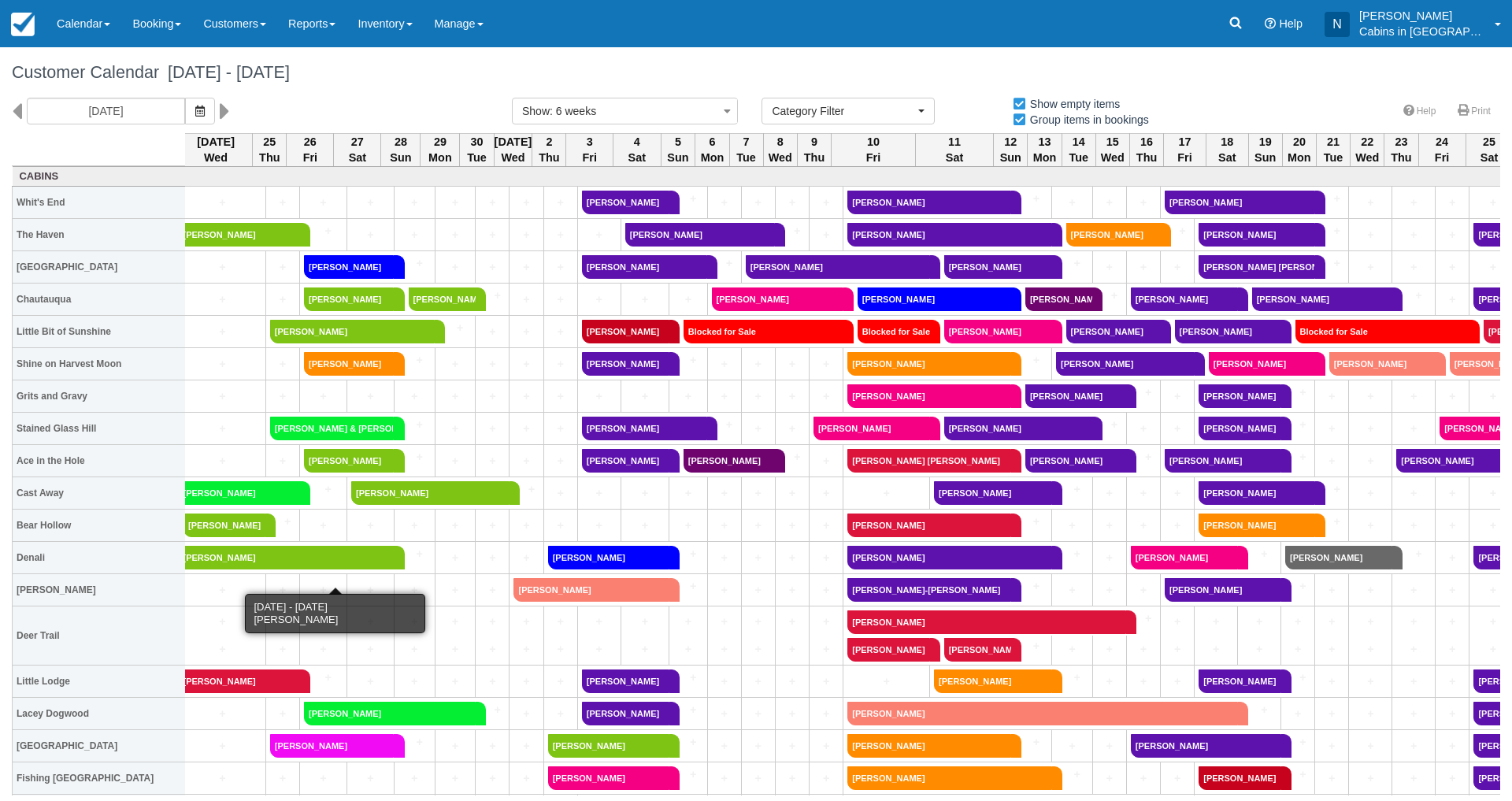
scroll to position [0, 6]
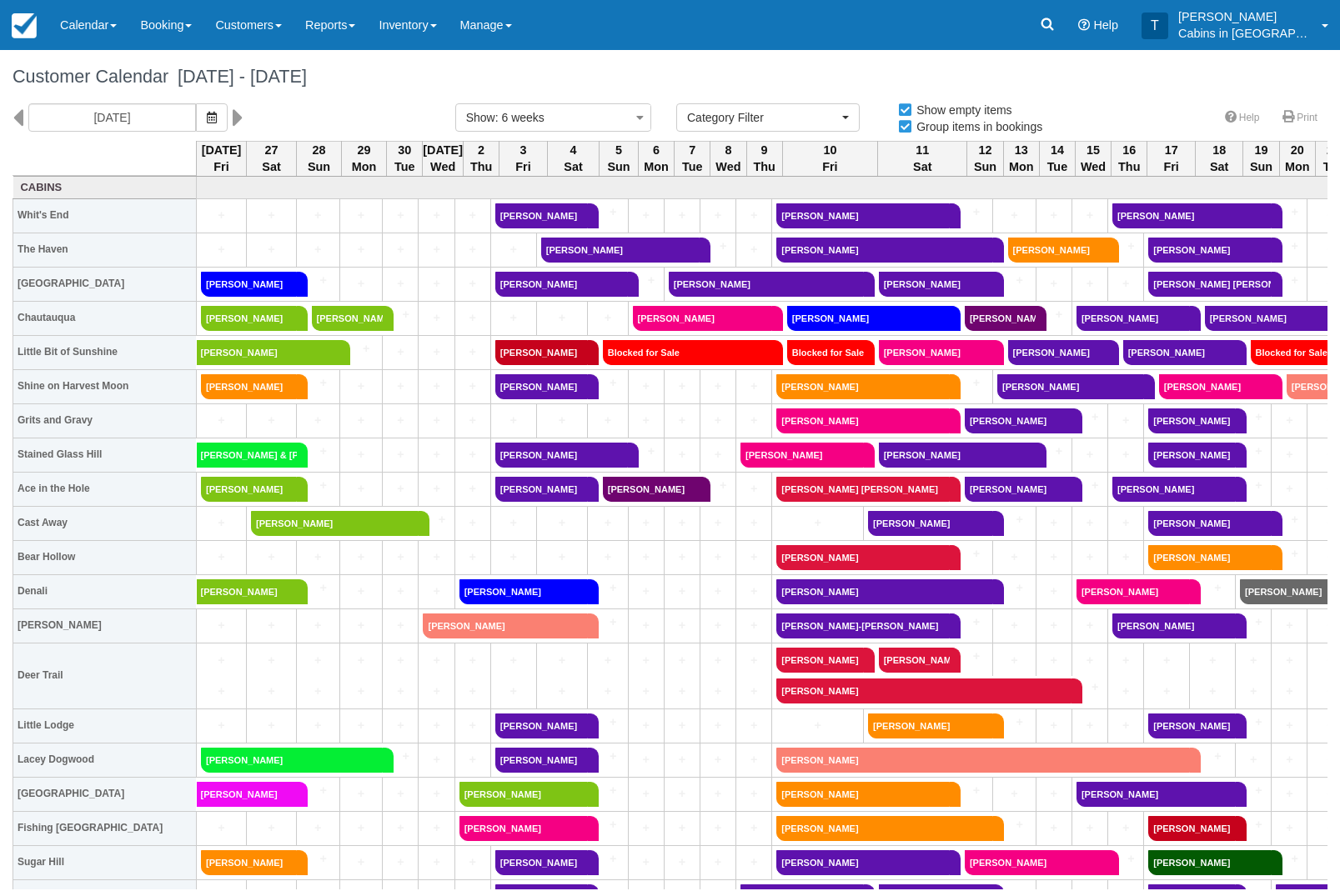
select select
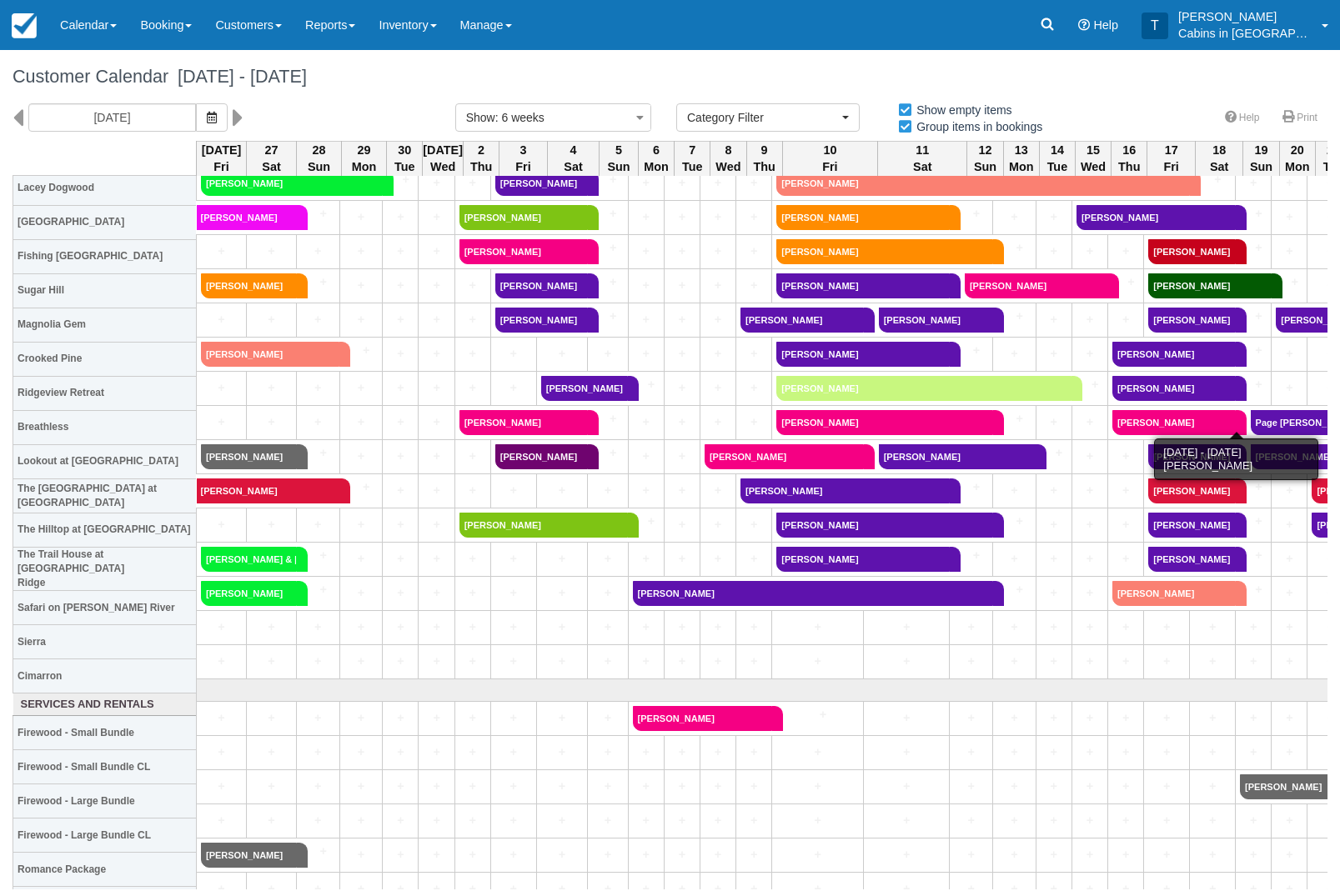
scroll to position [582, 0]
